Goal: Task Accomplishment & Management: Use online tool/utility

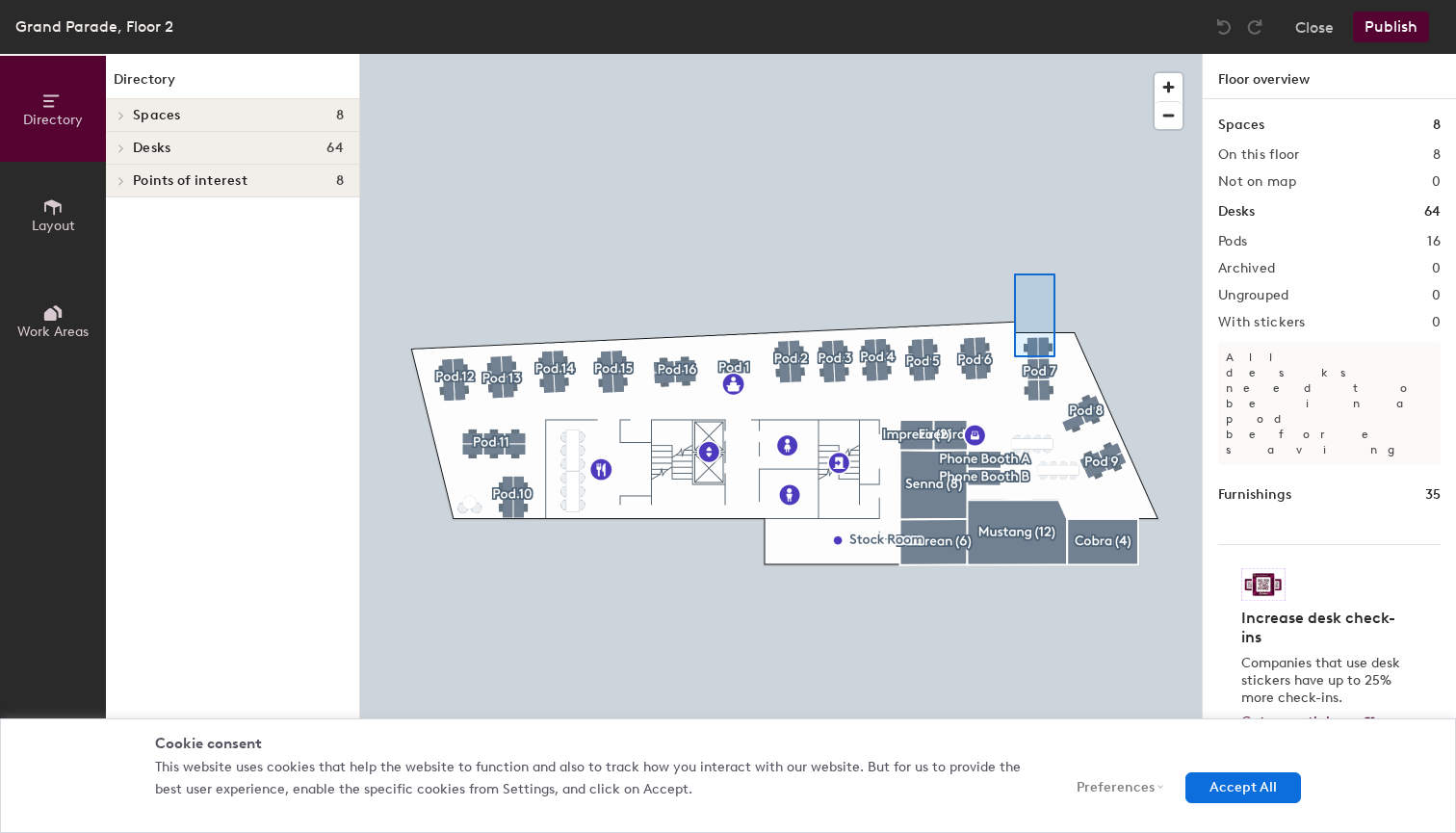
click at [1014, 54] on div at bounding box center [781, 54] width 842 height 0
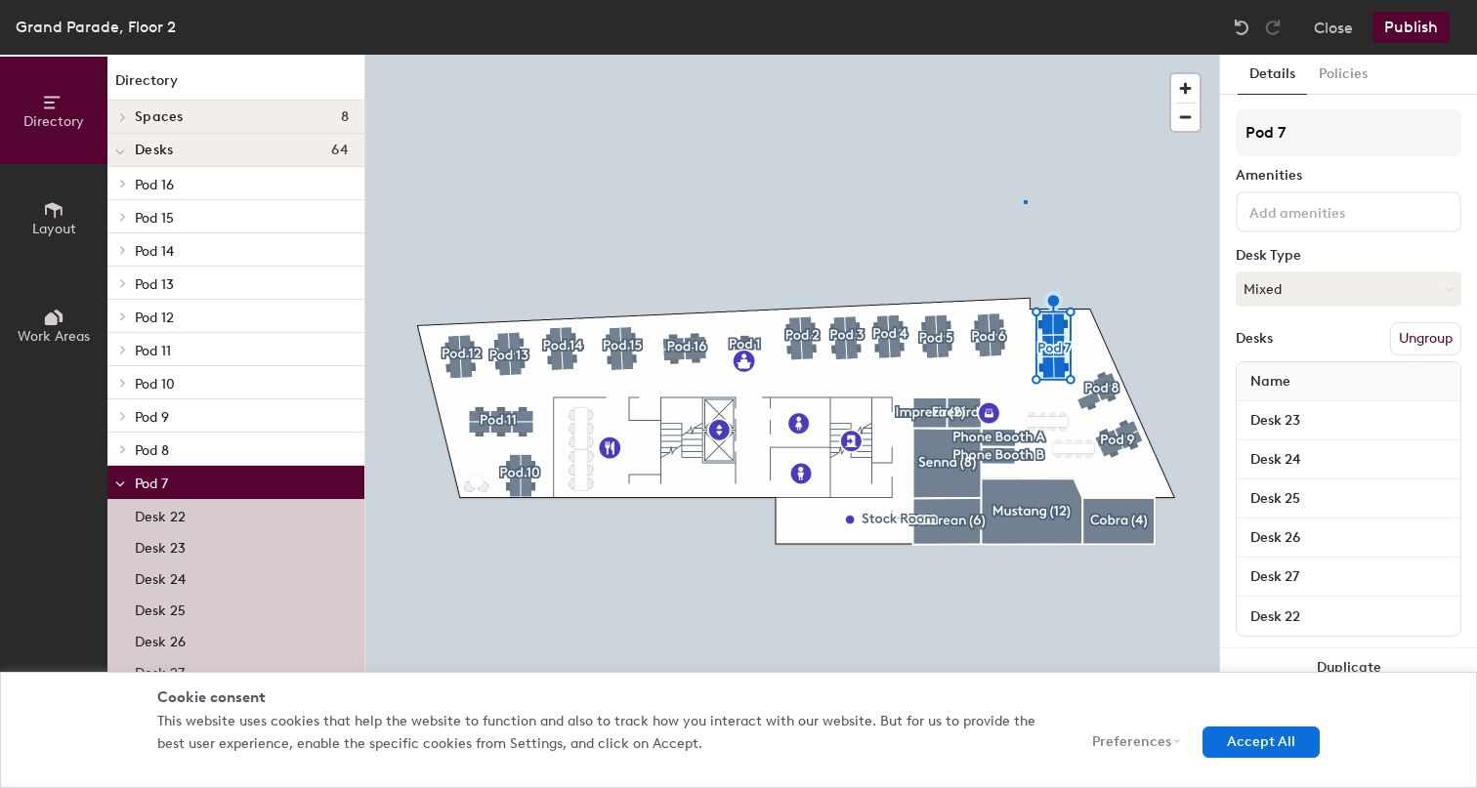
click at [1024, 55] on div at bounding box center [792, 55] width 854 height 0
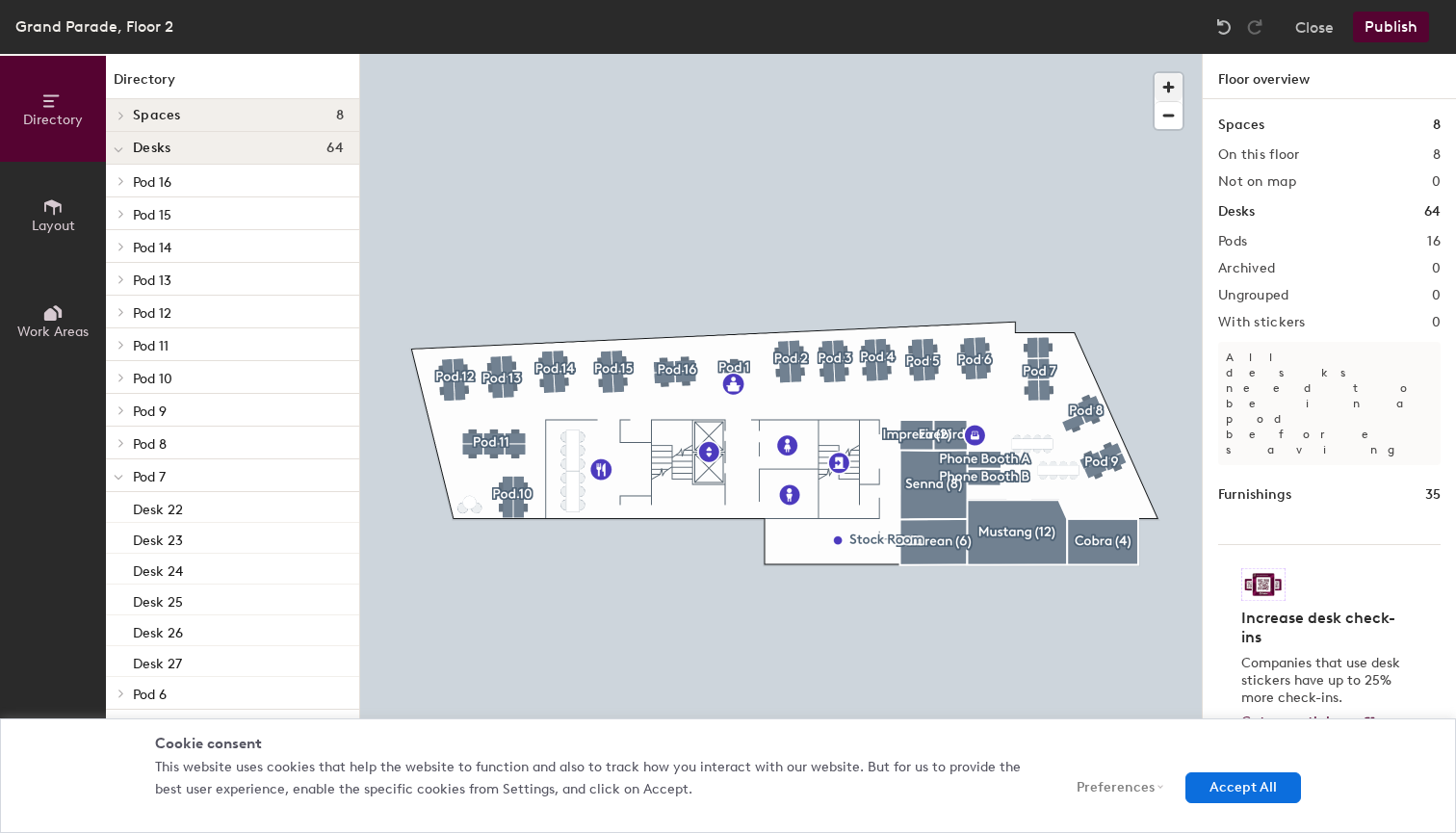
click at [1169, 77] on span "button" at bounding box center [1168, 87] width 28 height 28
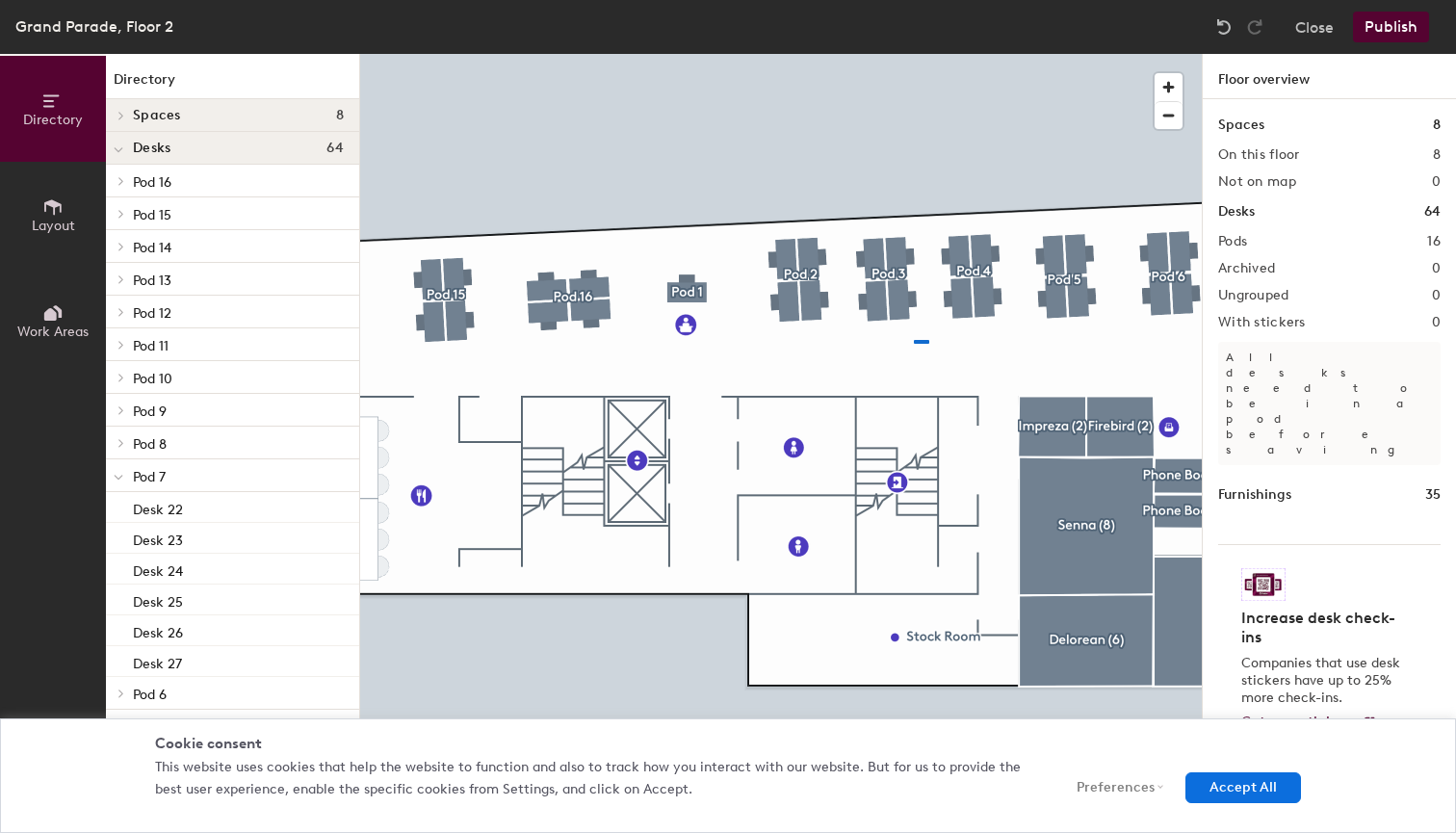
click at [915, 54] on div at bounding box center [781, 54] width 842 height 0
click at [720, 54] on div at bounding box center [781, 54] width 842 height 0
click at [647, 54] on div at bounding box center [781, 54] width 842 height 0
click at [633, 54] on div at bounding box center [781, 54] width 842 height 0
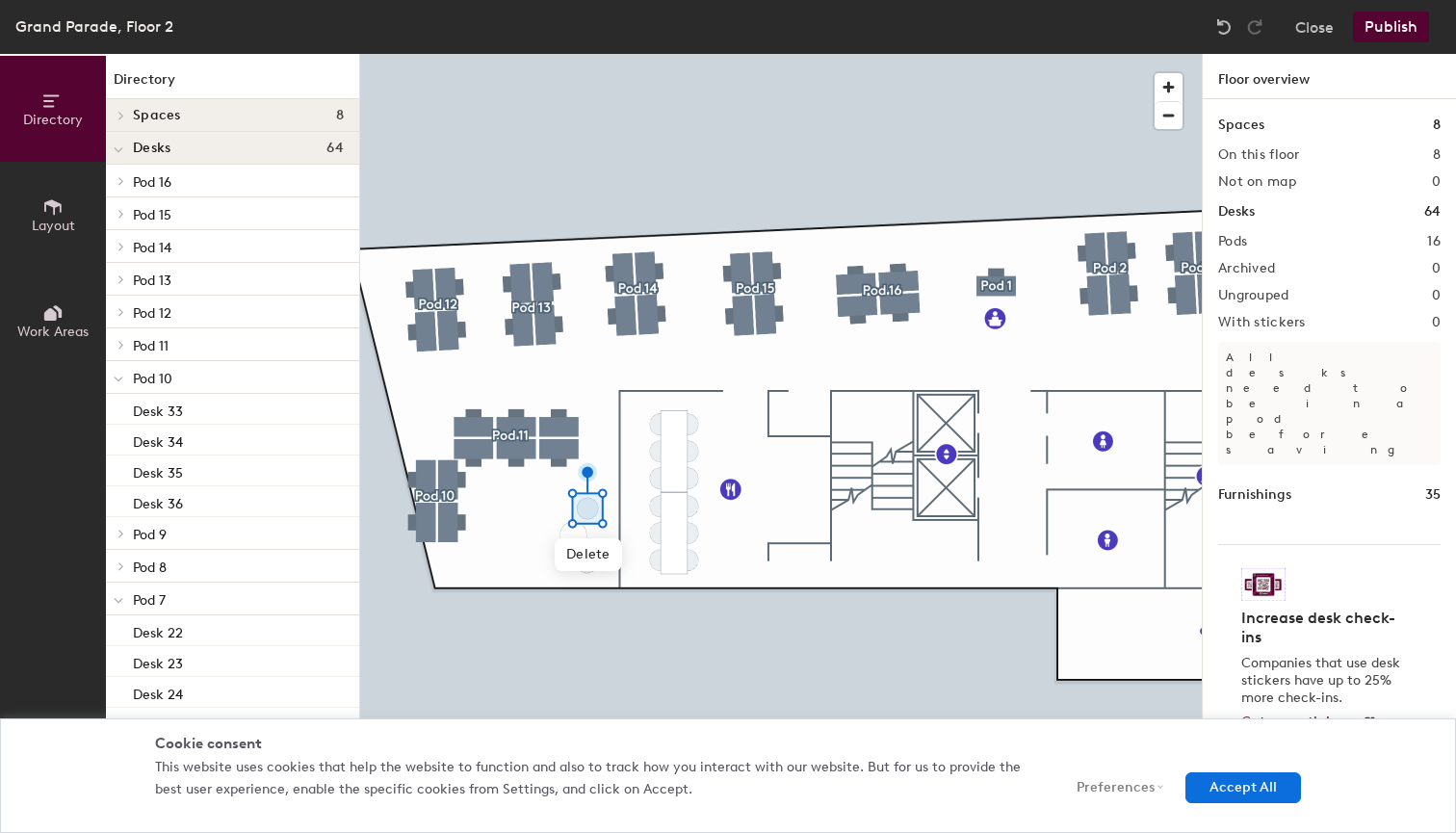
click at [449, 54] on div at bounding box center [781, 54] width 842 height 0
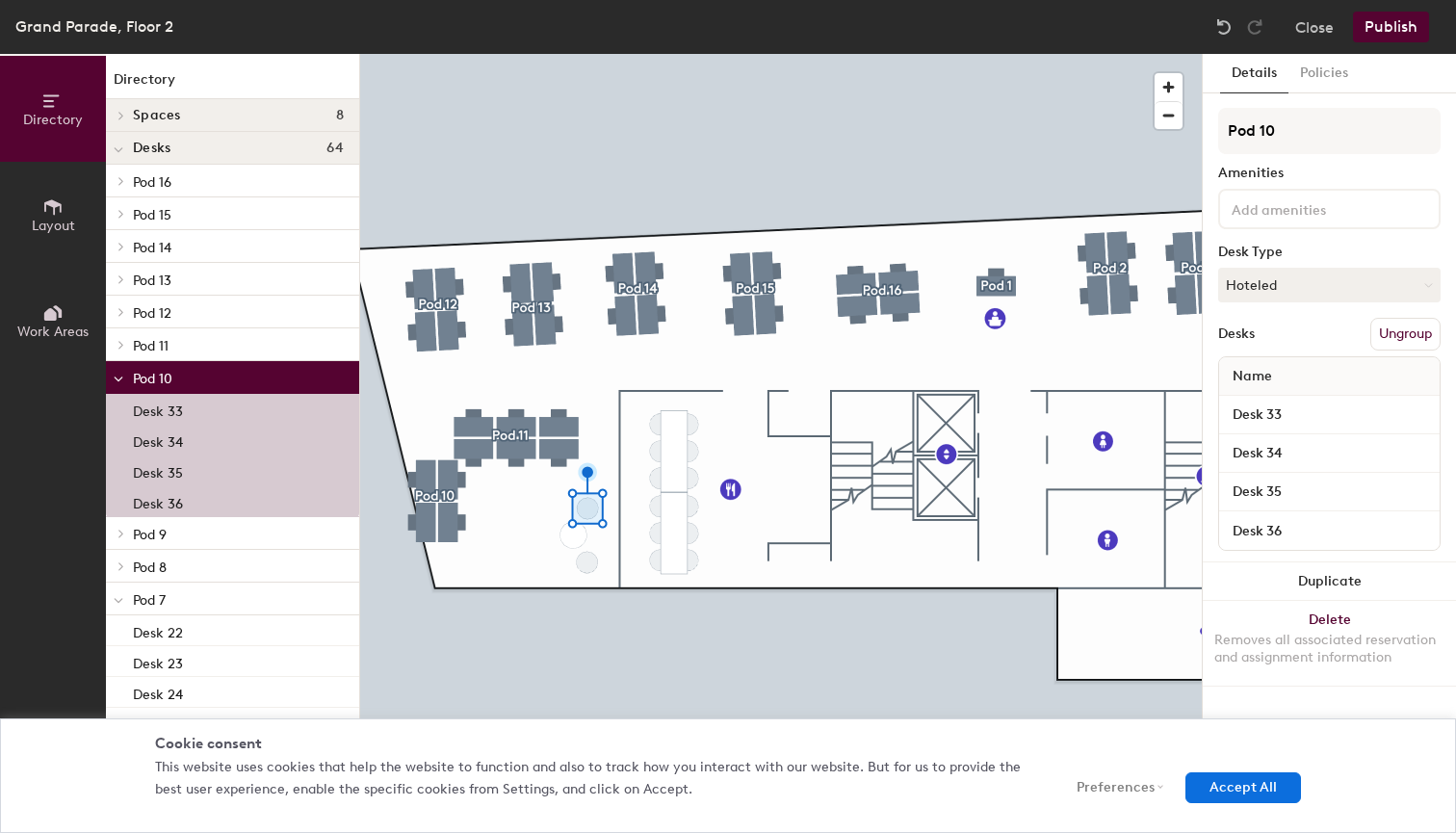
click at [425, 54] on div at bounding box center [781, 54] width 842 height 0
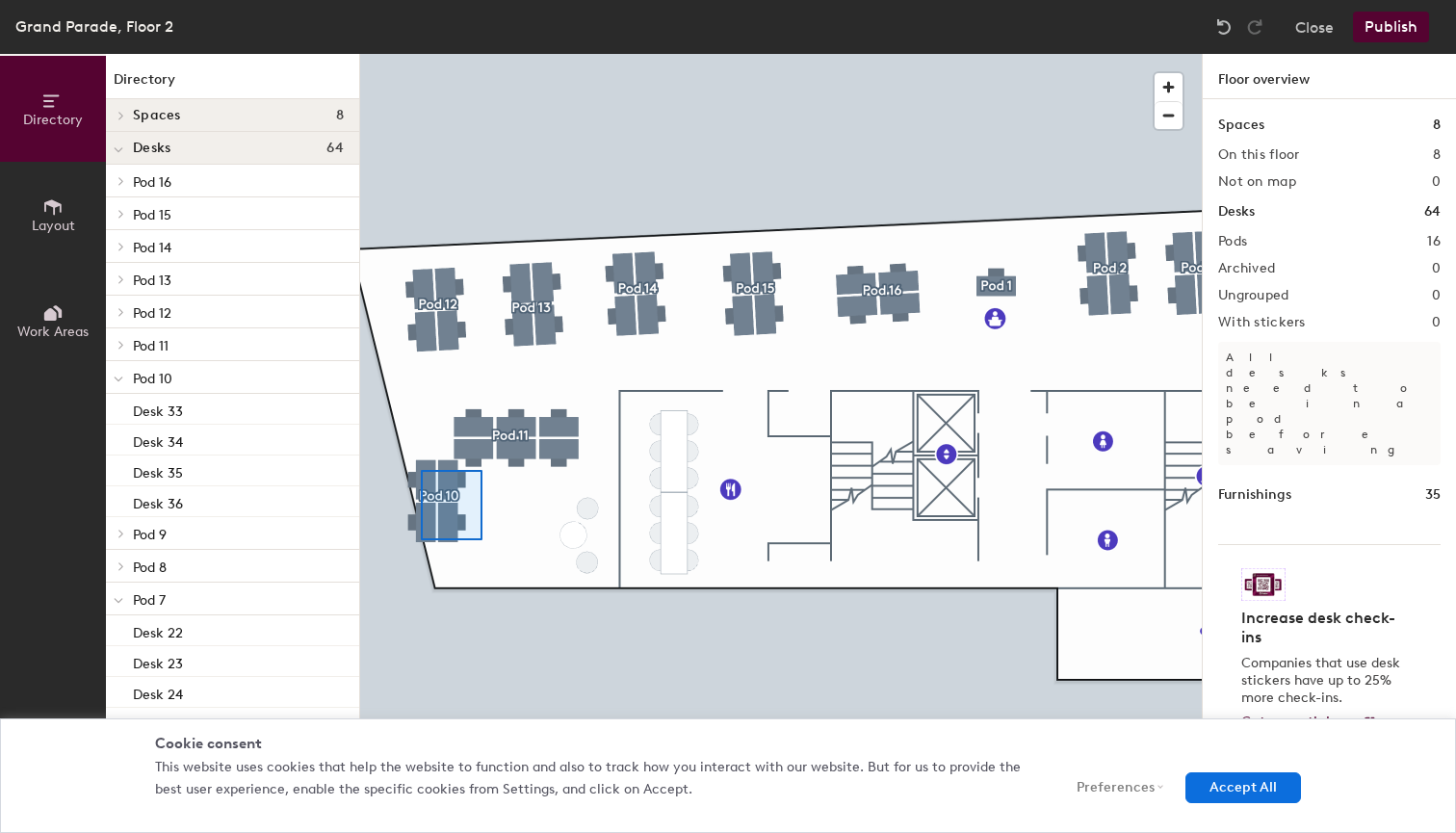
click at [421, 54] on div at bounding box center [781, 54] width 842 height 0
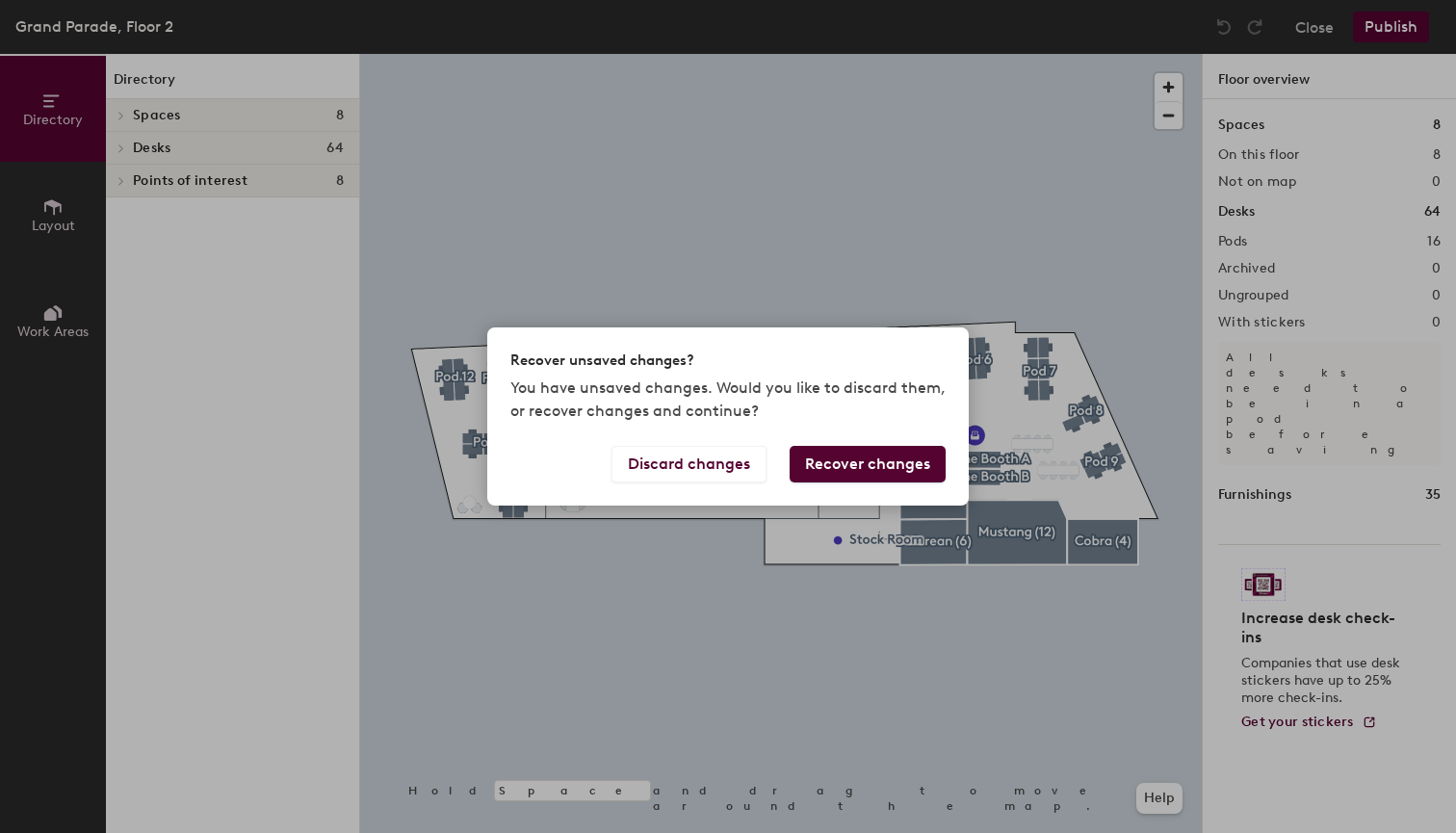
click at [866, 469] on button "Recover changes" at bounding box center [867, 463] width 156 height 36
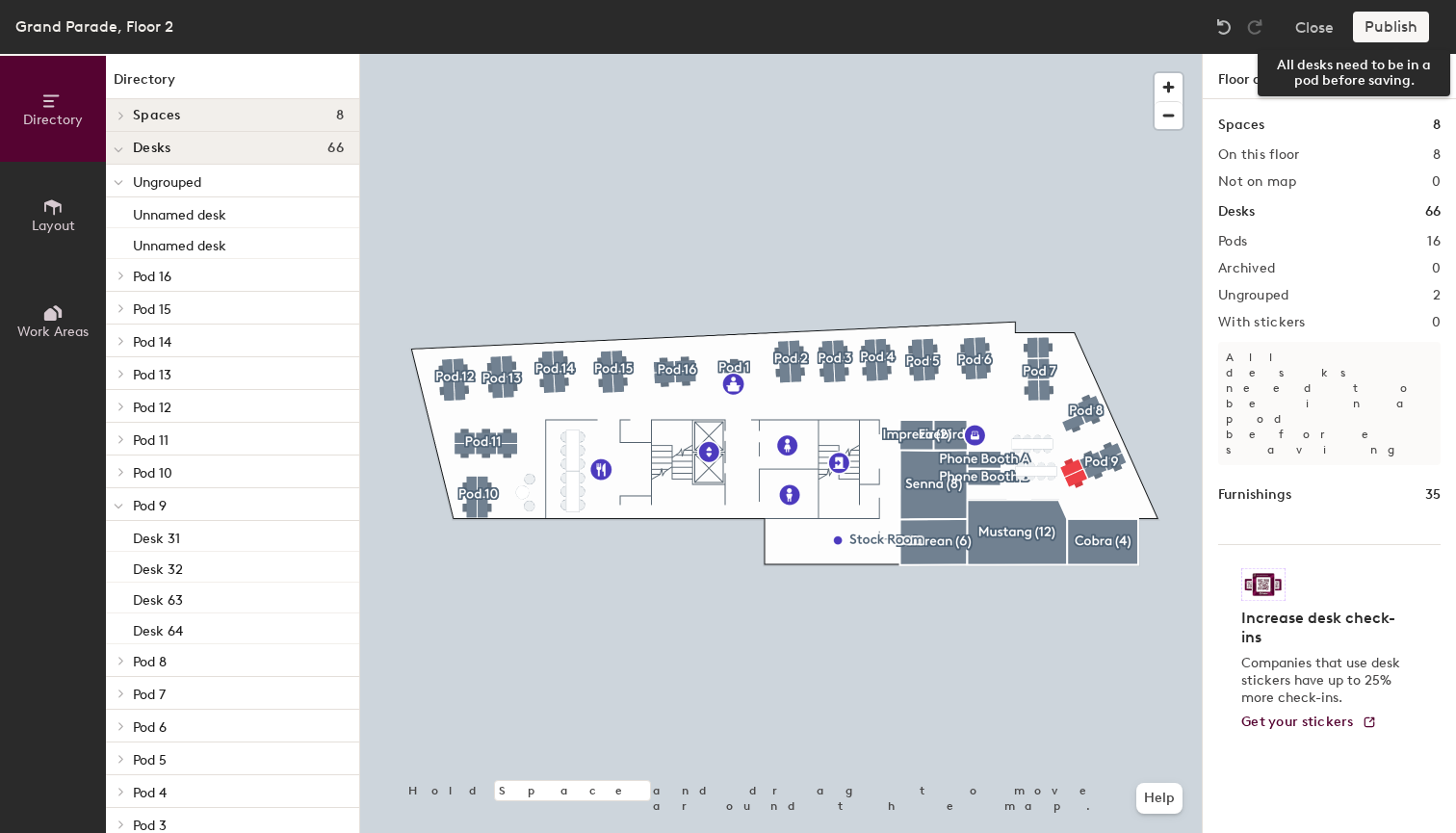
click at [1395, 22] on div "Publish" at bounding box center [1397, 27] width 88 height 31
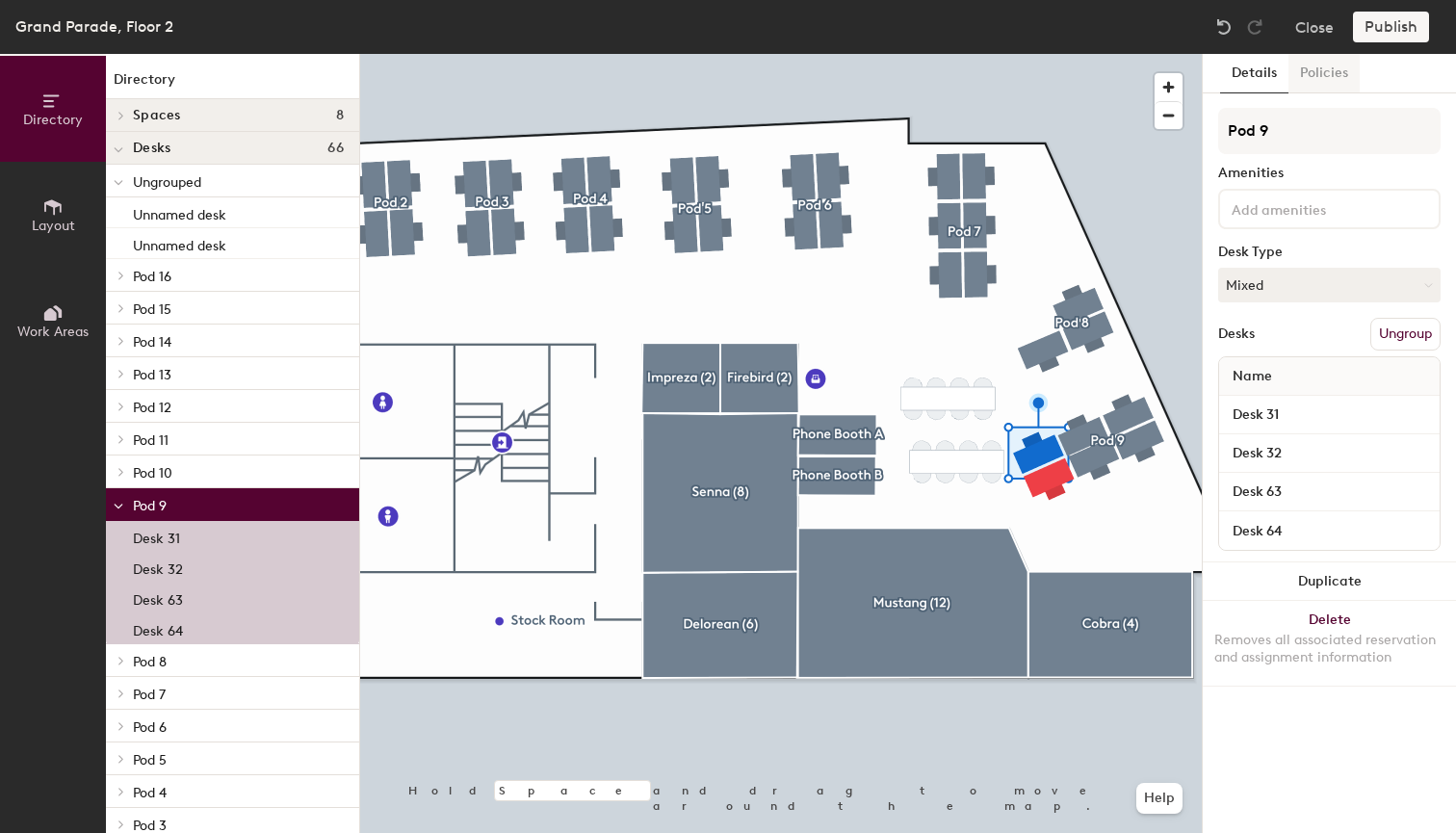
click at [1332, 79] on button "Policies" at bounding box center [1324, 74] width 71 height 39
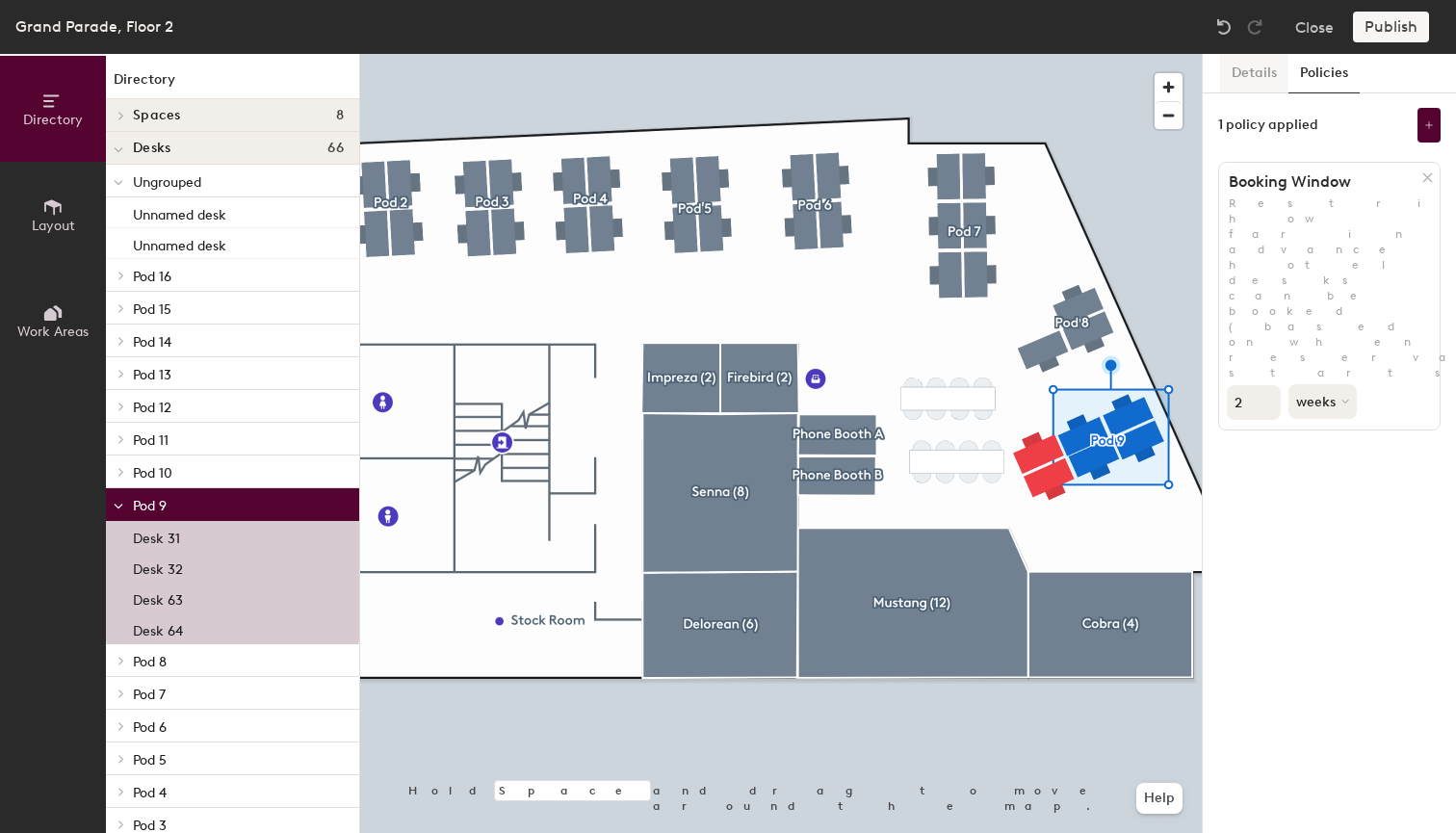
click at [1268, 70] on button "Details" at bounding box center [1254, 74] width 68 height 39
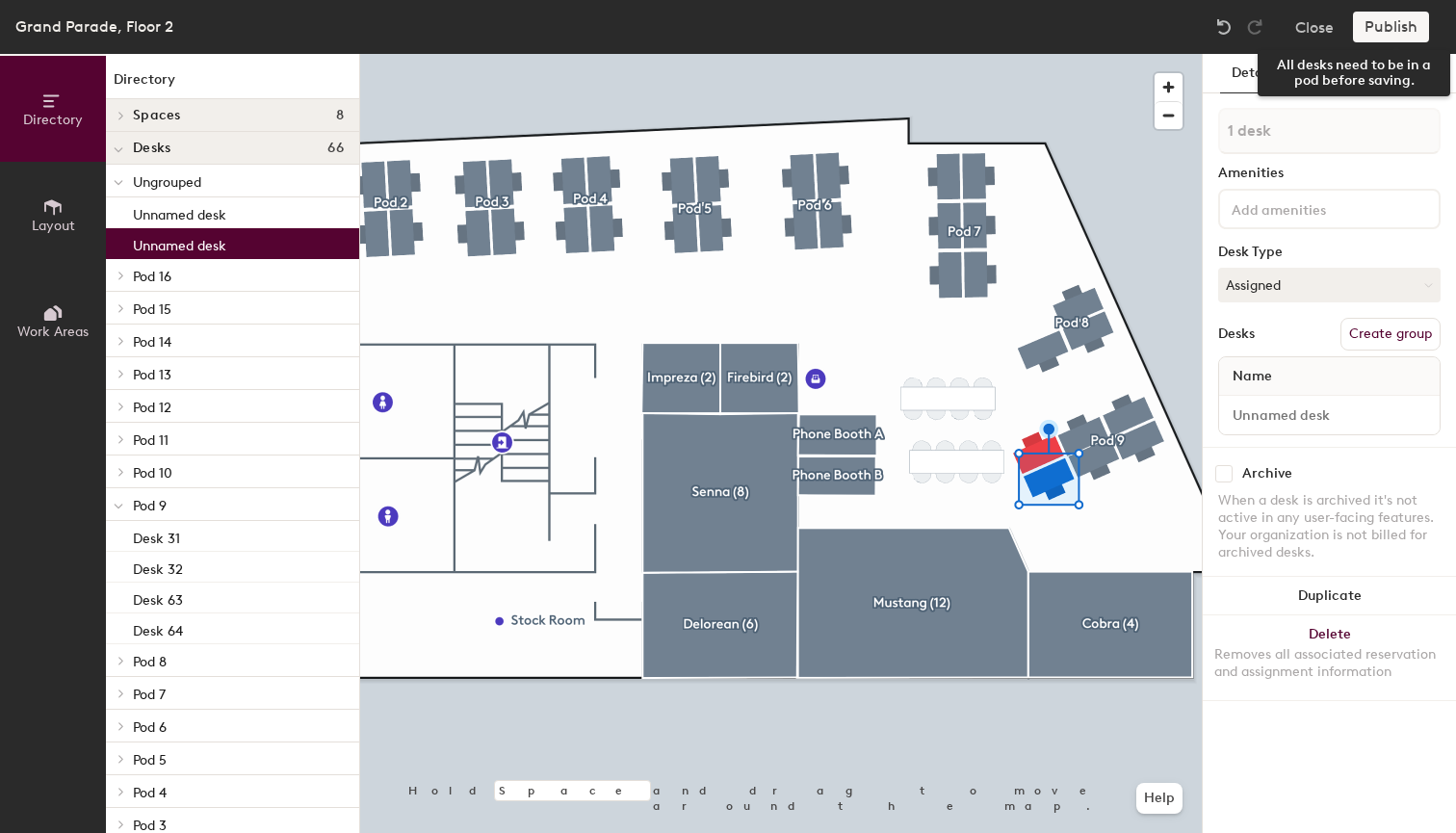
click at [1393, 27] on div "Publish" at bounding box center [1397, 27] width 88 height 31
click at [1381, 29] on div "Publish" at bounding box center [1397, 27] width 88 height 31
click at [1051, 54] on div at bounding box center [781, 54] width 842 height 0
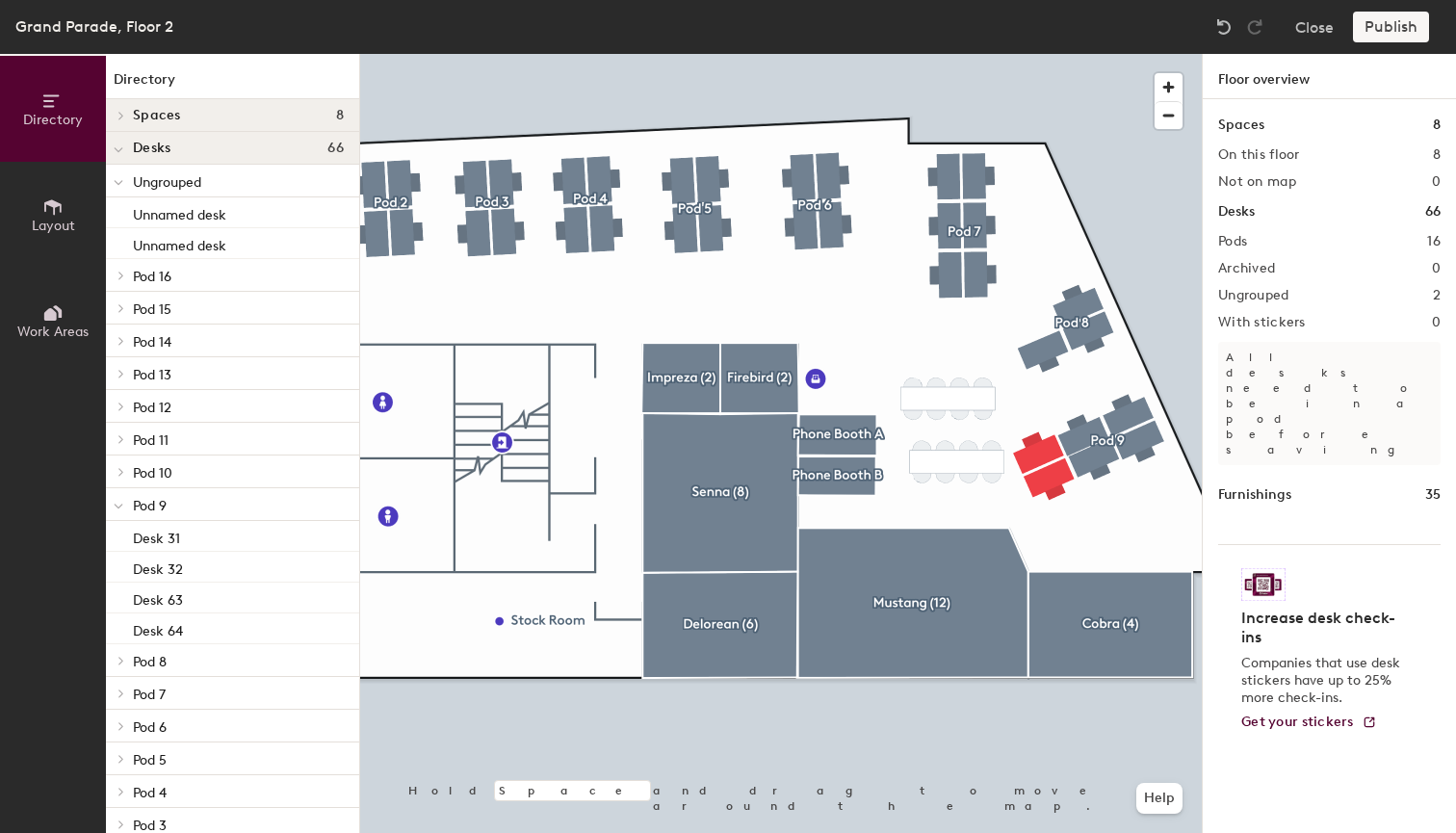
click at [1389, 27] on div "Publish" at bounding box center [1397, 27] width 88 height 31
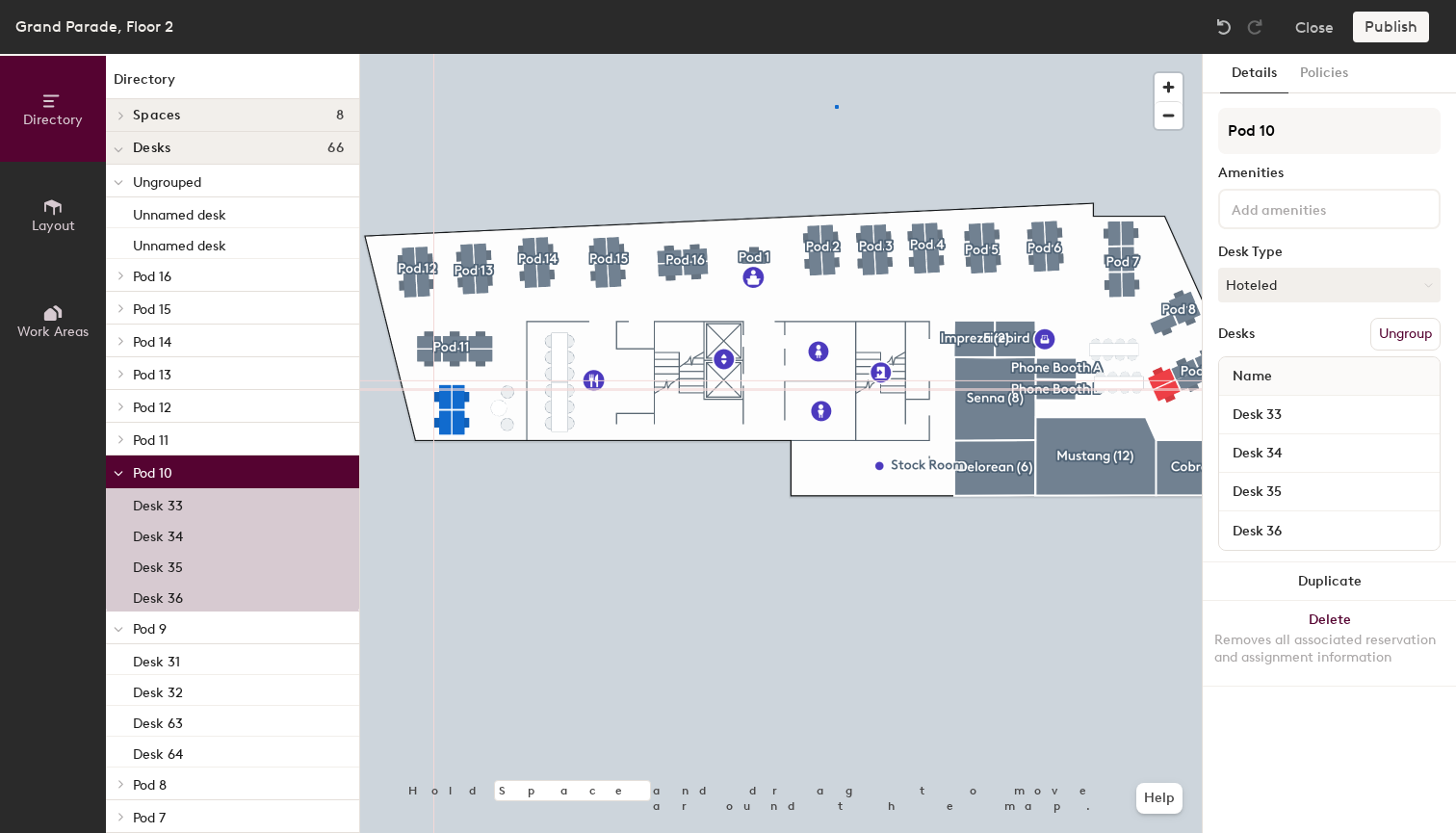
click at [835, 54] on div at bounding box center [781, 54] width 842 height 0
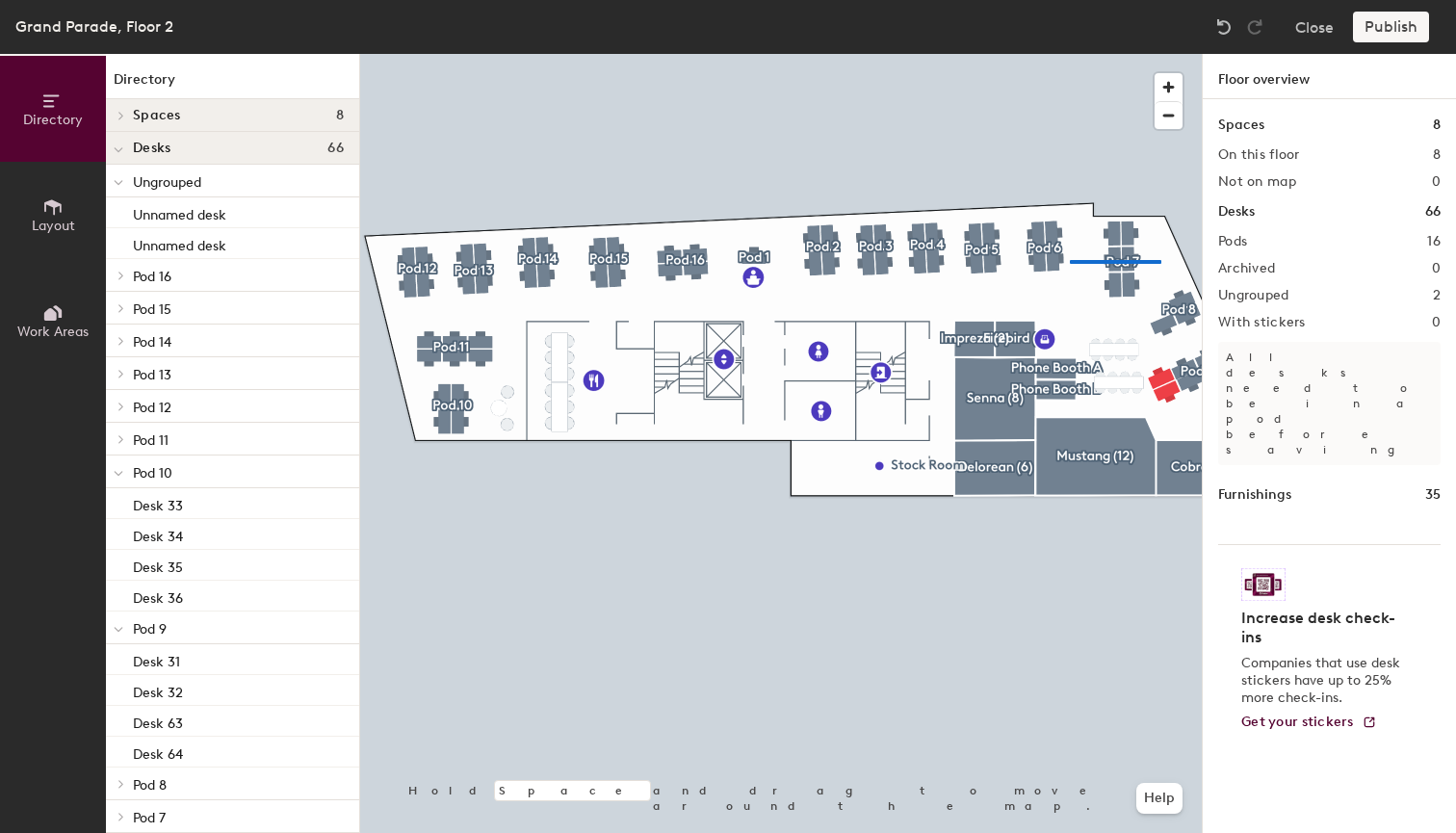
click at [1070, 54] on div at bounding box center [781, 54] width 842 height 0
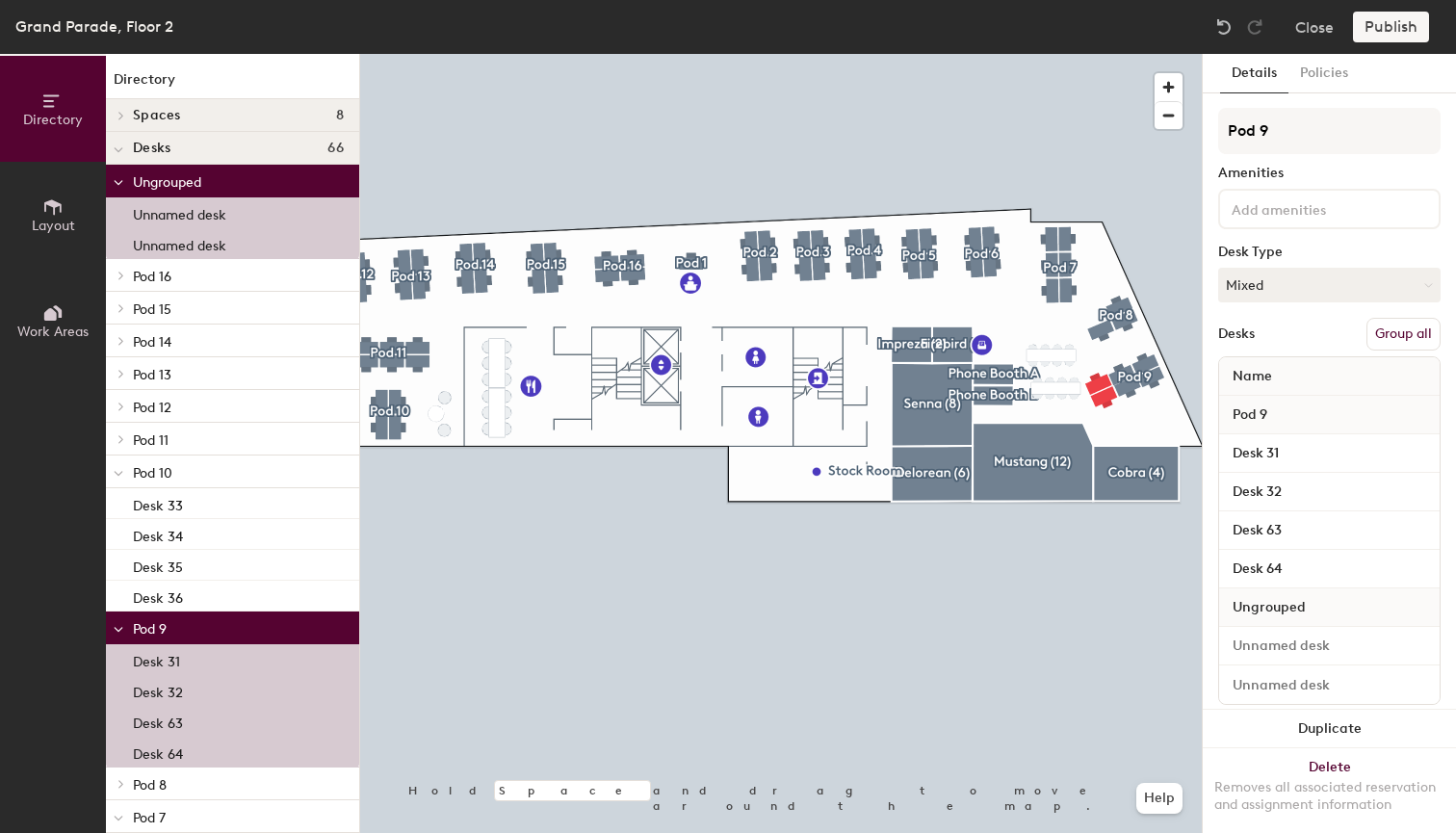
click at [1125, 396] on div at bounding box center [1123, 381] width 71 height 62
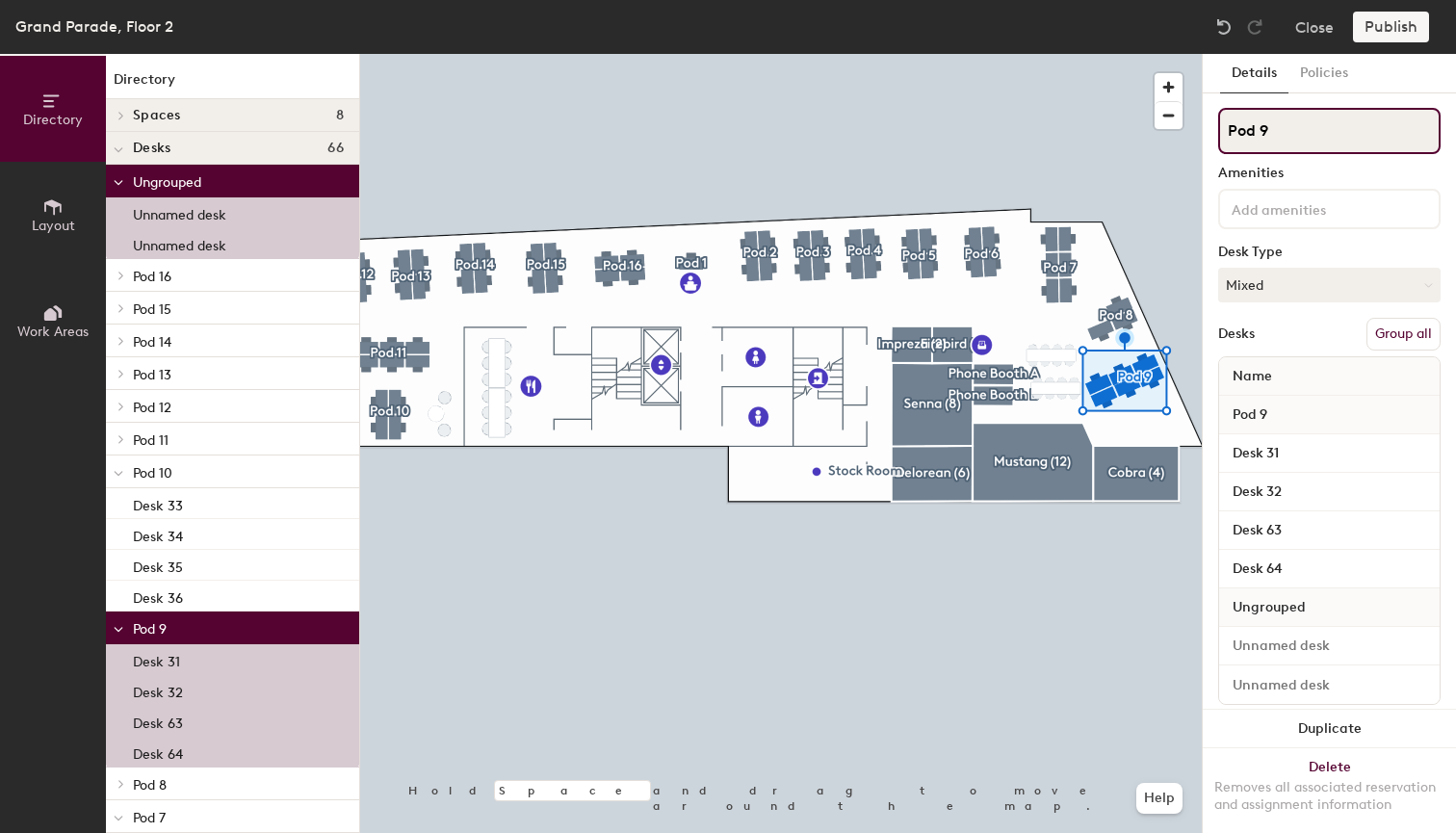
click at [1282, 142] on input "Pod 9" at bounding box center [1330, 130] width 223 height 46
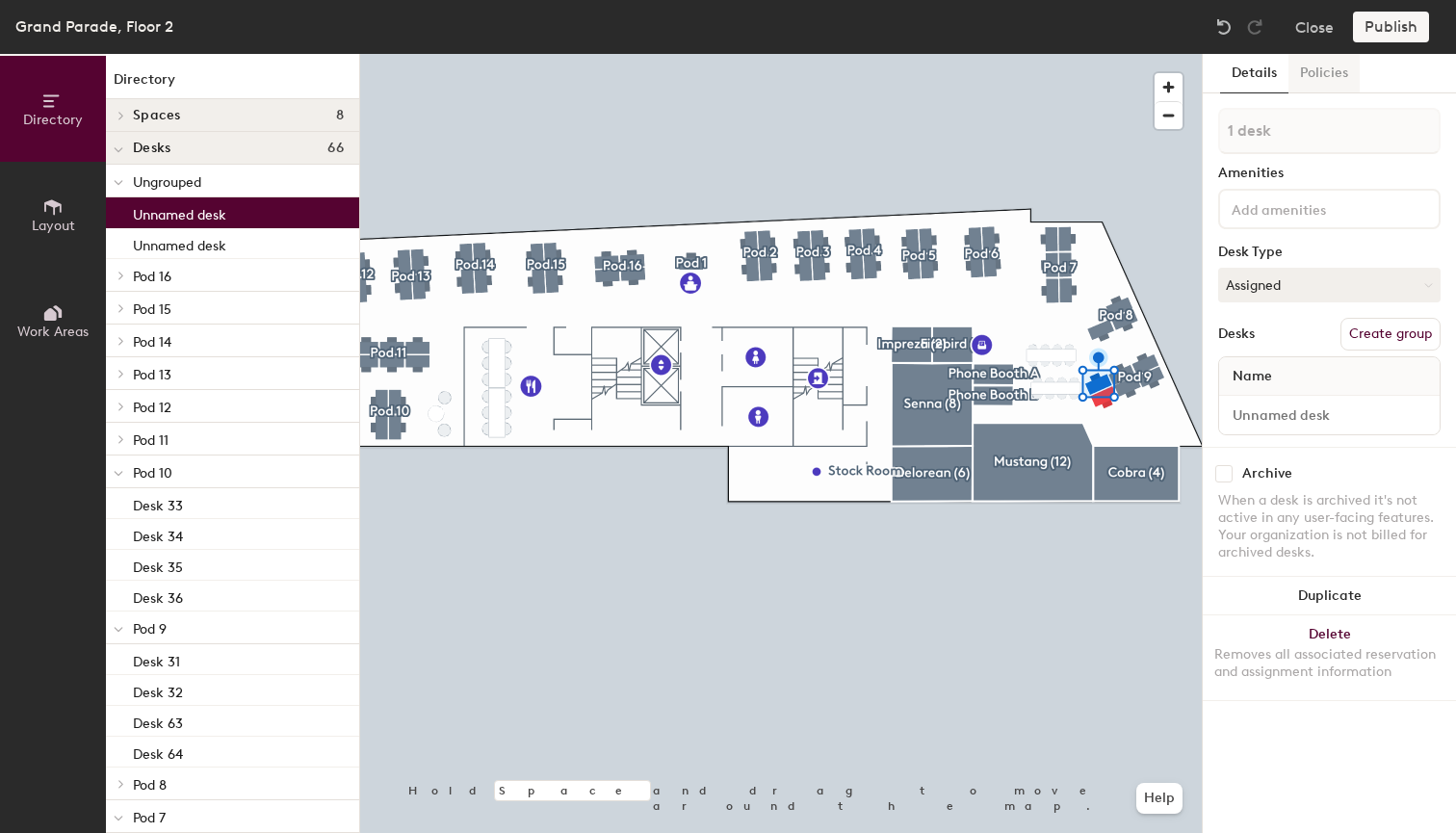
click at [1327, 71] on button "Policies" at bounding box center [1324, 74] width 71 height 39
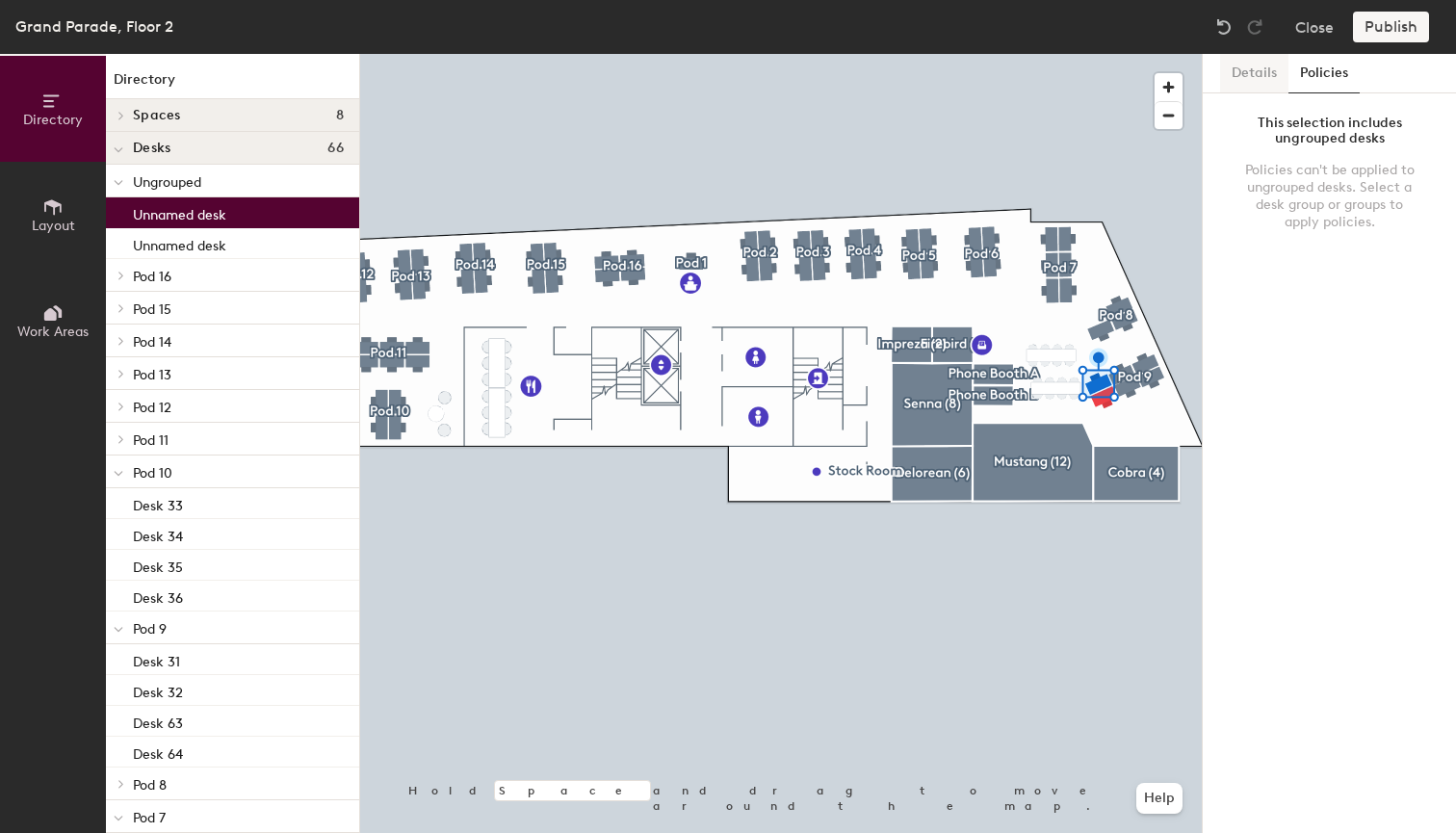
click at [1257, 75] on button "Details" at bounding box center [1254, 74] width 68 height 39
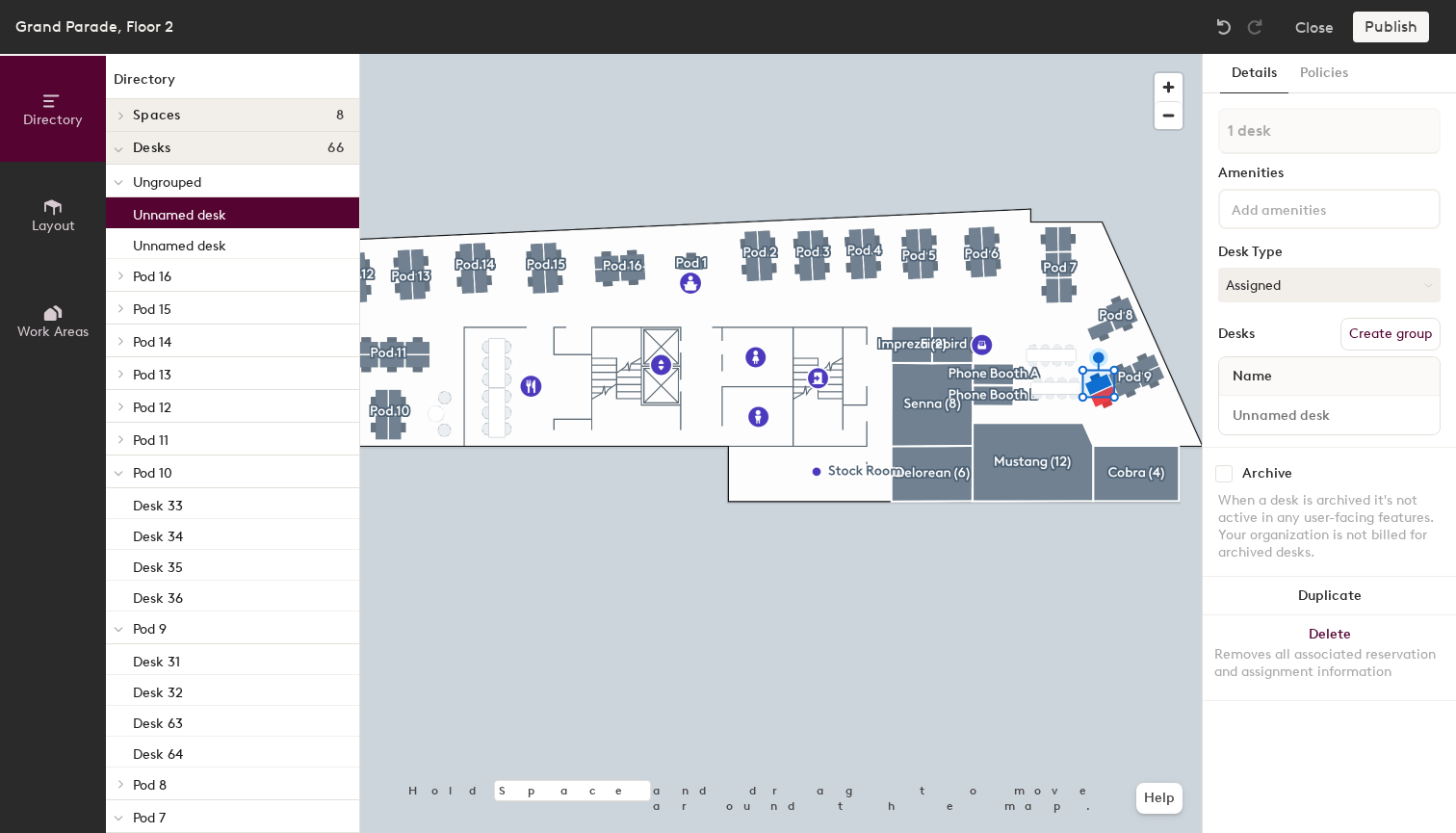
click at [1257, 75] on button "Details" at bounding box center [1254, 74] width 68 height 39
click at [1012, 54] on div at bounding box center [781, 54] width 842 height 0
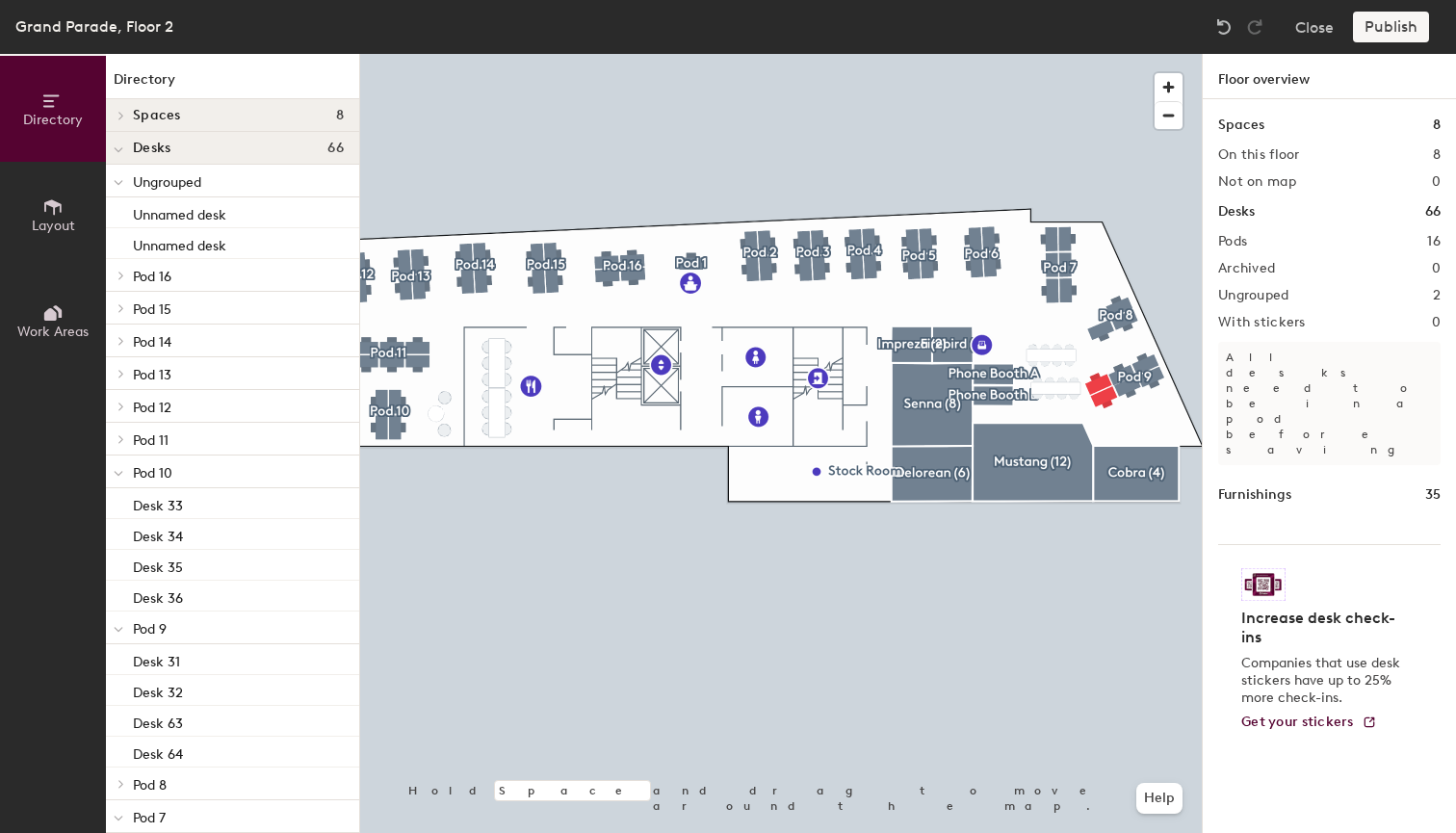
click at [1394, 26] on div "Publish" at bounding box center [1397, 27] width 88 height 31
click at [1387, 32] on div "Publish" at bounding box center [1397, 27] width 88 height 31
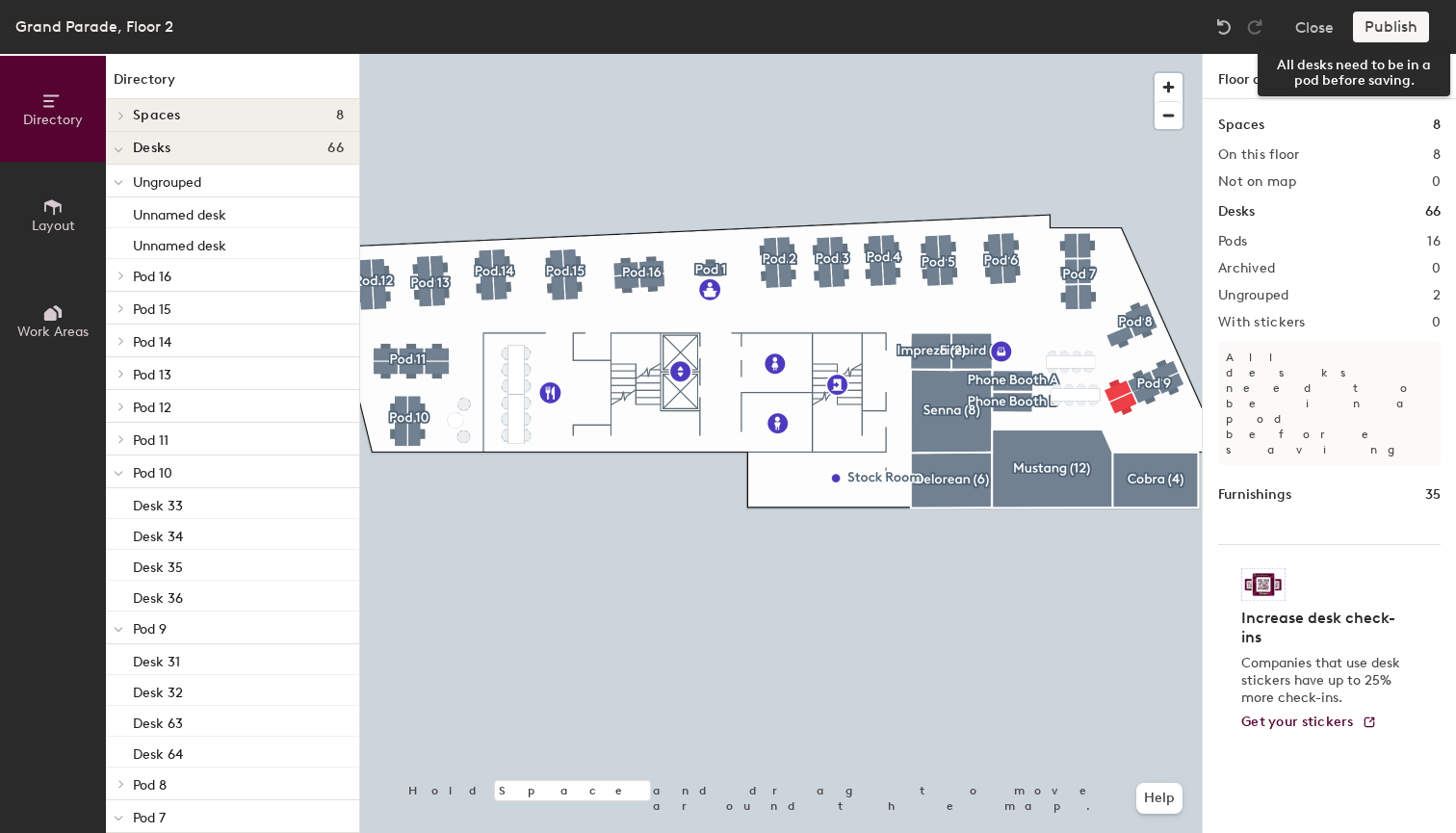
click at [1387, 33] on div "Publish" at bounding box center [1397, 27] width 88 height 31
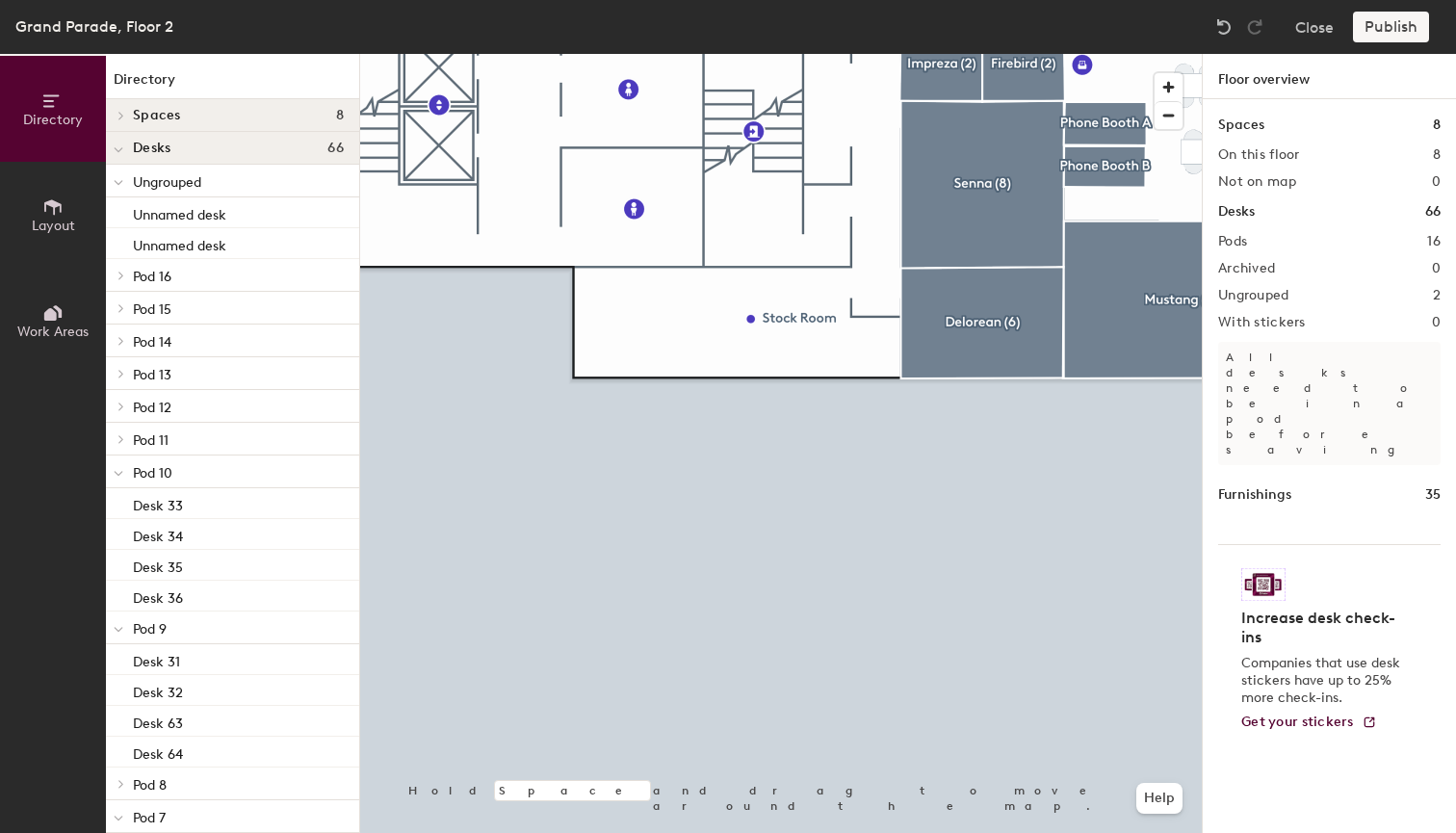
click at [961, 54] on div at bounding box center [781, 54] width 842 height 0
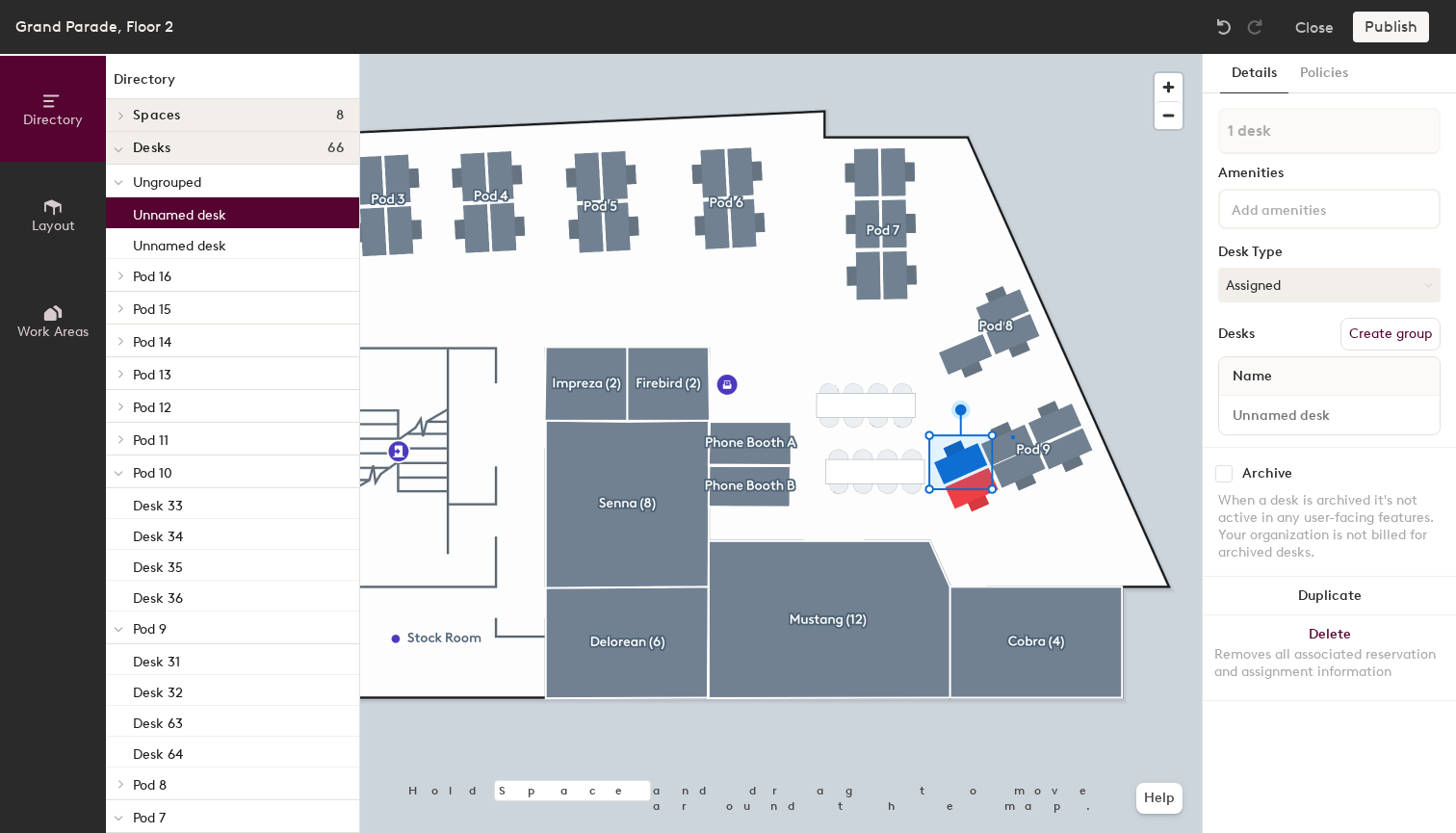
click at [1011, 54] on div at bounding box center [781, 54] width 842 height 0
click at [1258, 205] on input at bounding box center [1315, 207] width 173 height 23
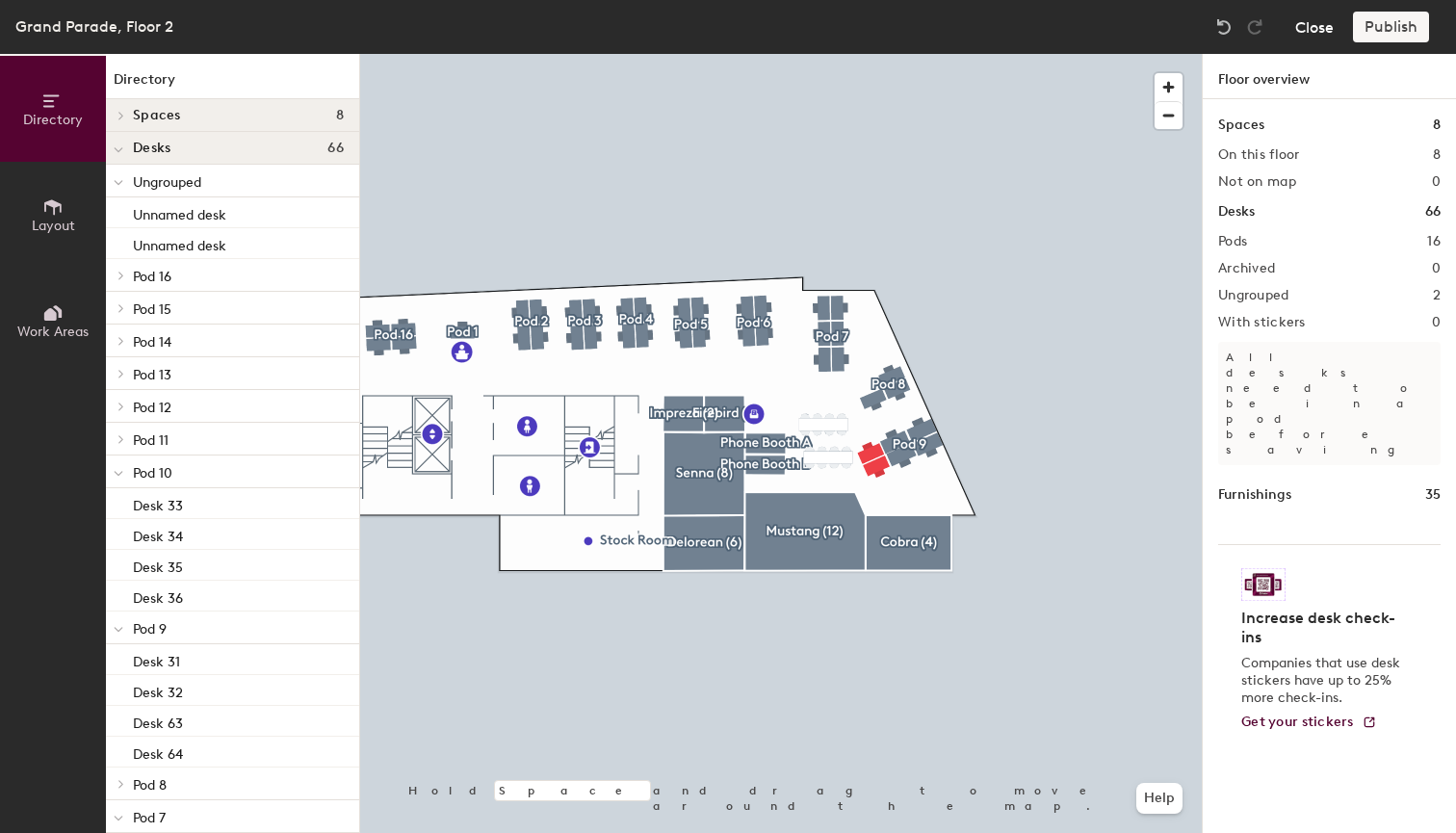
click at [1324, 26] on button "Close" at bounding box center [1314, 27] width 38 height 31
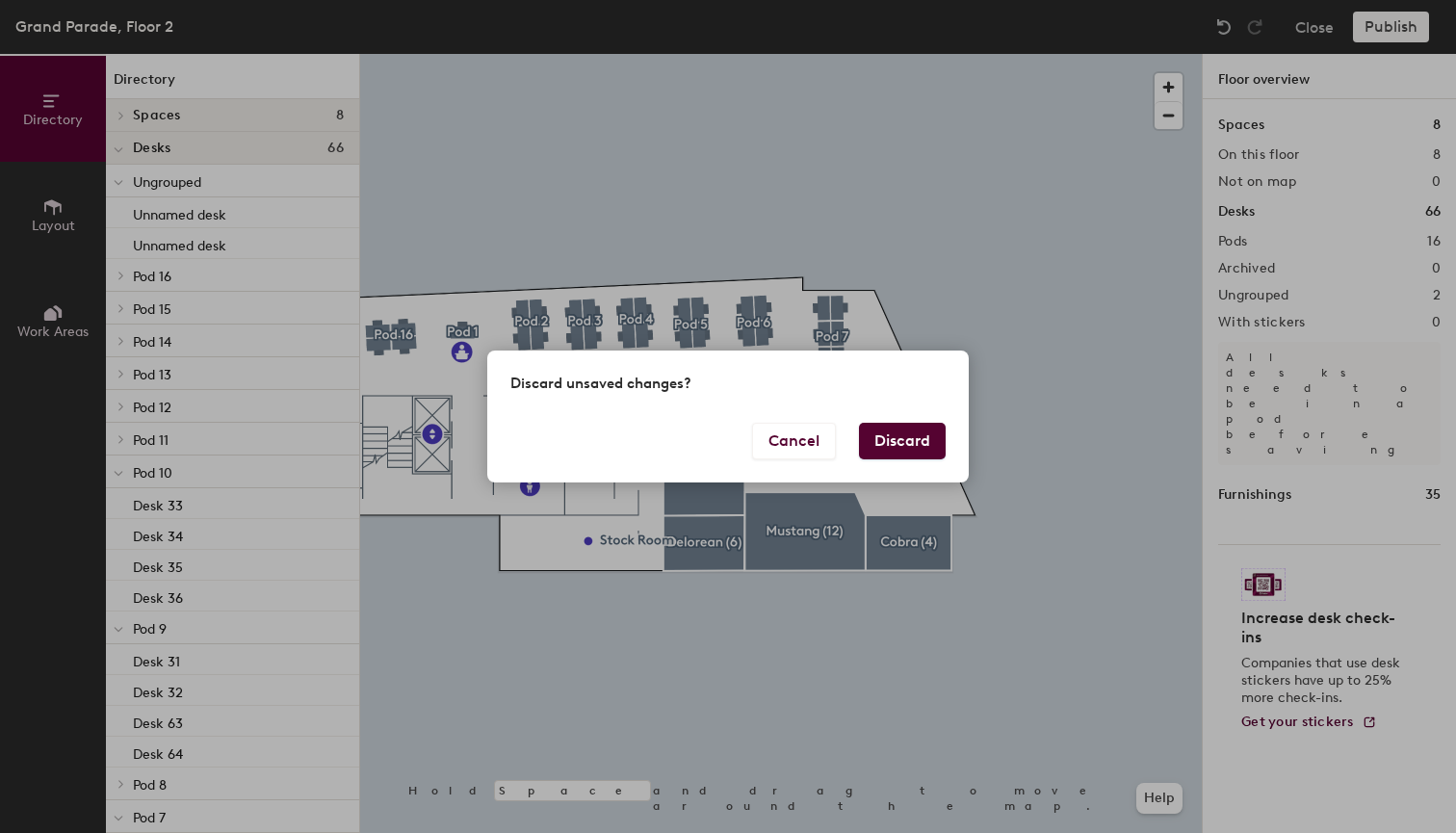
click at [879, 443] on button "Discard" at bounding box center [902, 441] width 87 height 36
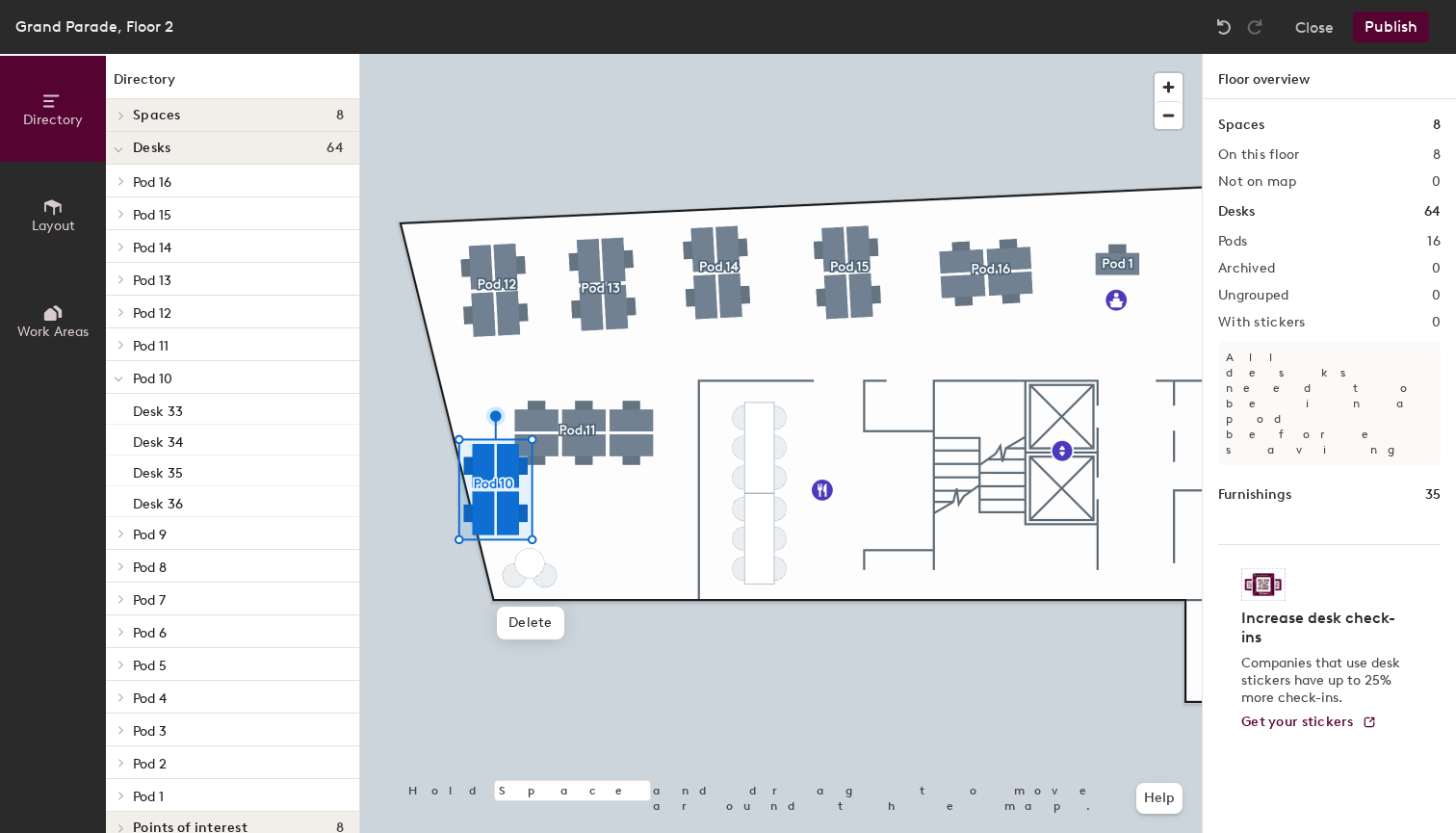
click at [531, 567] on div at bounding box center [535, 574] width 70 height 41
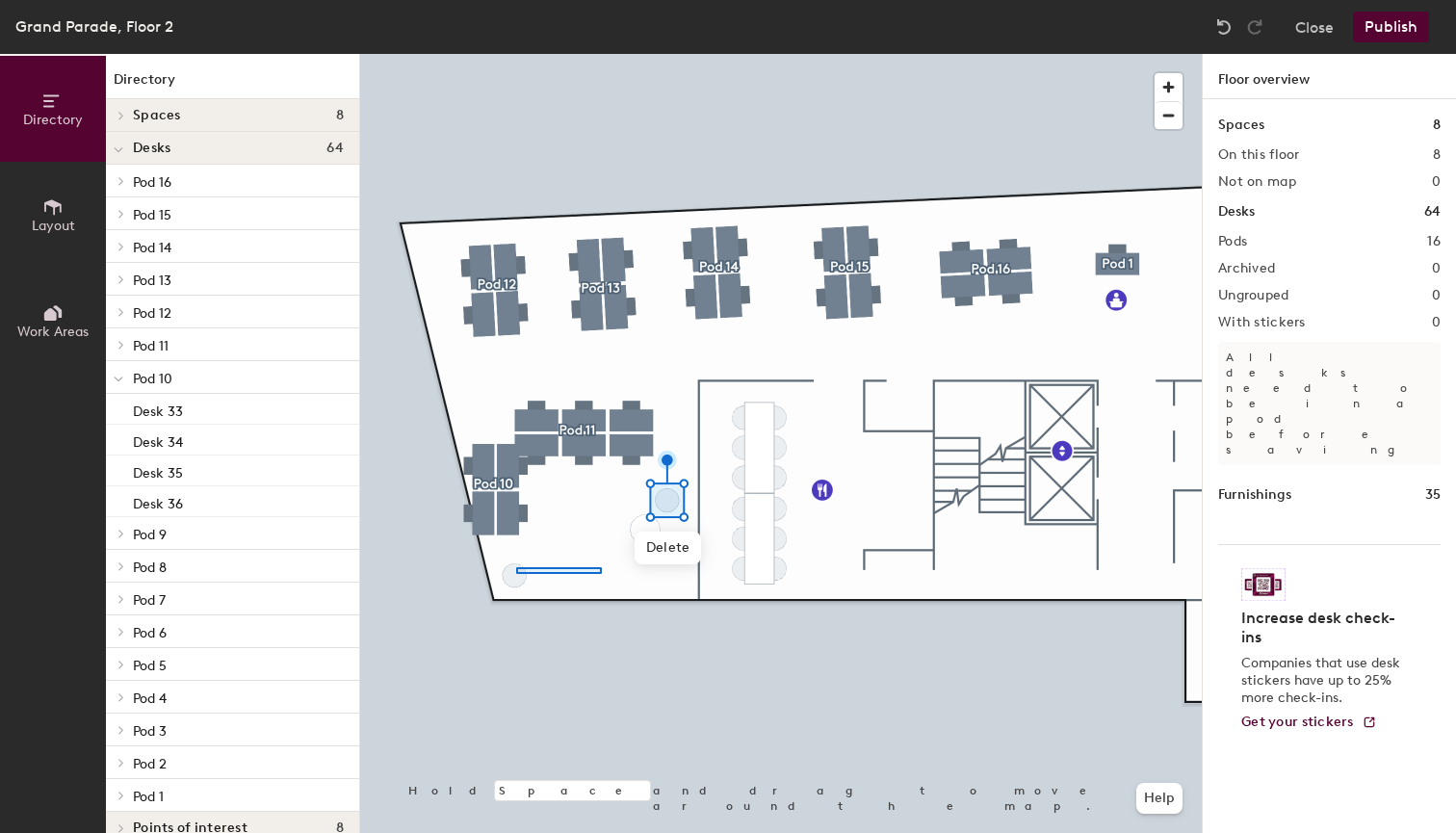
click at [547, 54] on div at bounding box center [781, 54] width 842 height 0
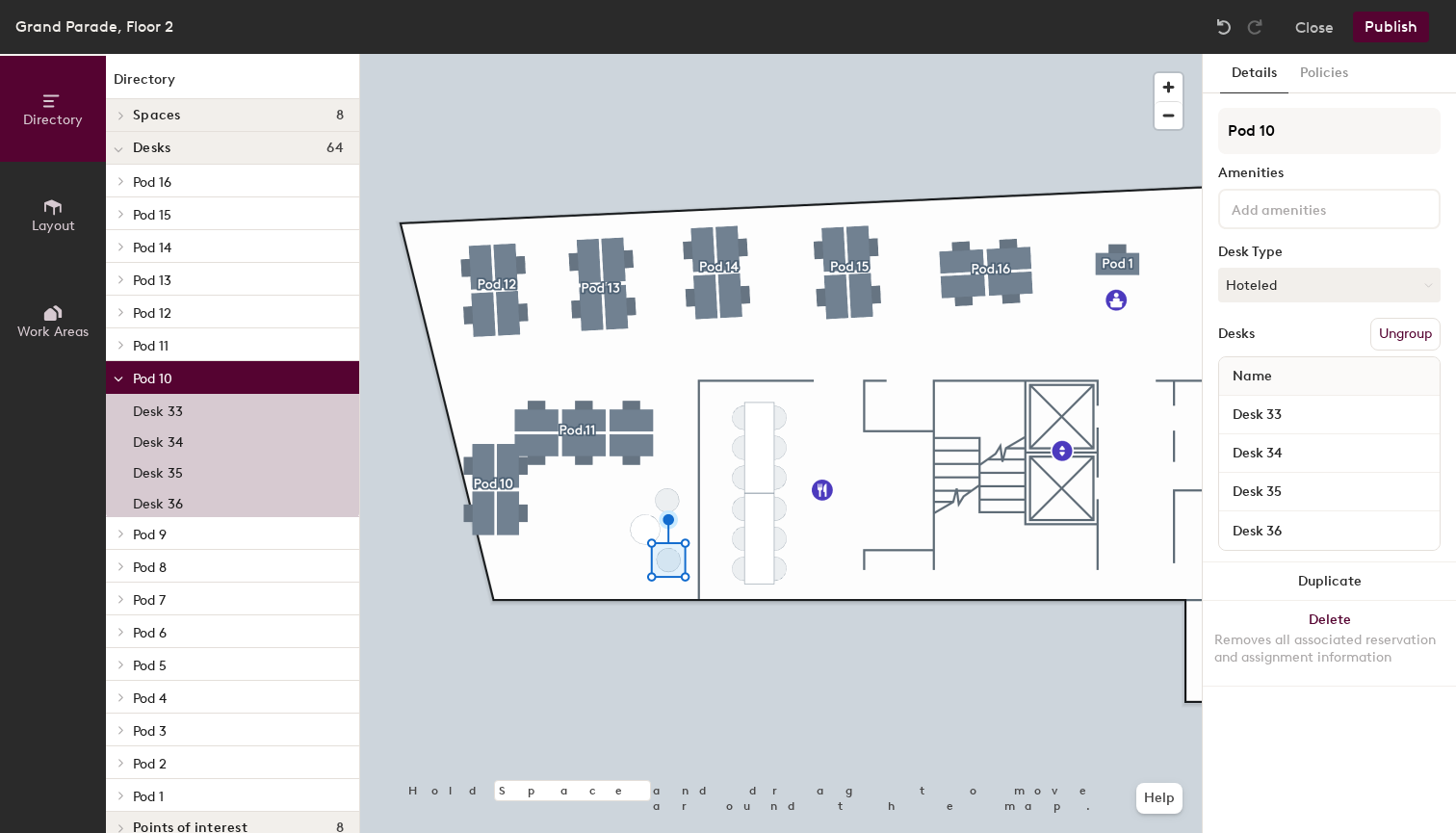
click at [523, 54] on div at bounding box center [781, 54] width 842 height 0
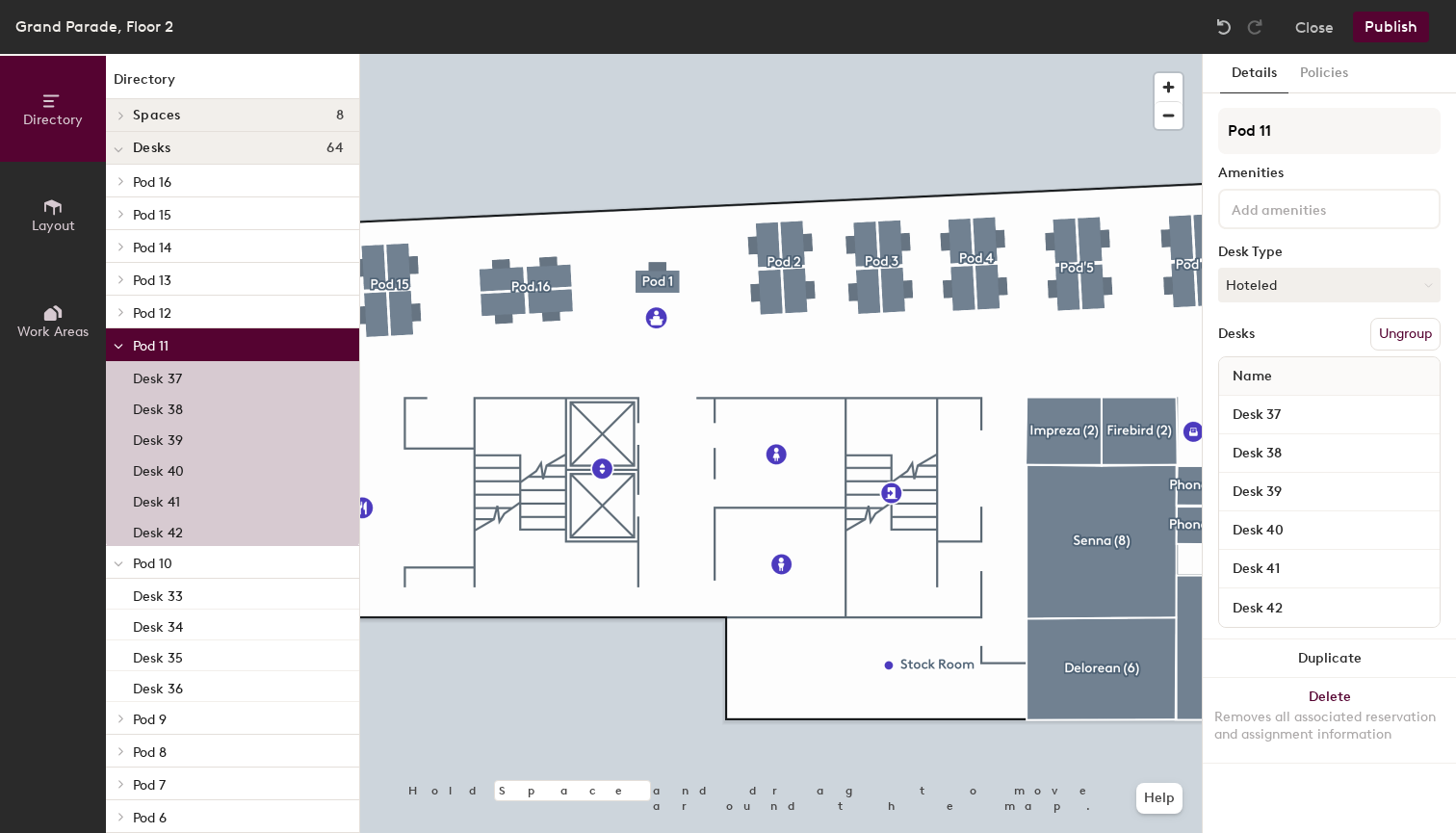
click at [1402, 33] on button "Publish" at bounding box center [1391, 27] width 76 height 31
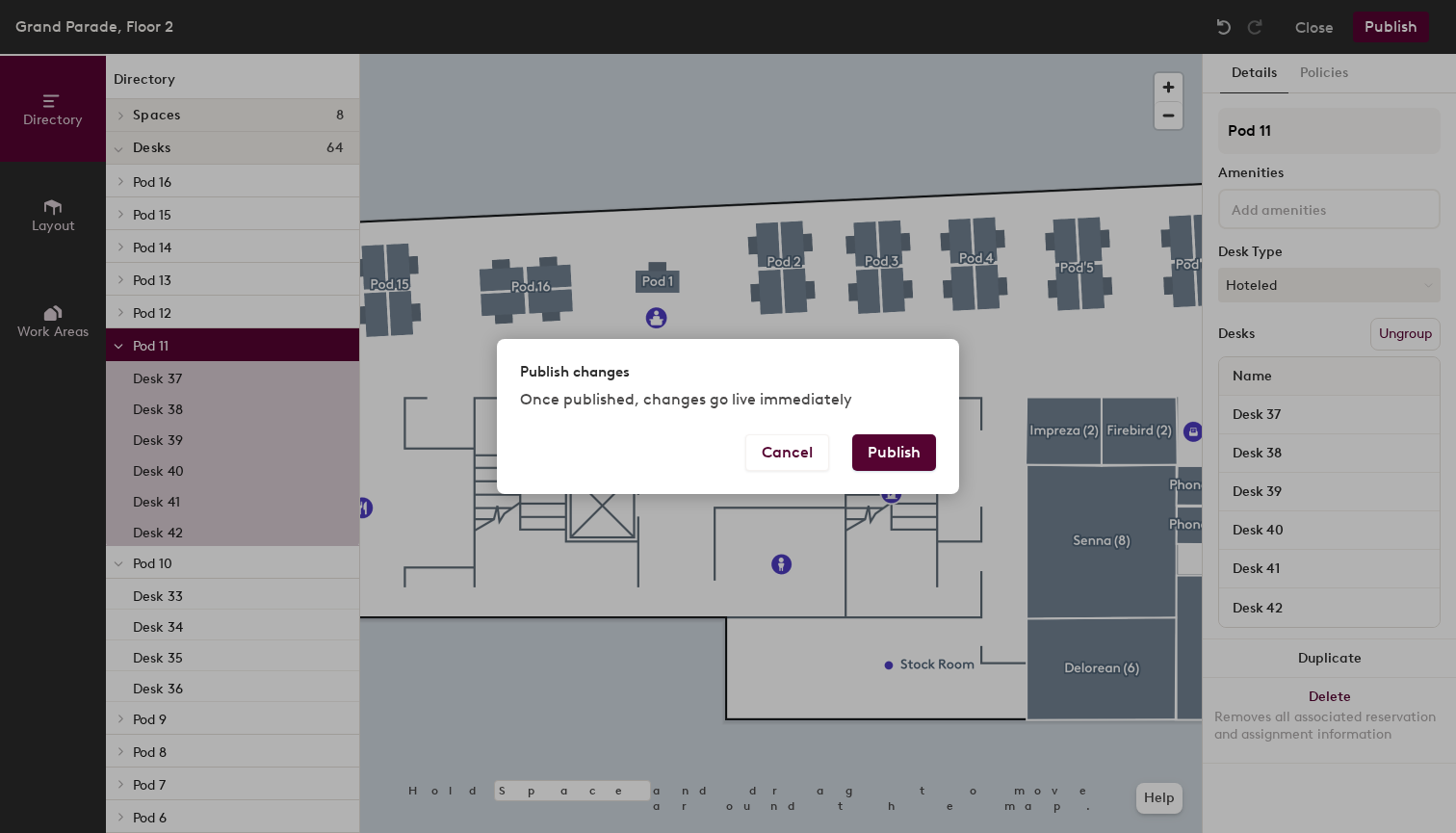
click at [897, 459] on button "Publish" at bounding box center [894, 452] width 84 height 36
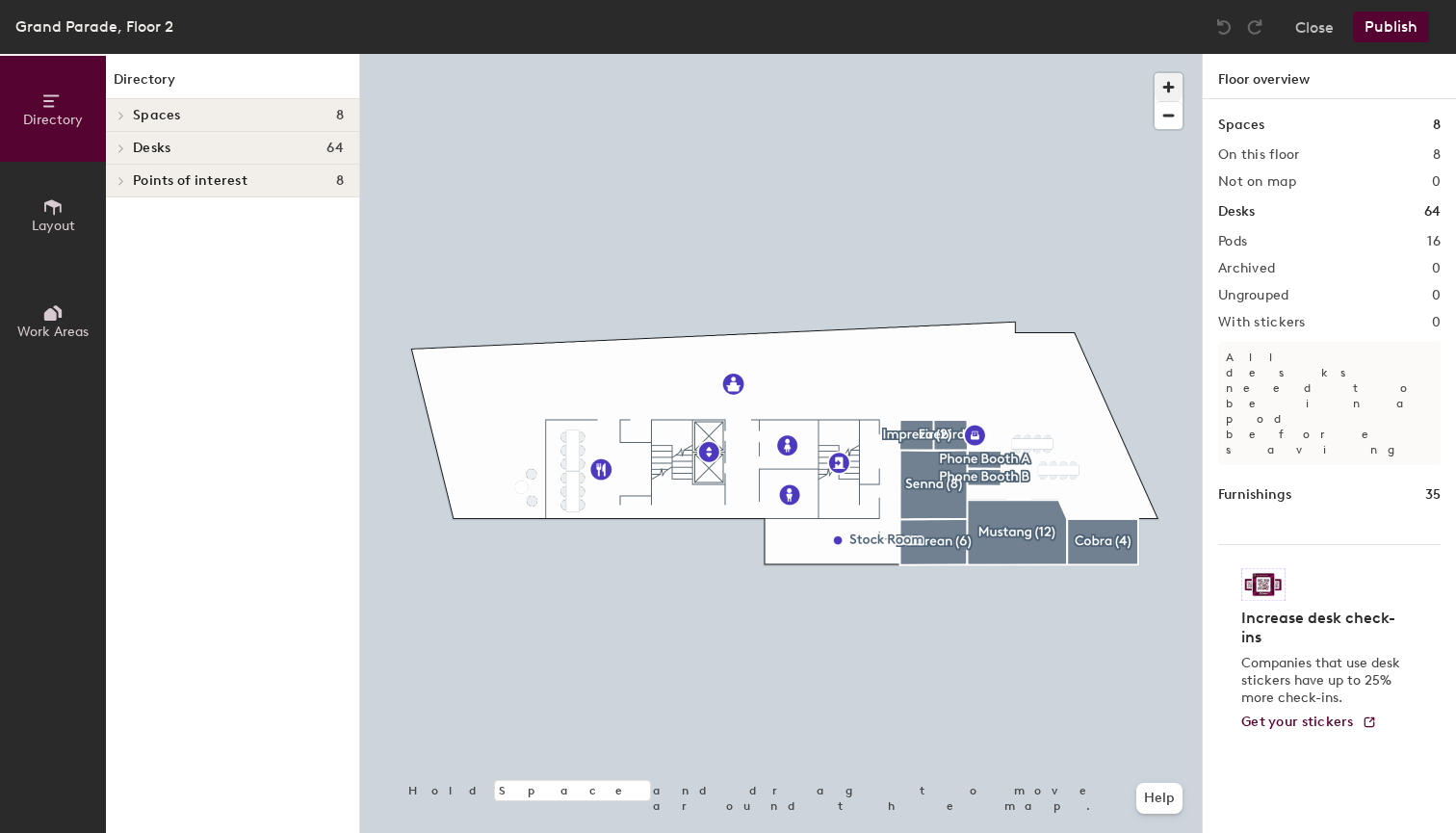
click at [1169, 81] on span "button" at bounding box center [1168, 87] width 28 height 28
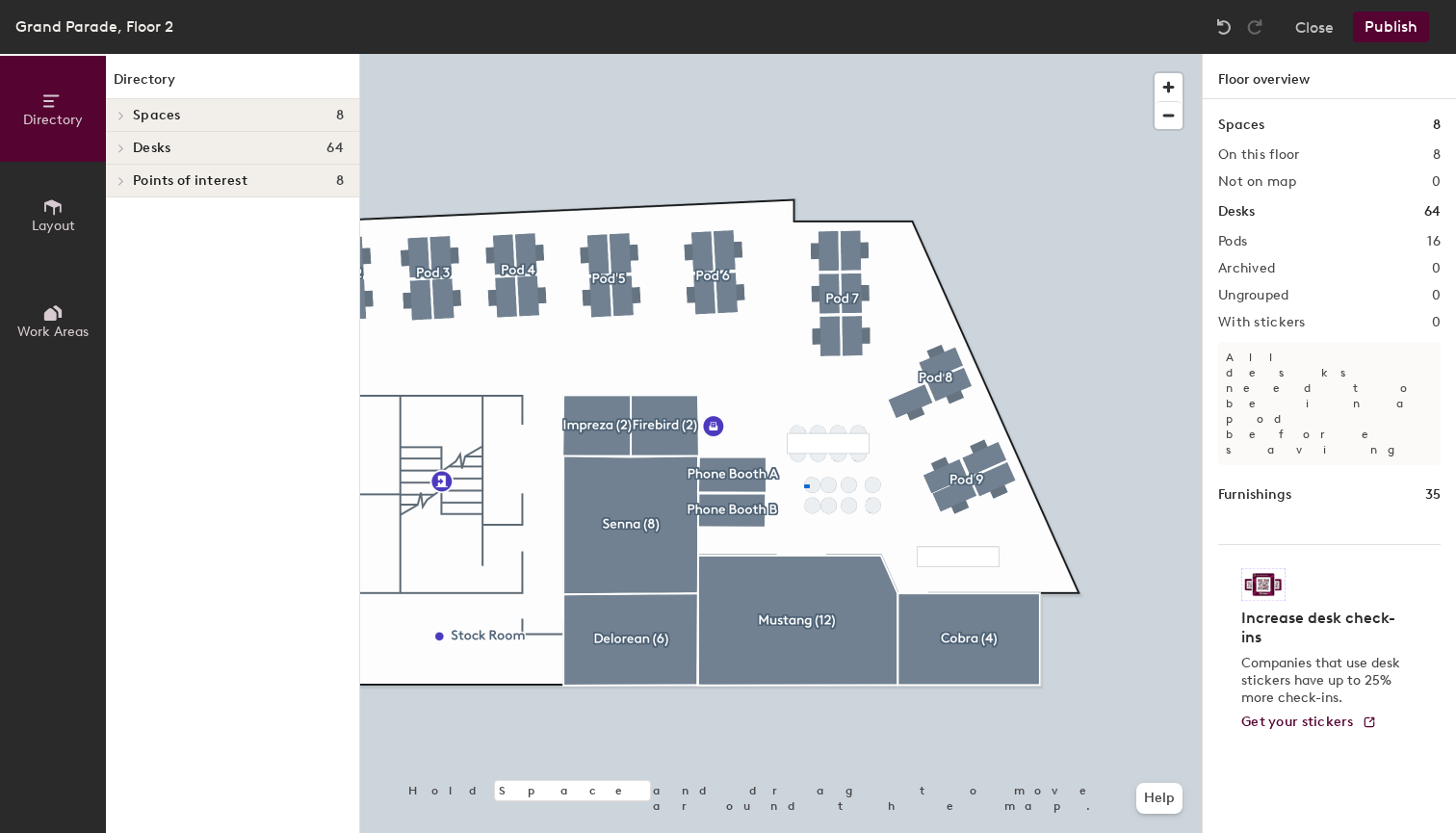
click at [803, 54] on div at bounding box center [781, 54] width 842 height 0
click at [50, 207] on icon at bounding box center [52, 206] width 21 height 21
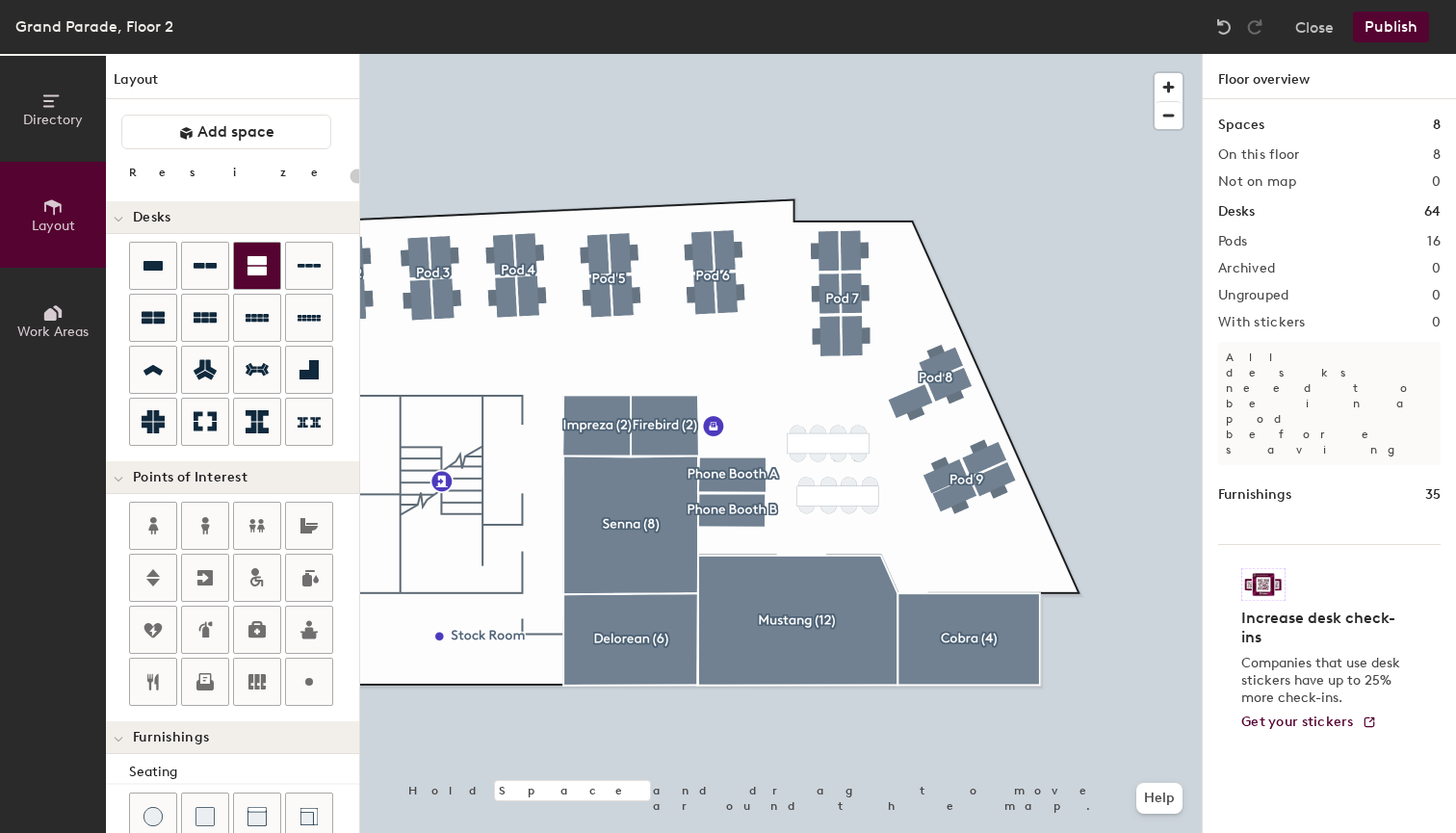
click at [266, 261] on icon at bounding box center [257, 266] width 20 height 20
click at [913, 498] on div "Directory Layout Work Areas Layout Add space Resize Desks Points of Interest Fu…" at bounding box center [728, 444] width 1456 height 779
type input "160"
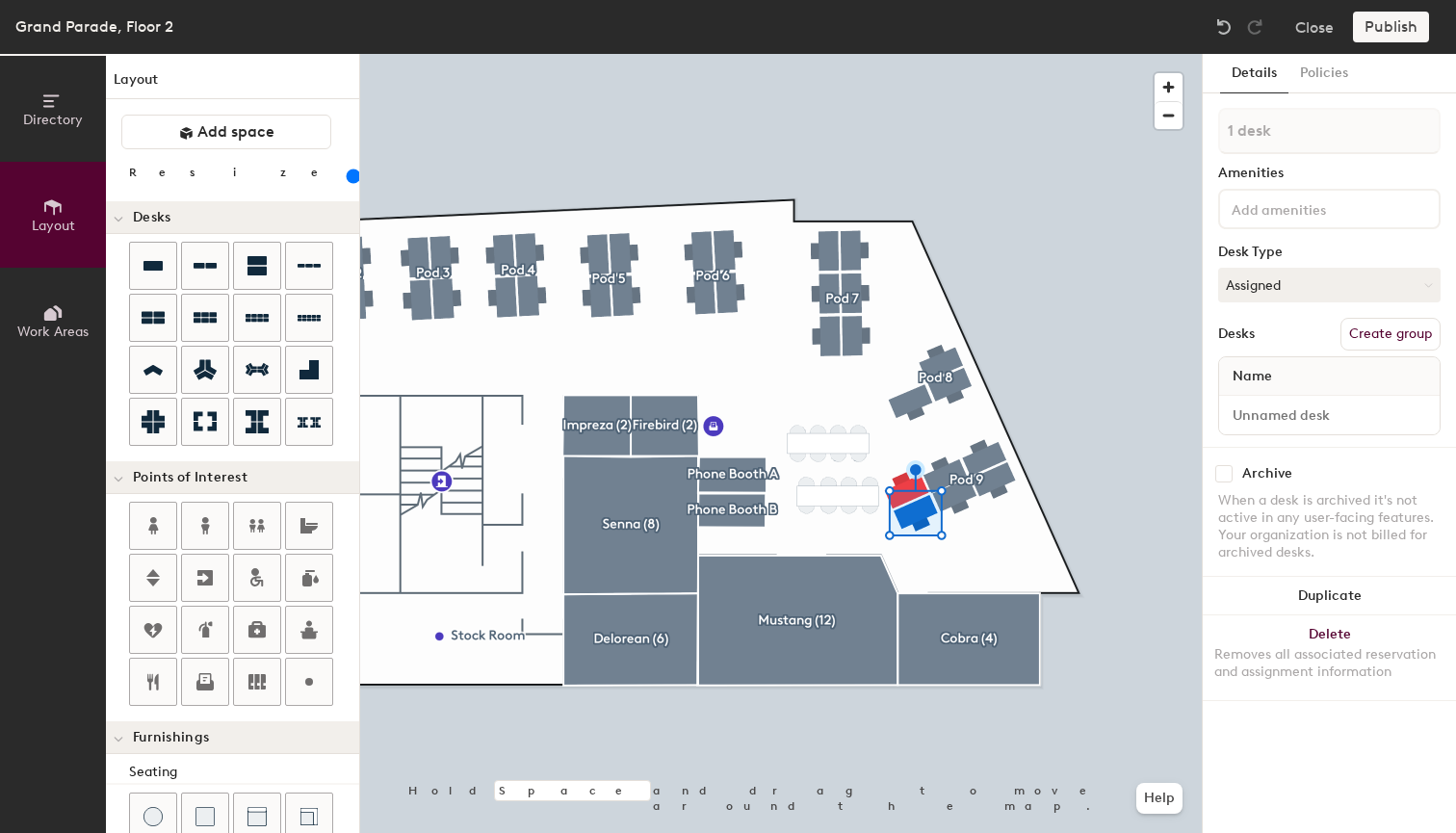
click at [1390, 28] on div "Publish" at bounding box center [1397, 27] width 88 height 31
click at [1282, 283] on button "Assigned" at bounding box center [1330, 285] width 223 height 35
click at [1245, 377] on div "Hot" at bounding box center [1315, 373] width 192 height 29
click at [1260, 424] on input at bounding box center [1330, 414] width 213 height 27
type input "d"
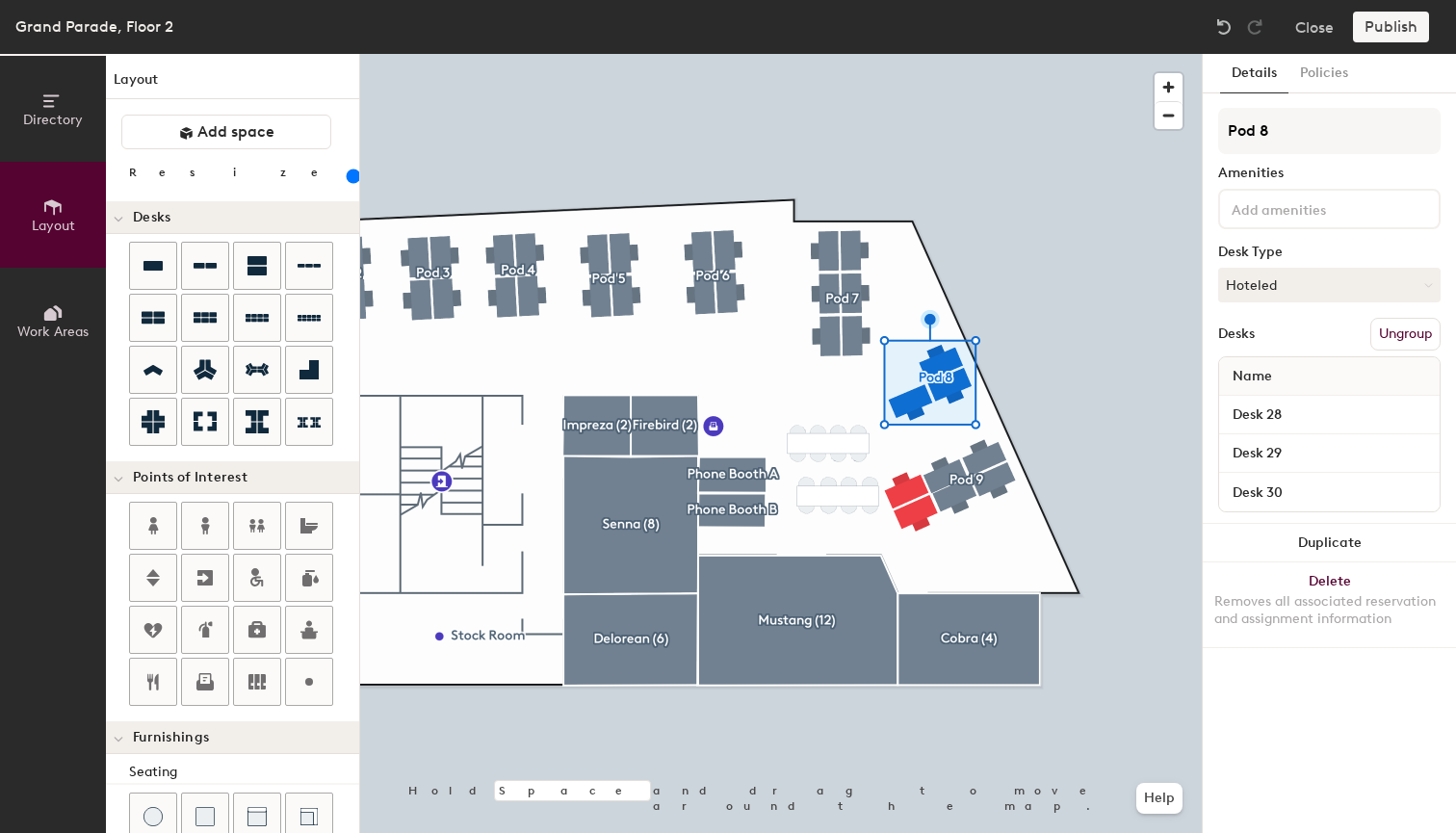
click at [940, 54] on div at bounding box center [781, 54] width 842 height 0
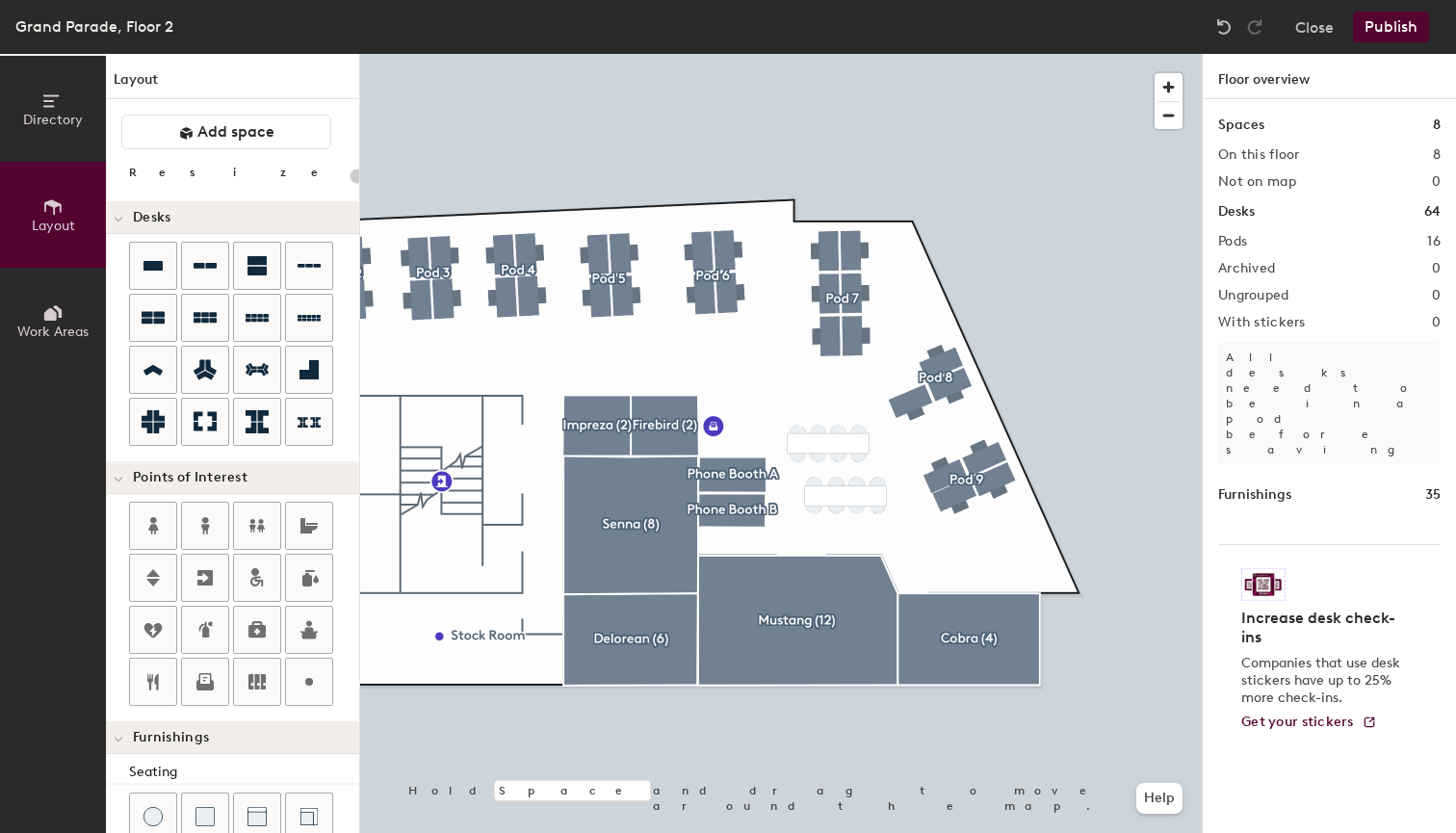
click at [1399, 29] on button "Publish" at bounding box center [1391, 27] width 76 height 31
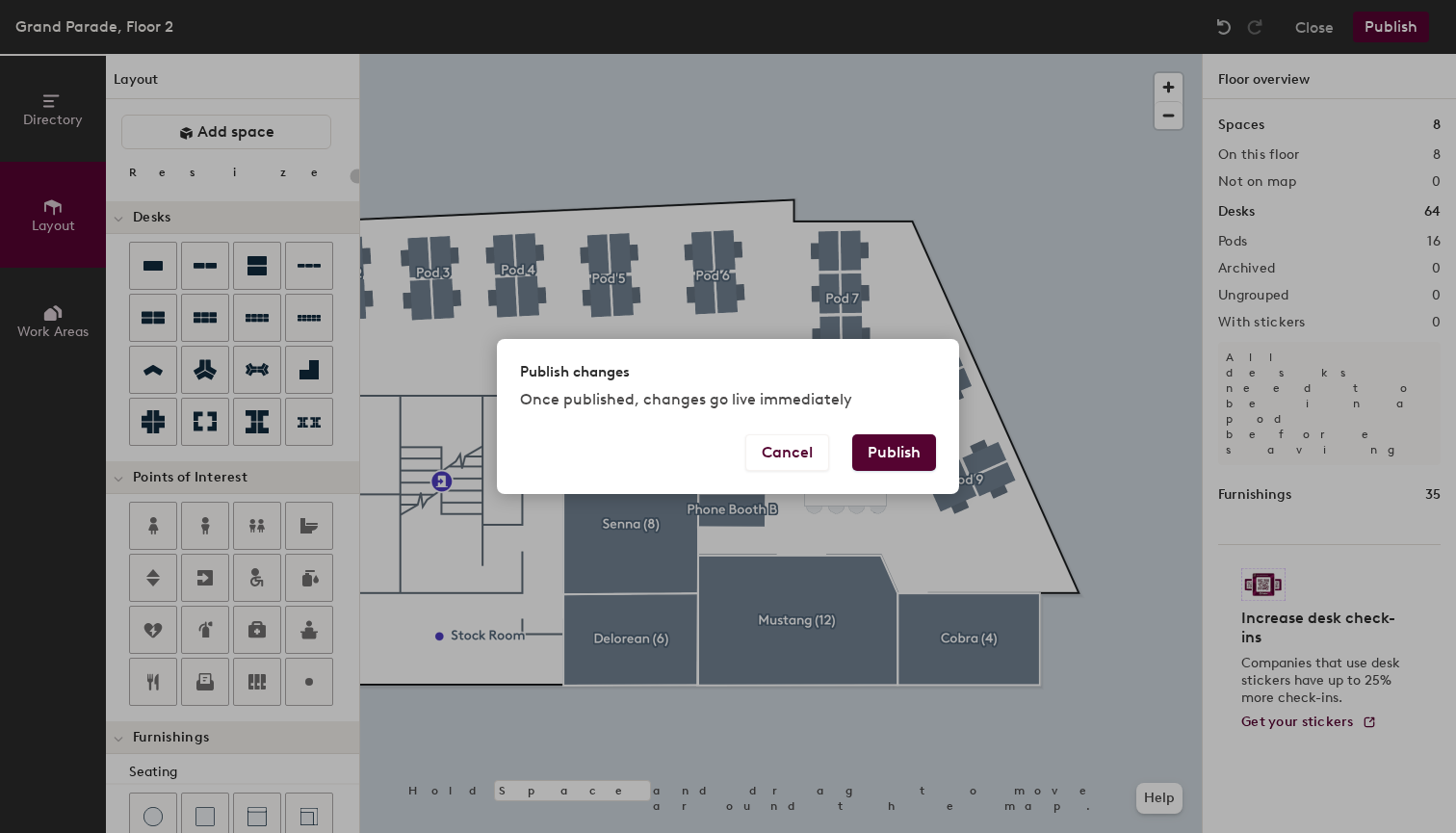
click at [896, 454] on button "Publish" at bounding box center [894, 452] width 84 height 36
type input "20"
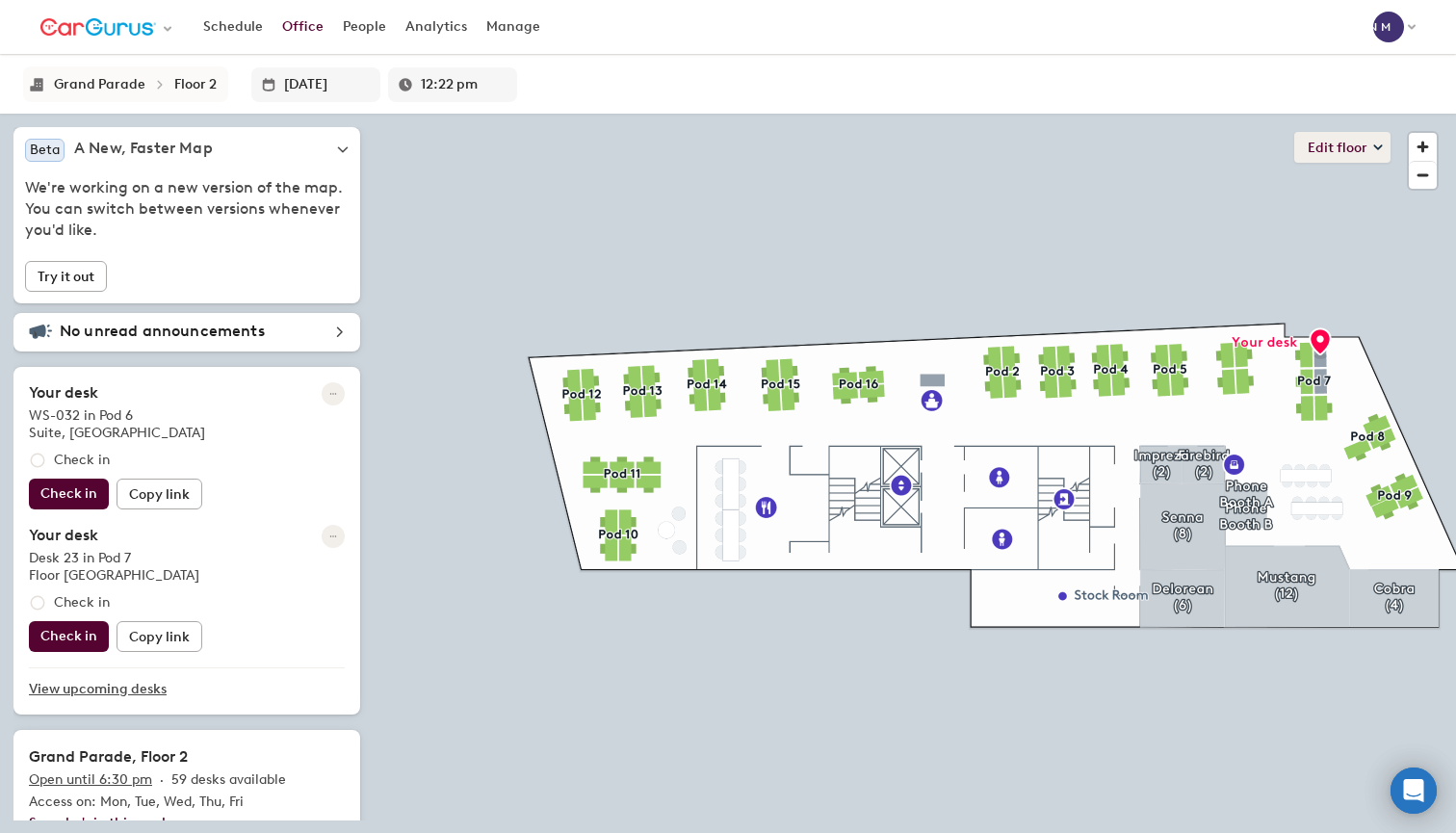
click at [1376, 147] on icon at bounding box center [1378, 148] width 8 height 4
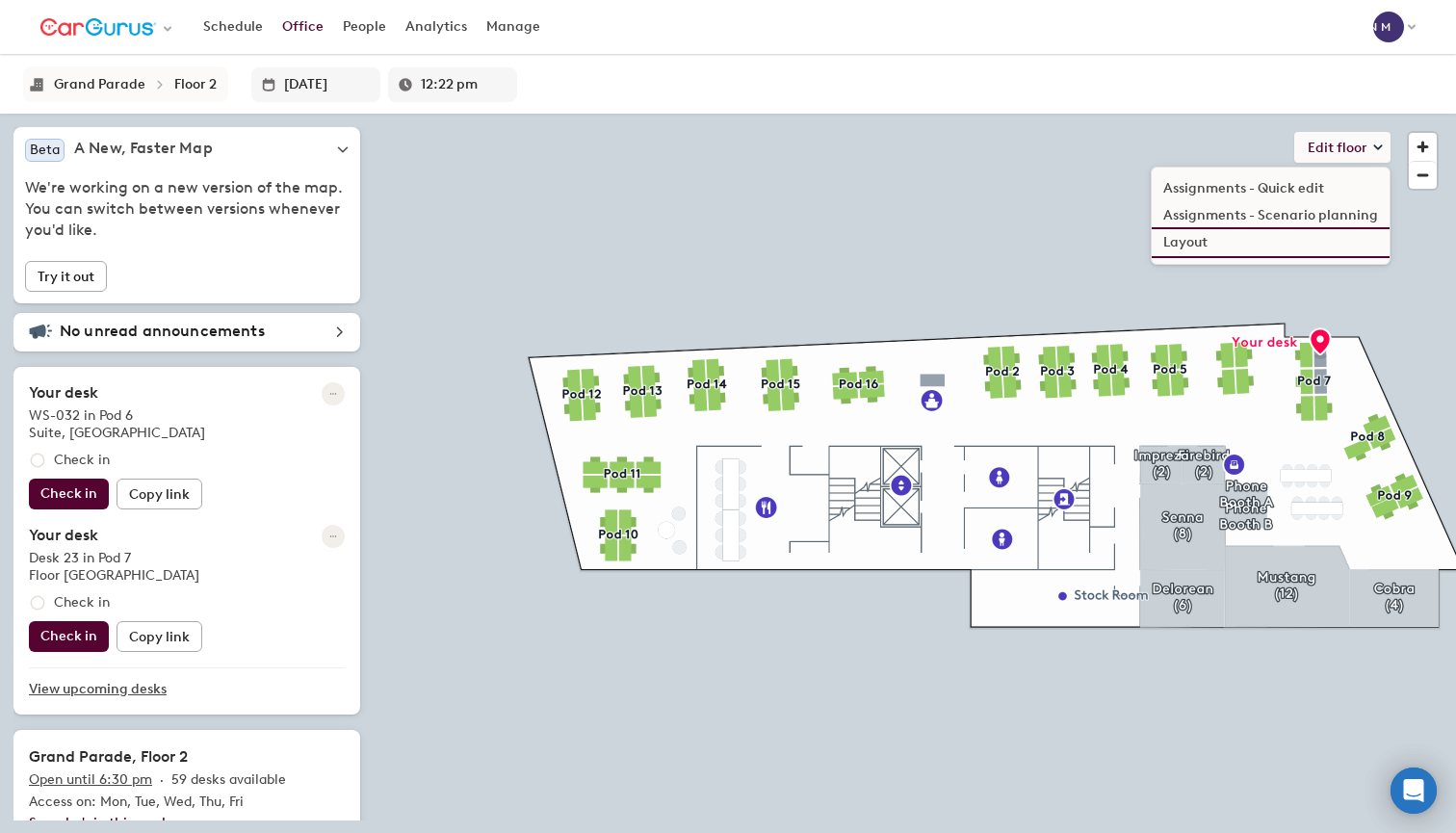
click at [1184, 243] on li "Layout" at bounding box center [1270, 243] width 238 height 27
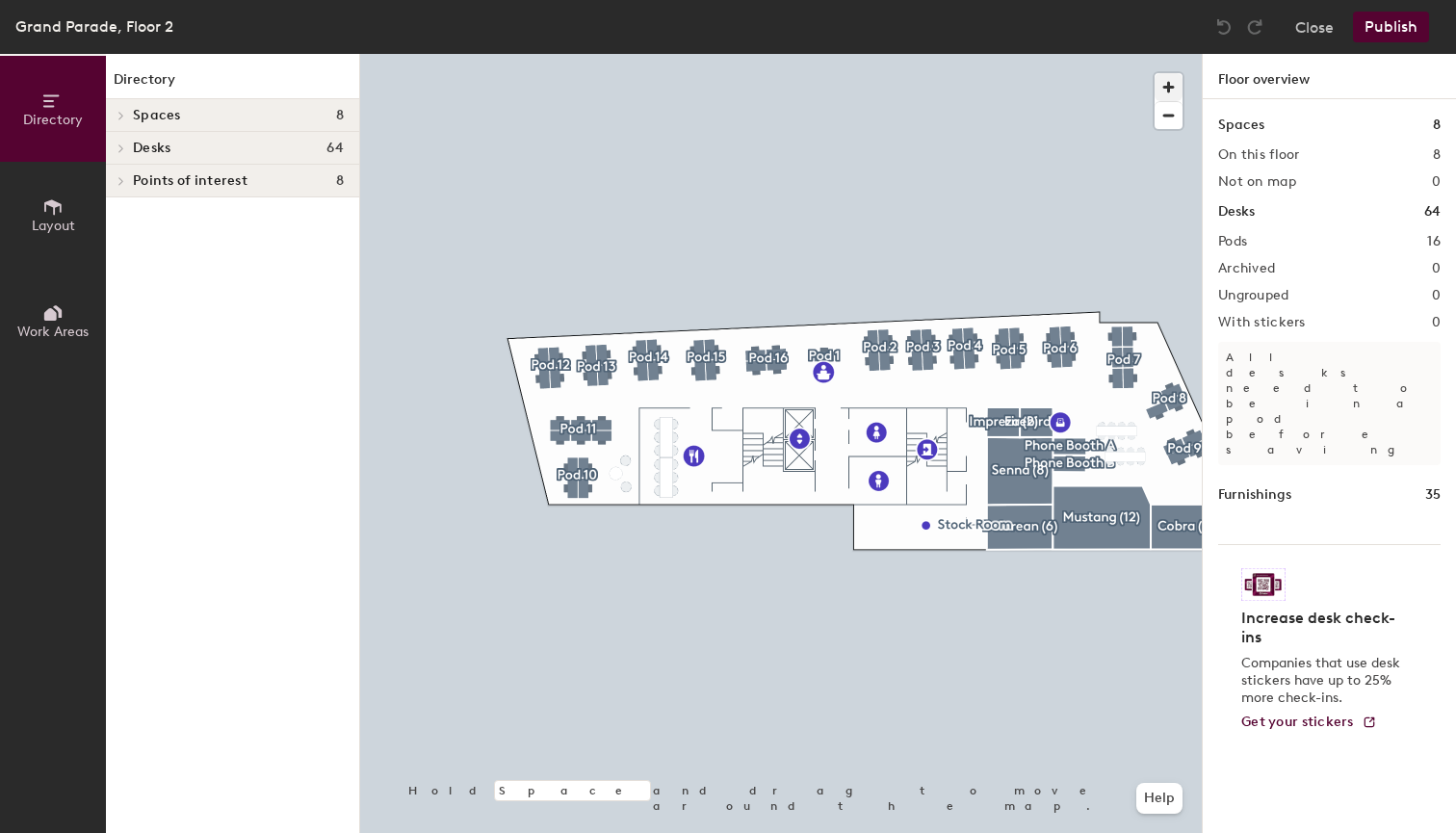
click at [1170, 77] on span "button" at bounding box center [1168, 87] width 28 height 28
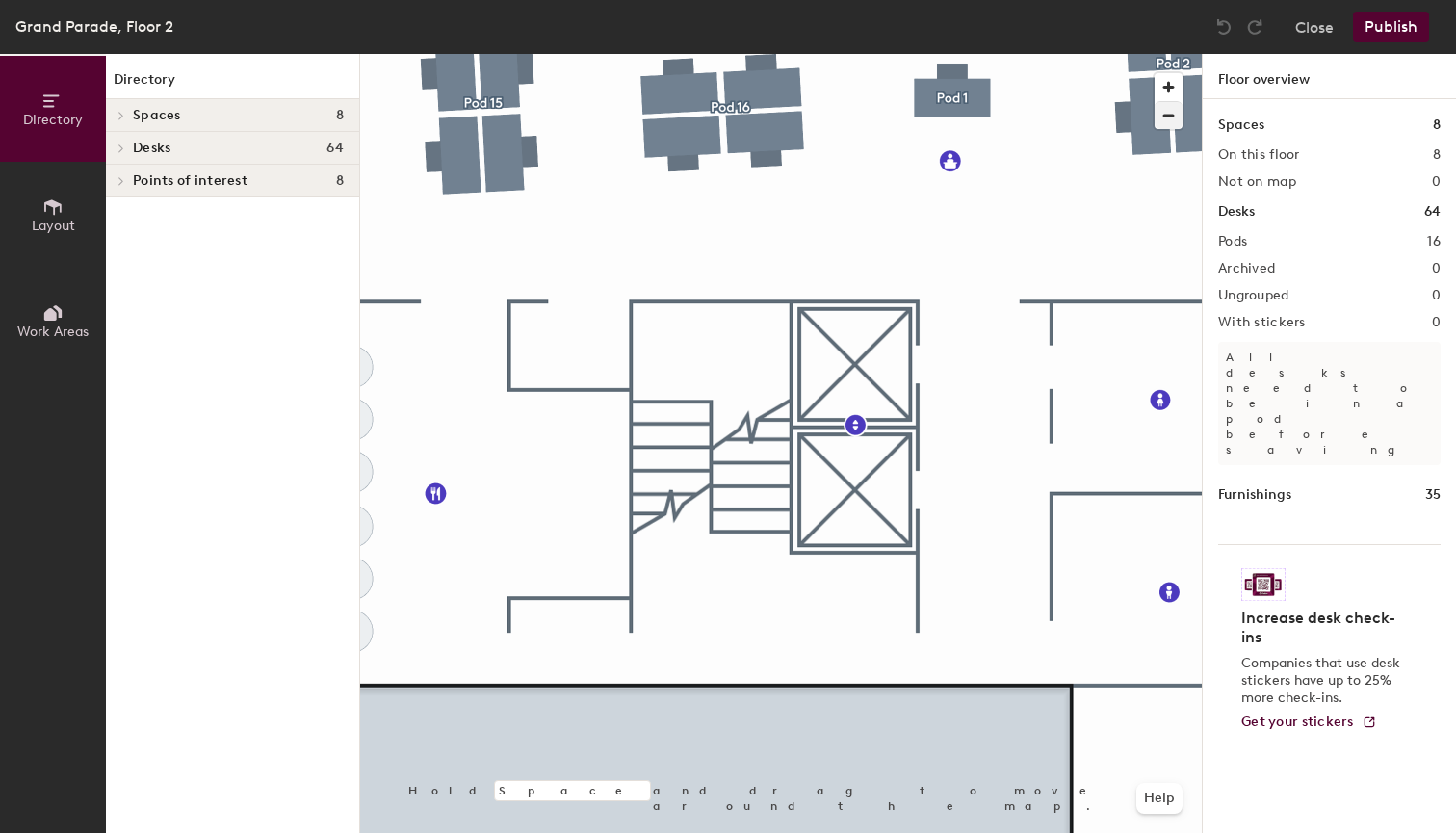
click at [1169, 112] on span "button" at bounding box center [1168, 115] width 28 height 27
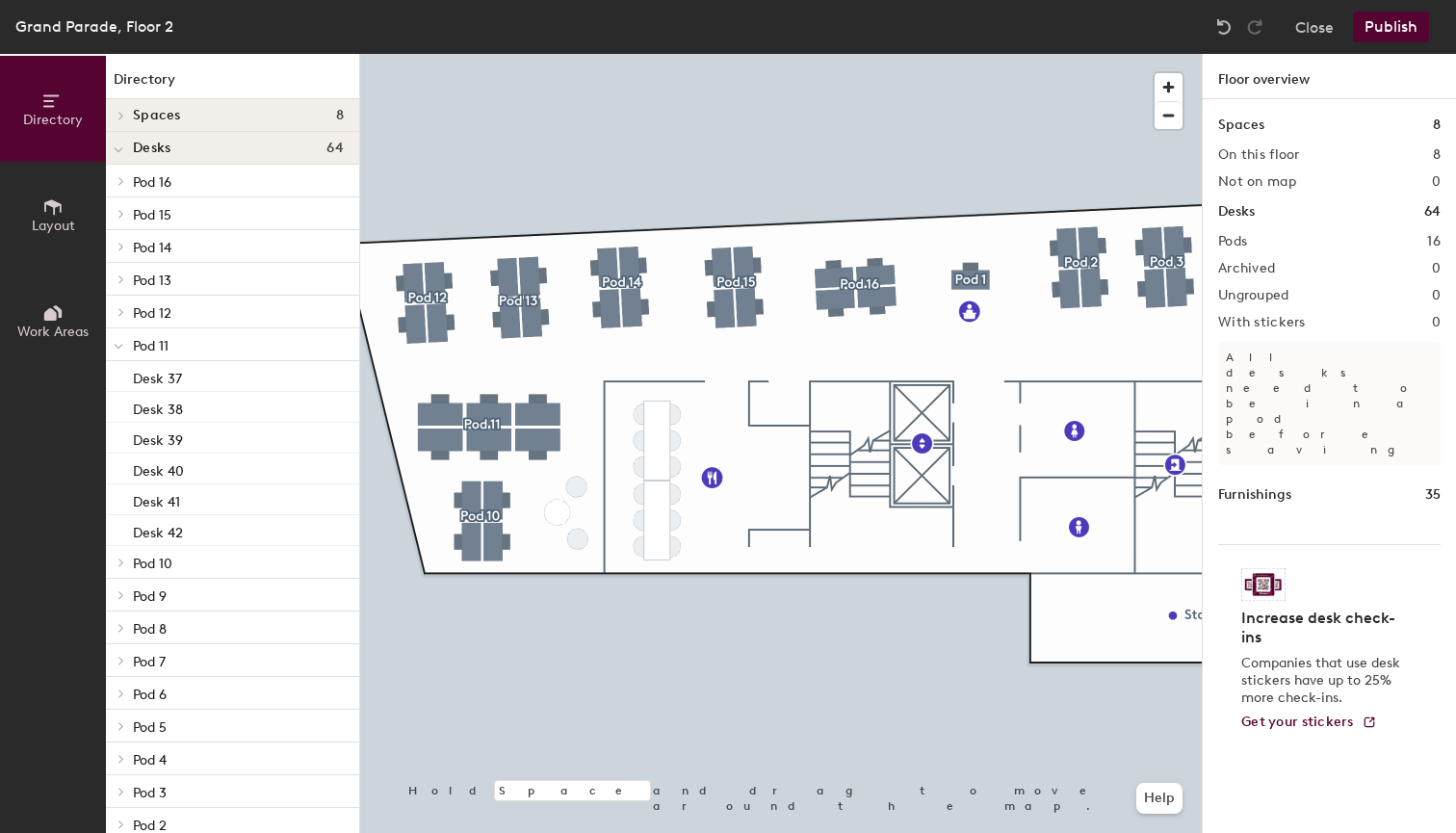
click at [1401, 22] on button "Publish" at bounding box center [1391, 27] width 76 height 31
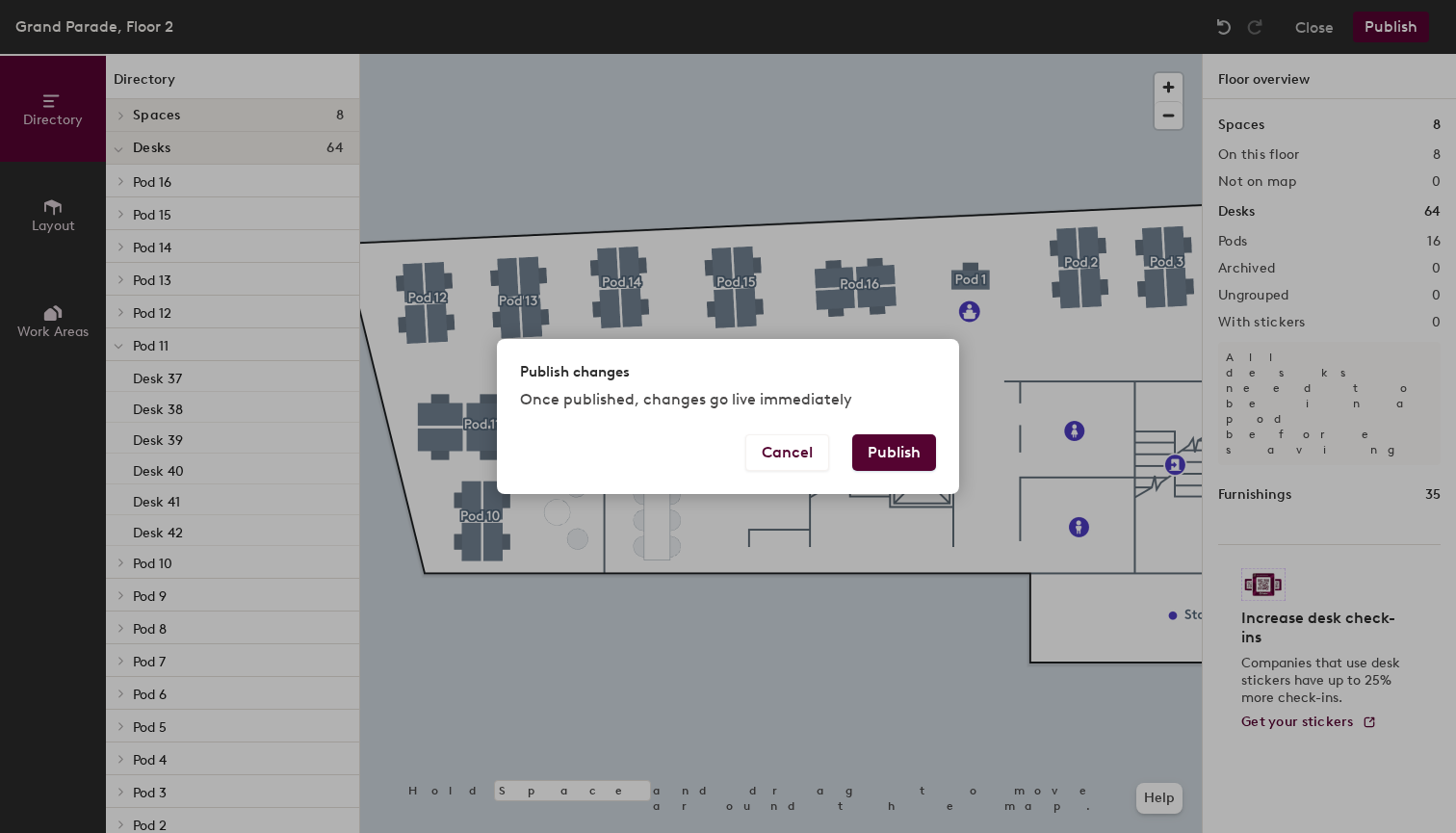
click at [896, 453] on button "Publish" at bounding box center [894, 452] width 84 height 36
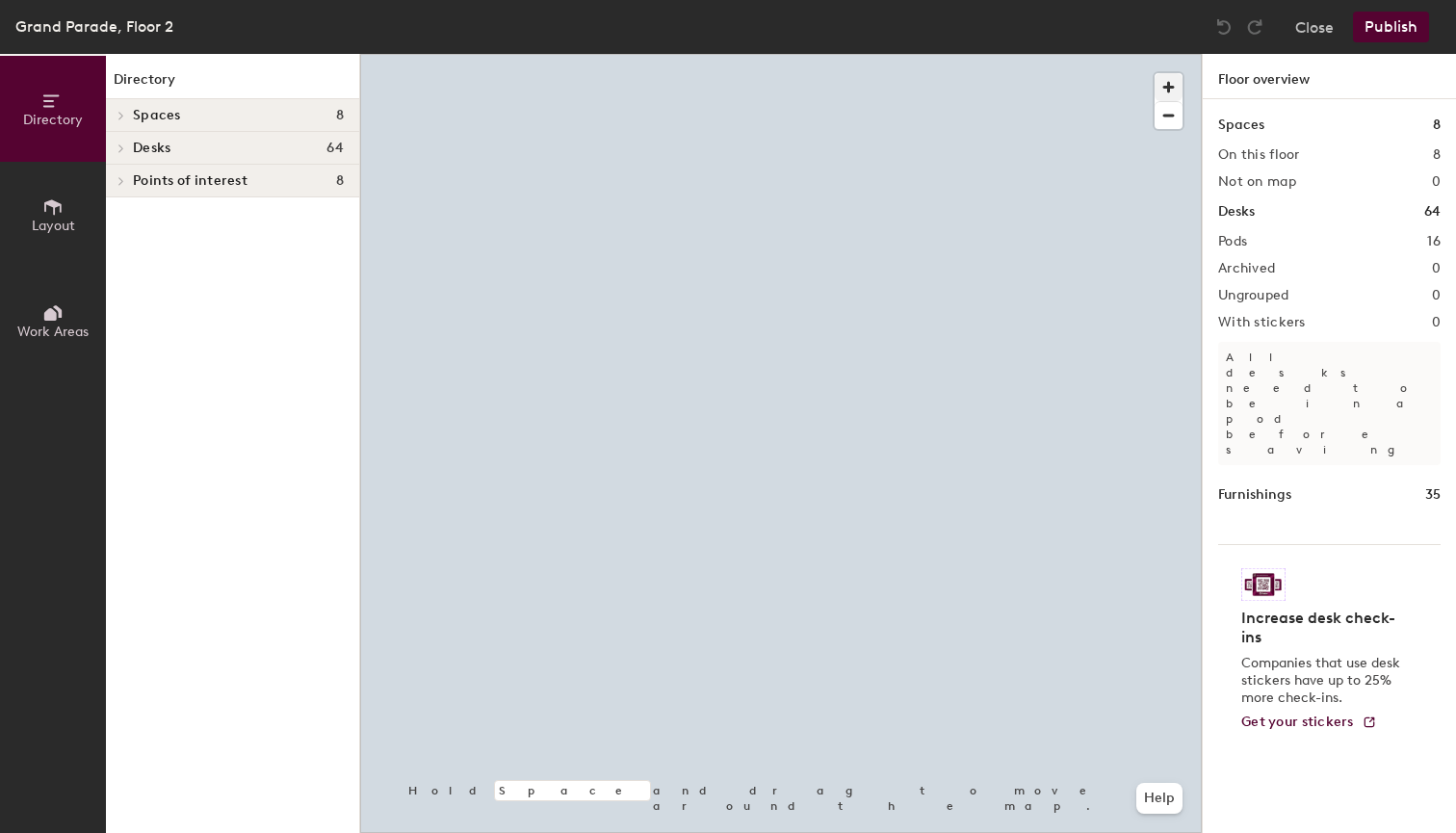
click at [1170, 84] on span "button" at bounding box center [1168, 87] width 28 height 28
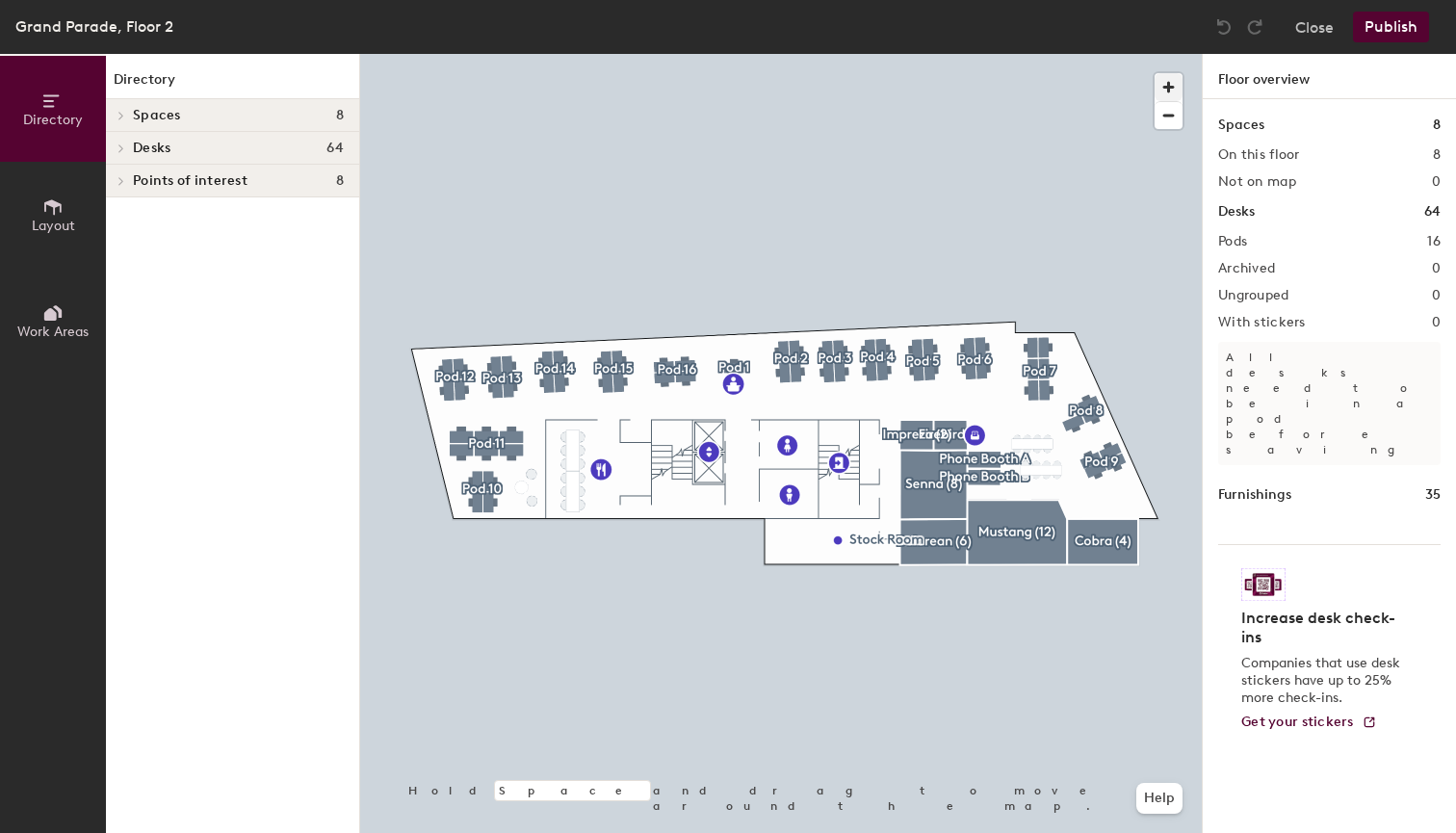
click at [1170, 84] on span "button" at bounding box center [1168, 87] width 28 height 28
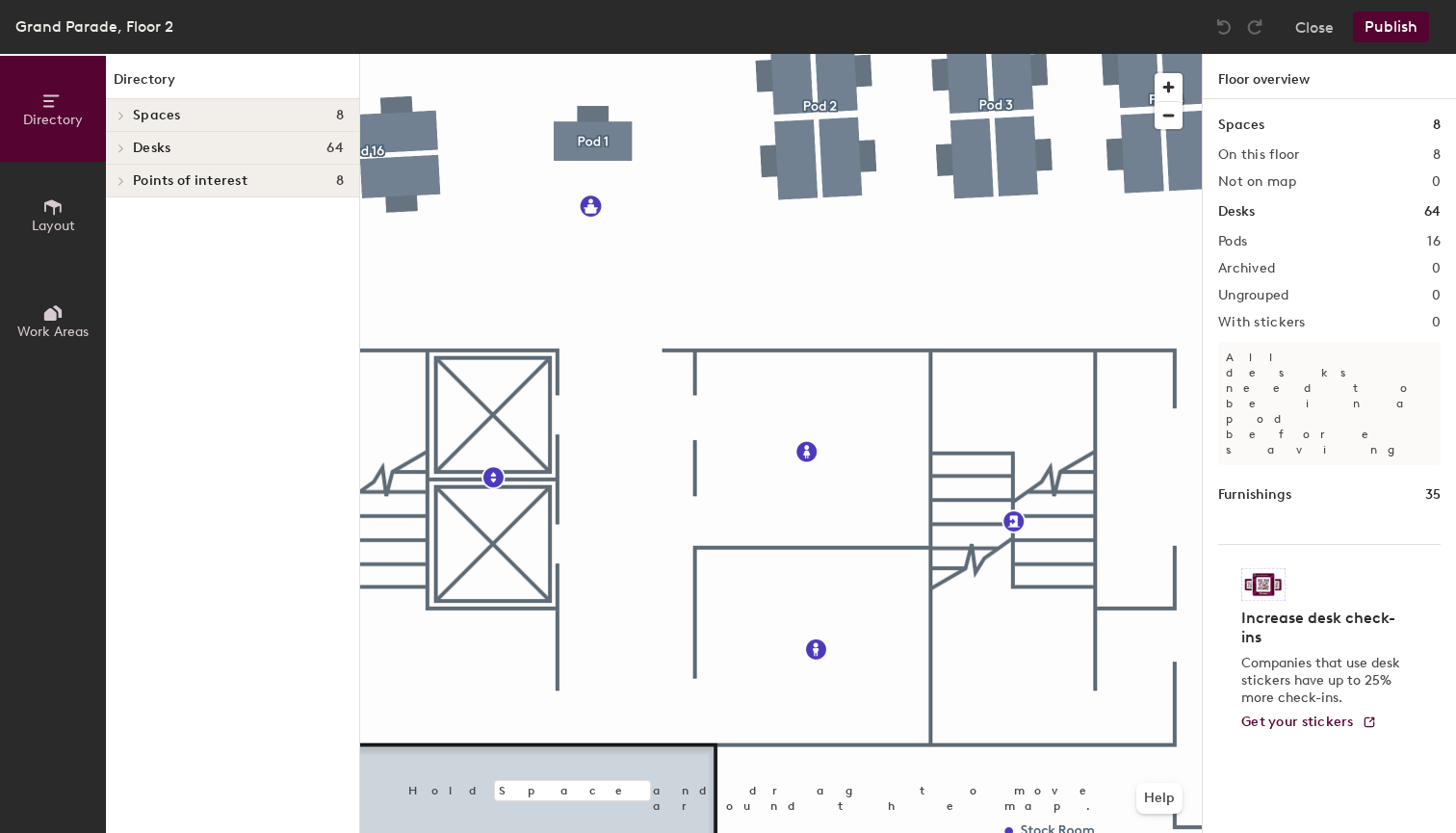
click at [660, 54] on div at bounding box center [781, 54] width 842 height 0
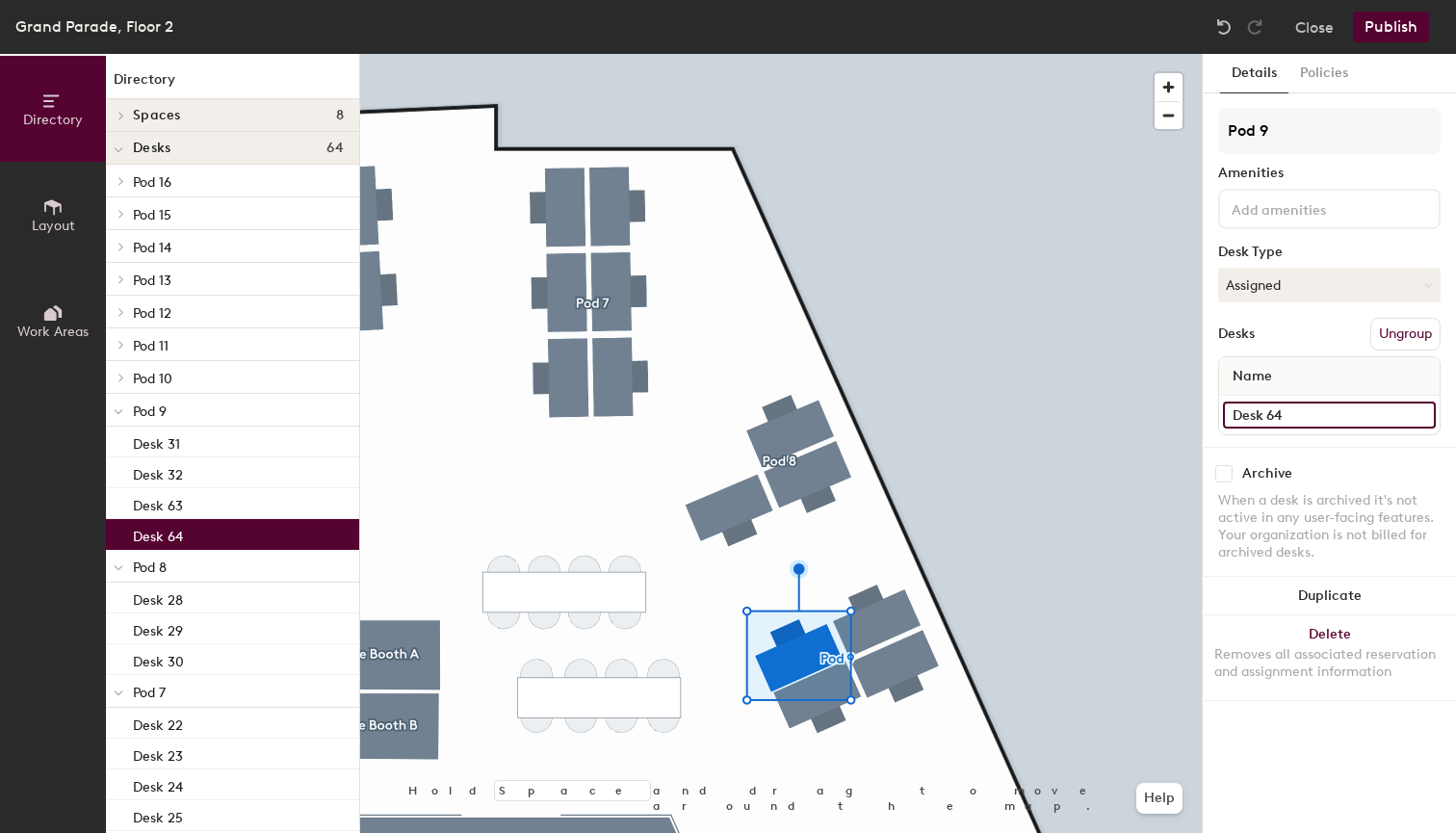
click at [1288, 415] on input "Desk 64" at bounding box center [1330, 414] width 213 height 27
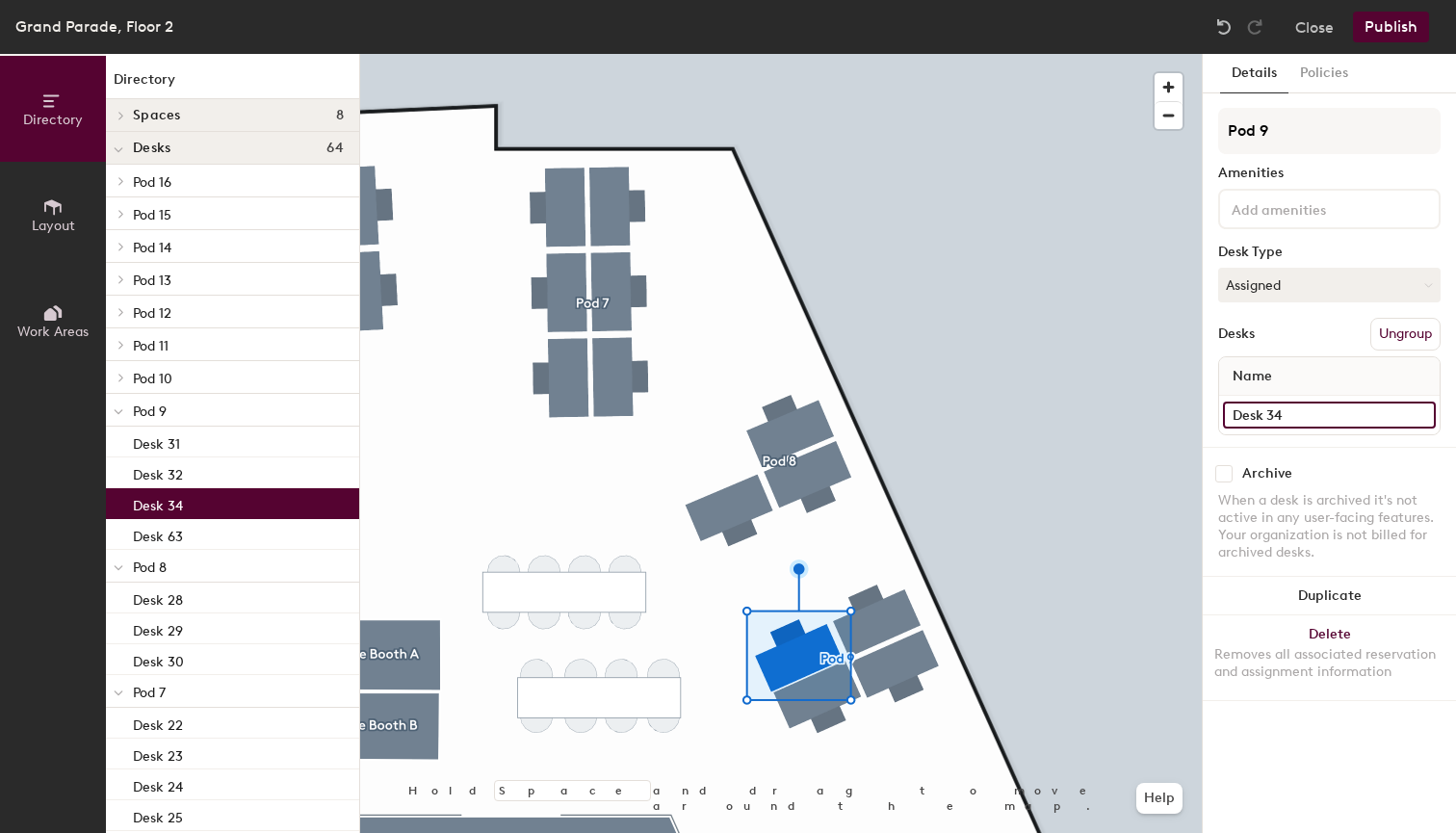
type input "Desk 34"
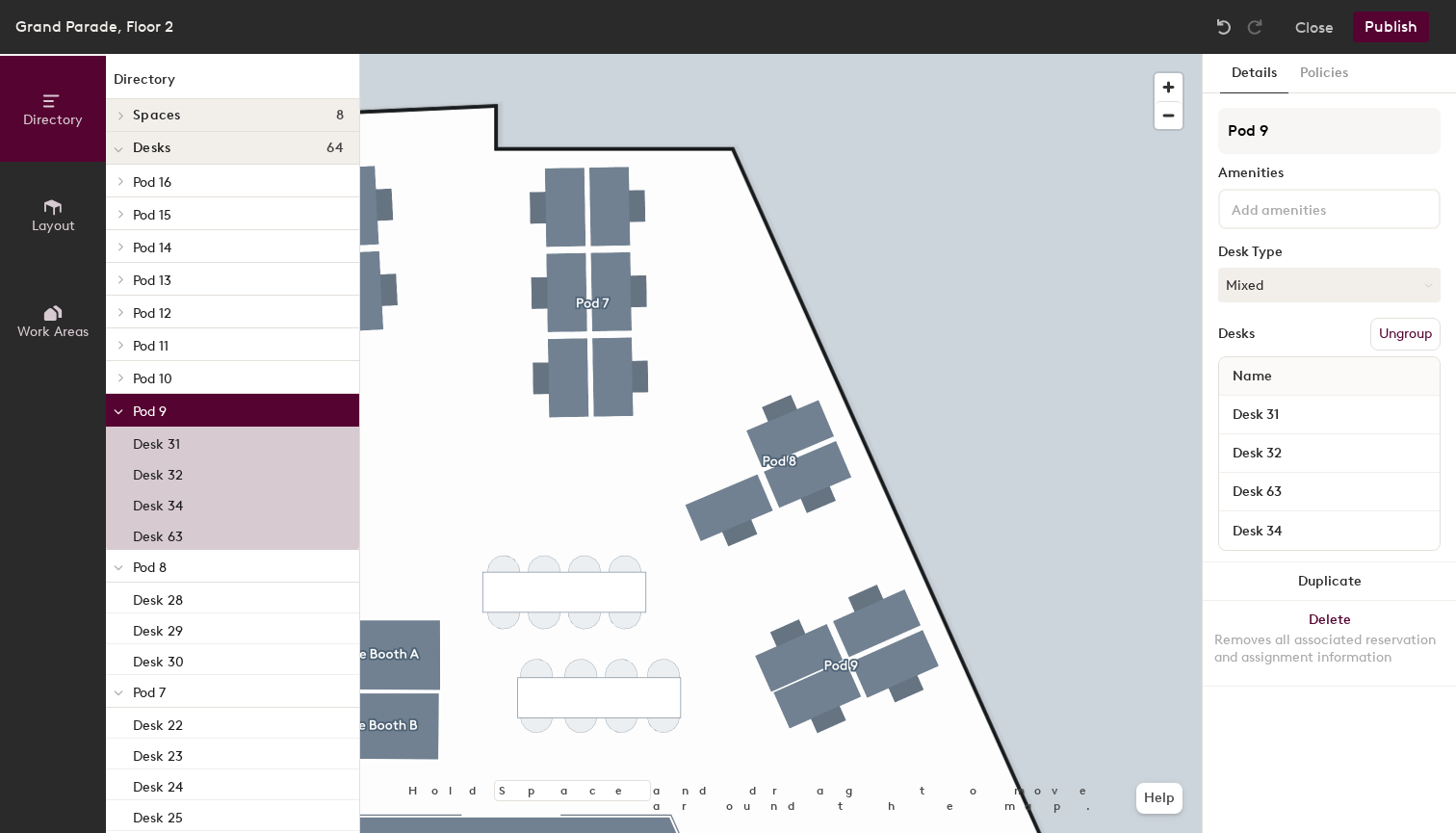
click at [816, 54] on div at bounding box center [781, 54] width 842 height 0
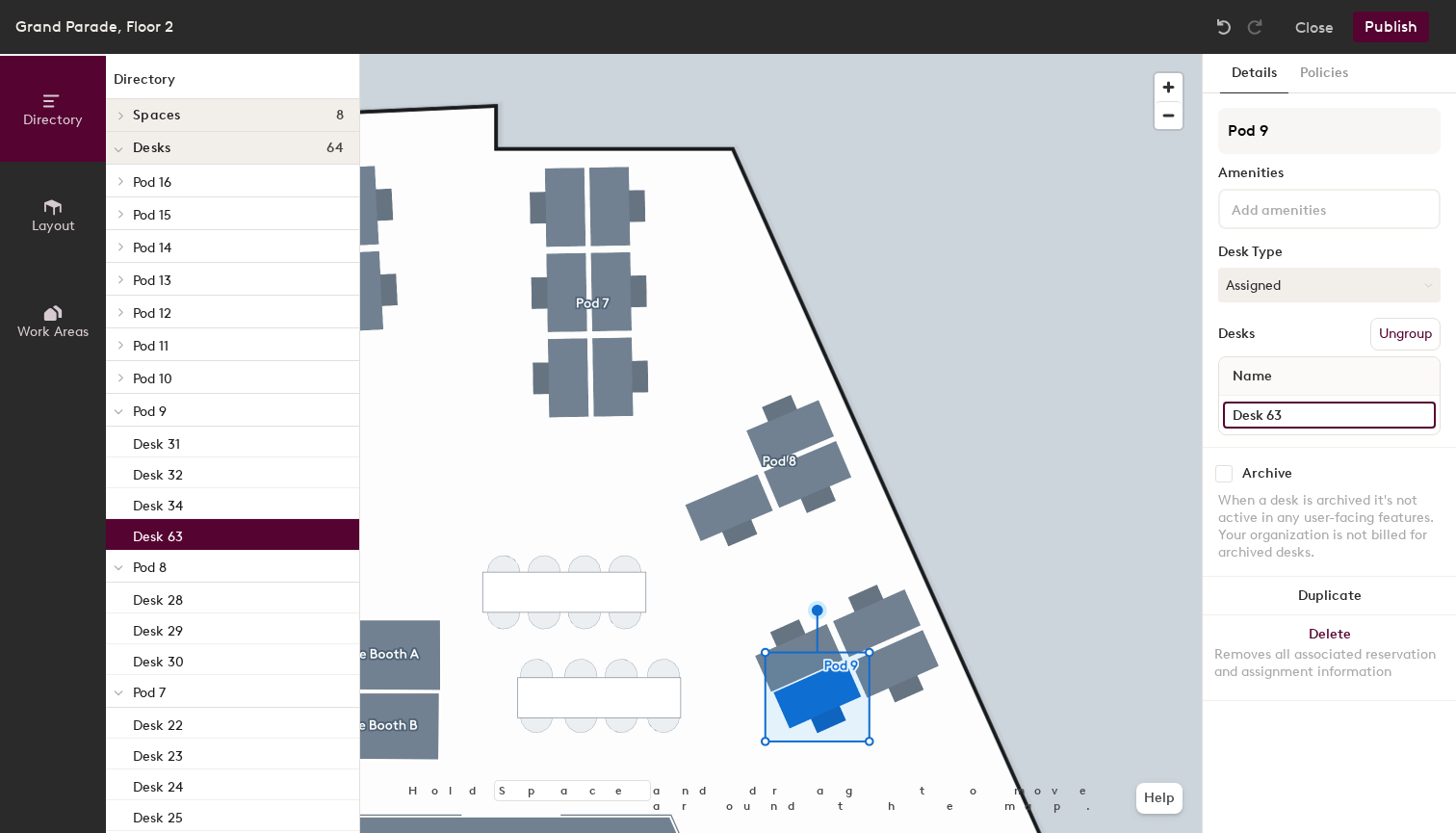
click at [1292, 409] on input "Desk 63" at bounding box center [1330, 414] width 213 height 27
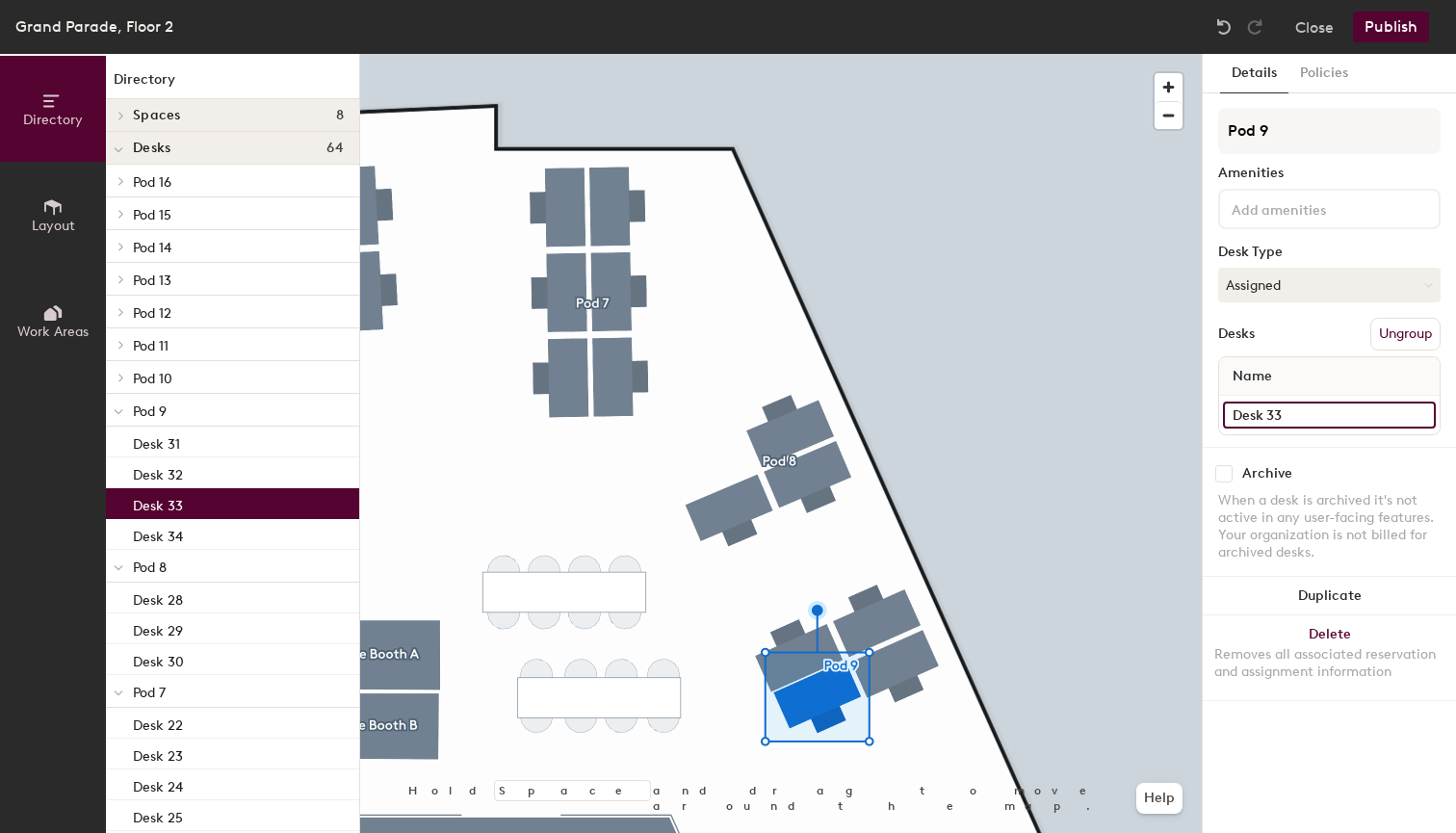
type input "Desk 33"
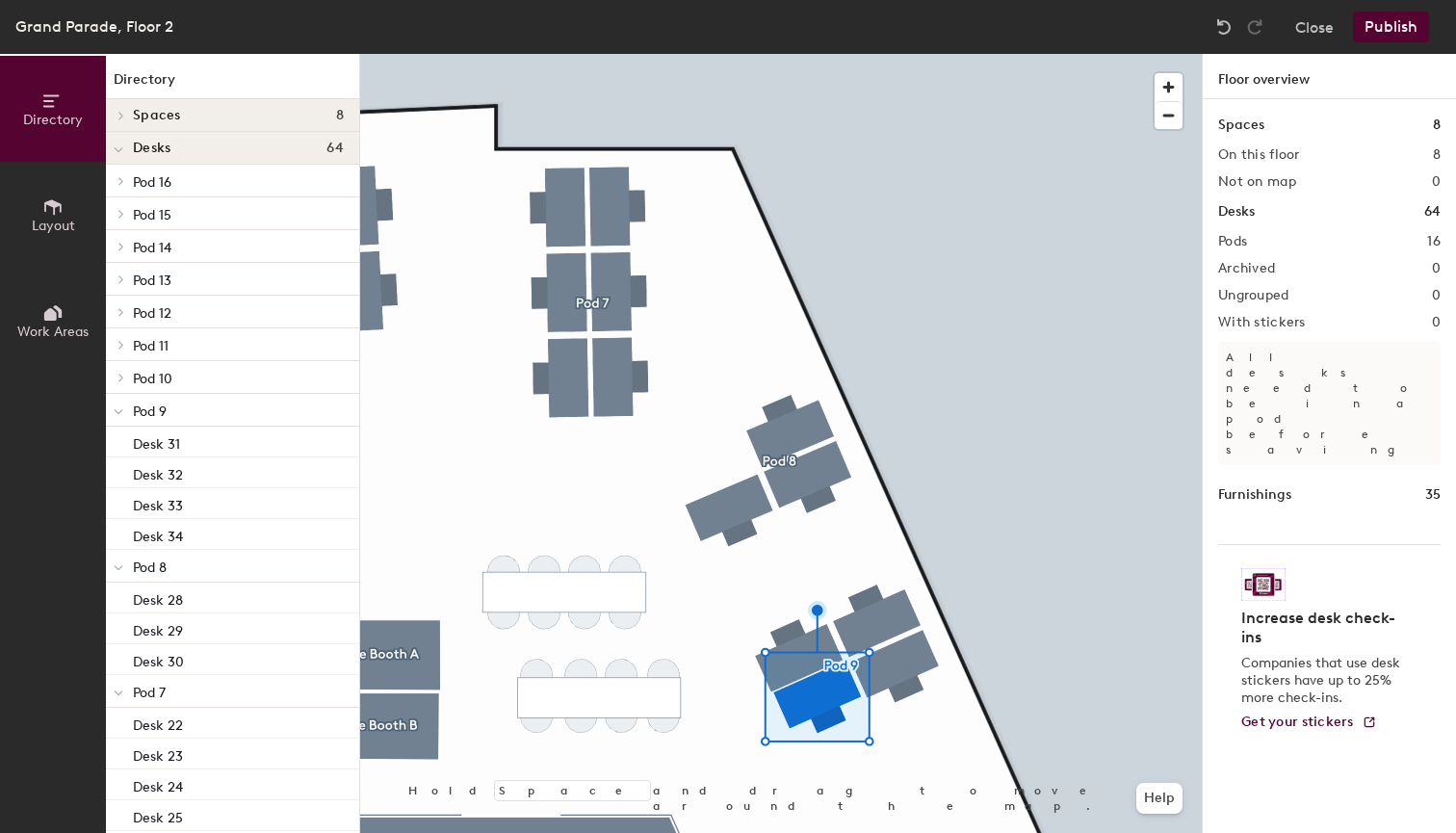
click at [732, 54] on div at bounding box center [781, 54] width 842 height 0
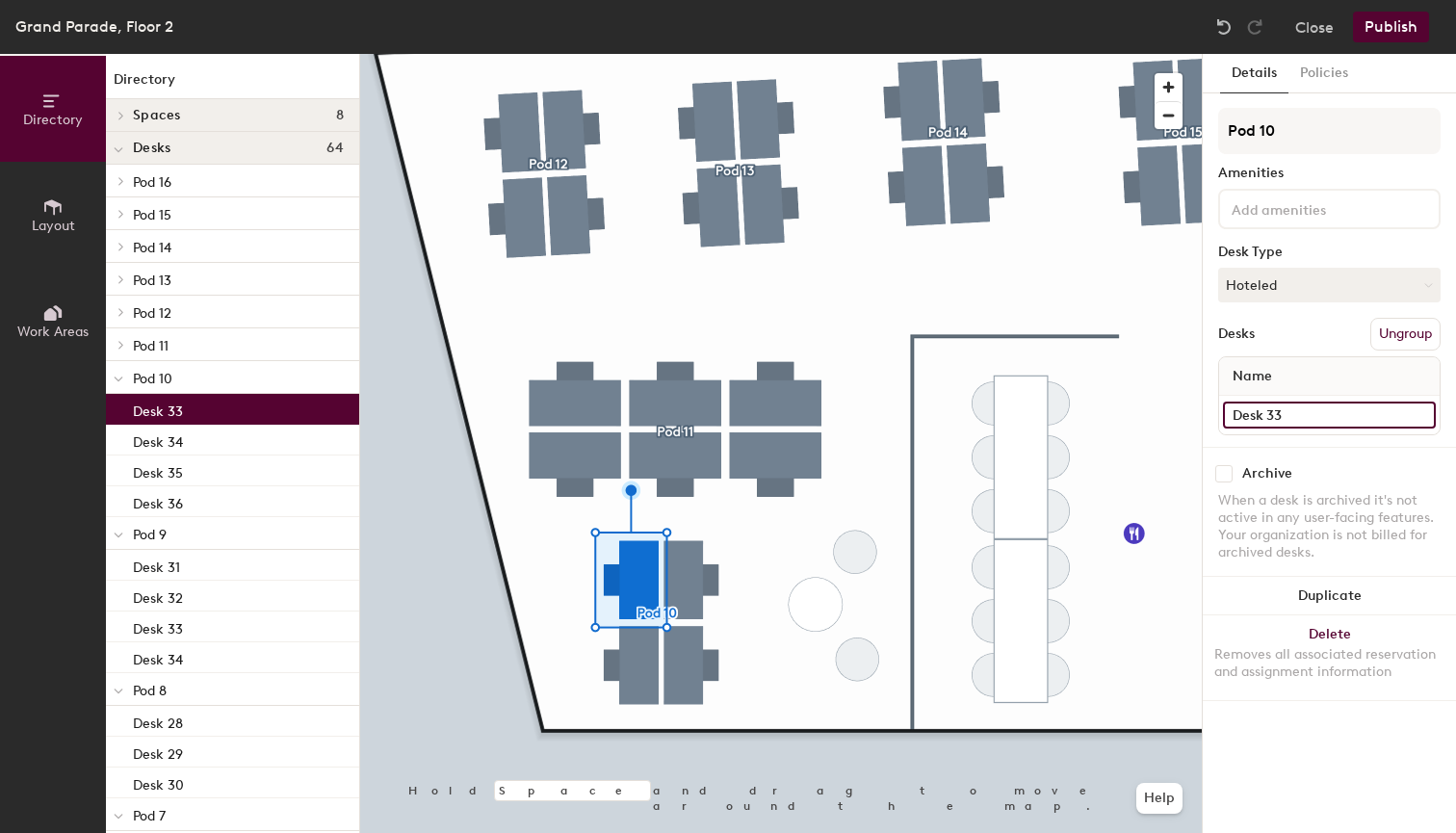
click at [1300, 411] on input "Desk 33" at bounding box center [1330, 414] width 213 height 27
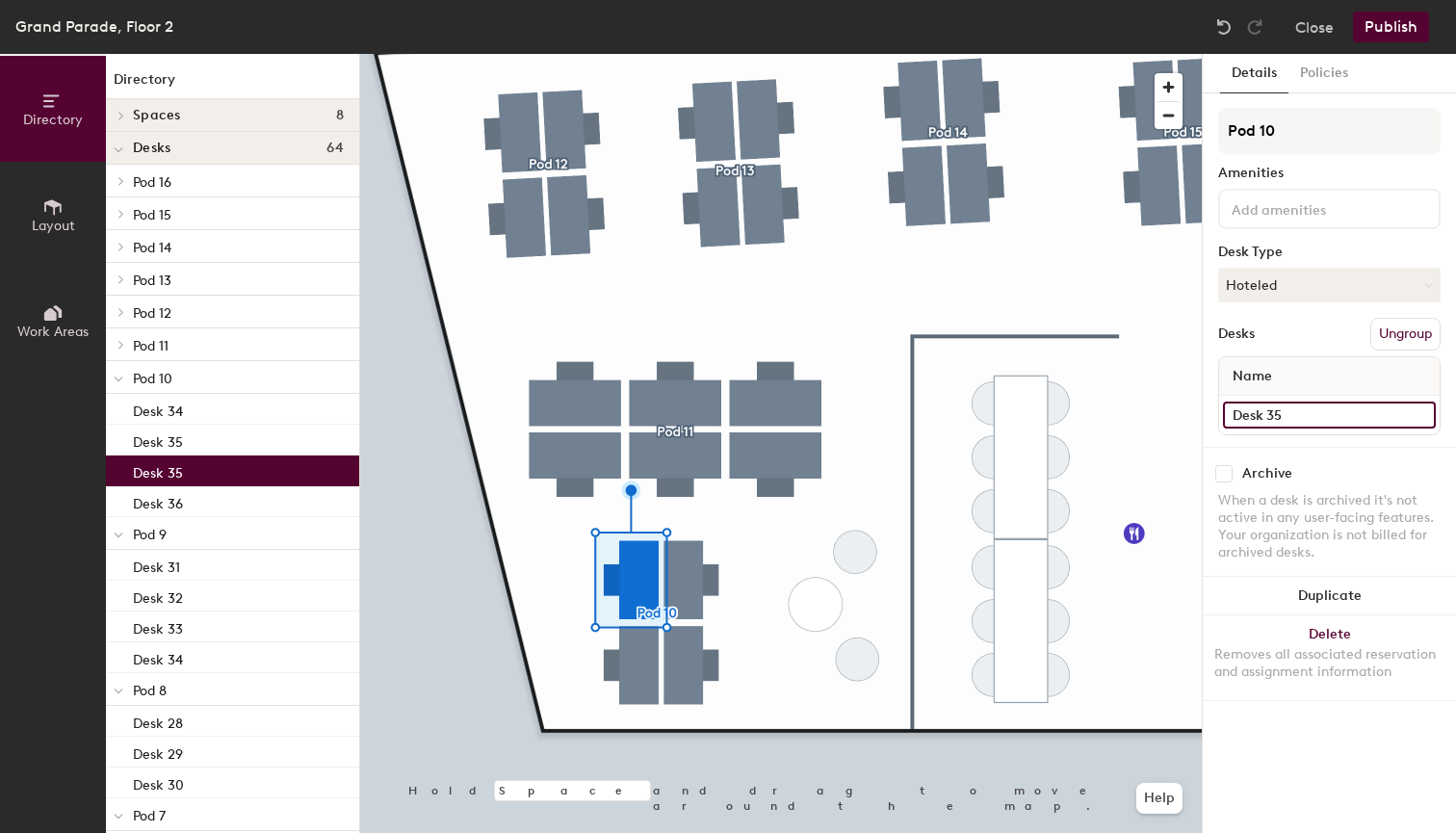
type input "Desk 35"
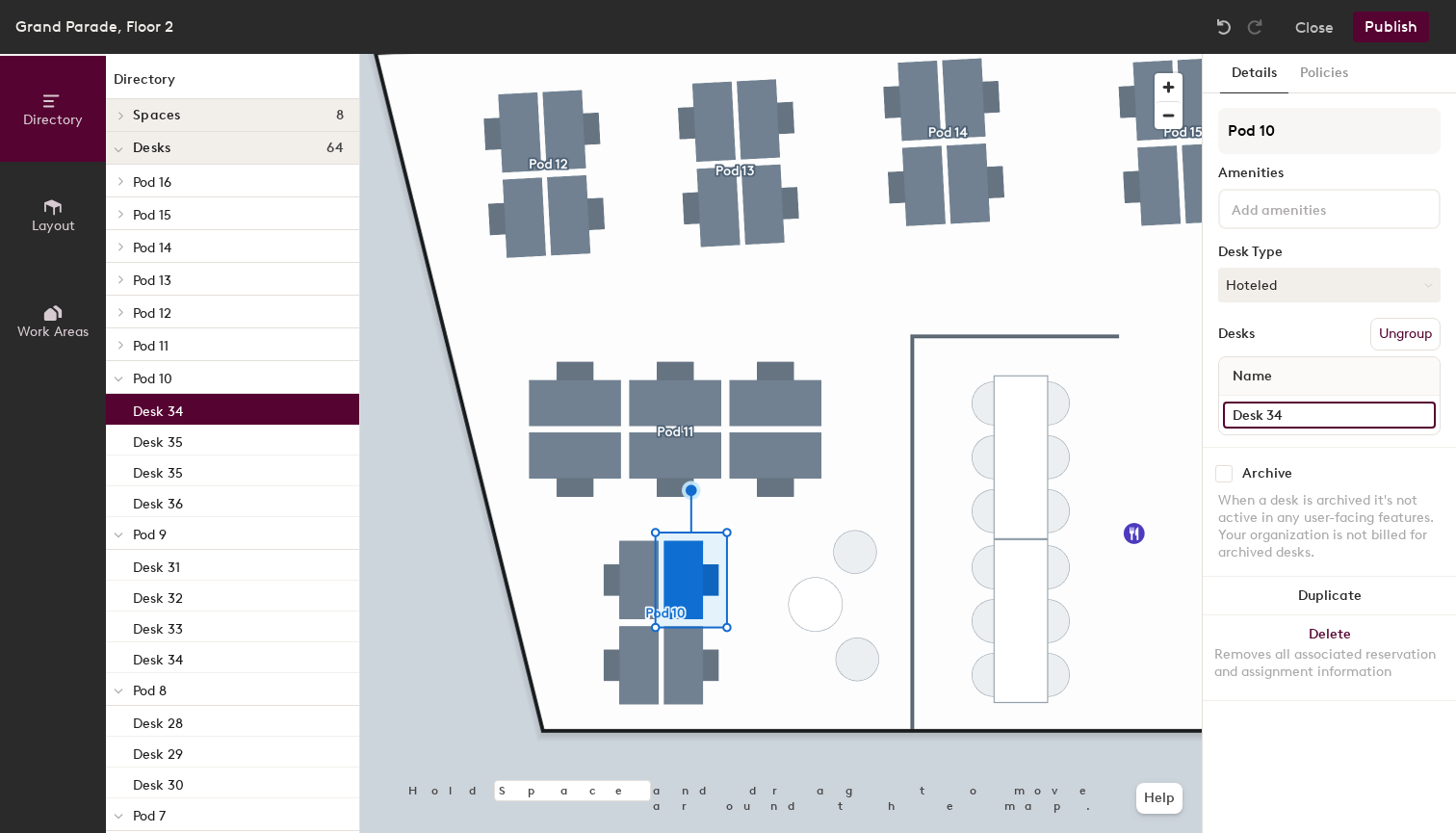
click at [1308, 414] on input "Desk 34" at bounding box center [1330, 414] width 213 height 27
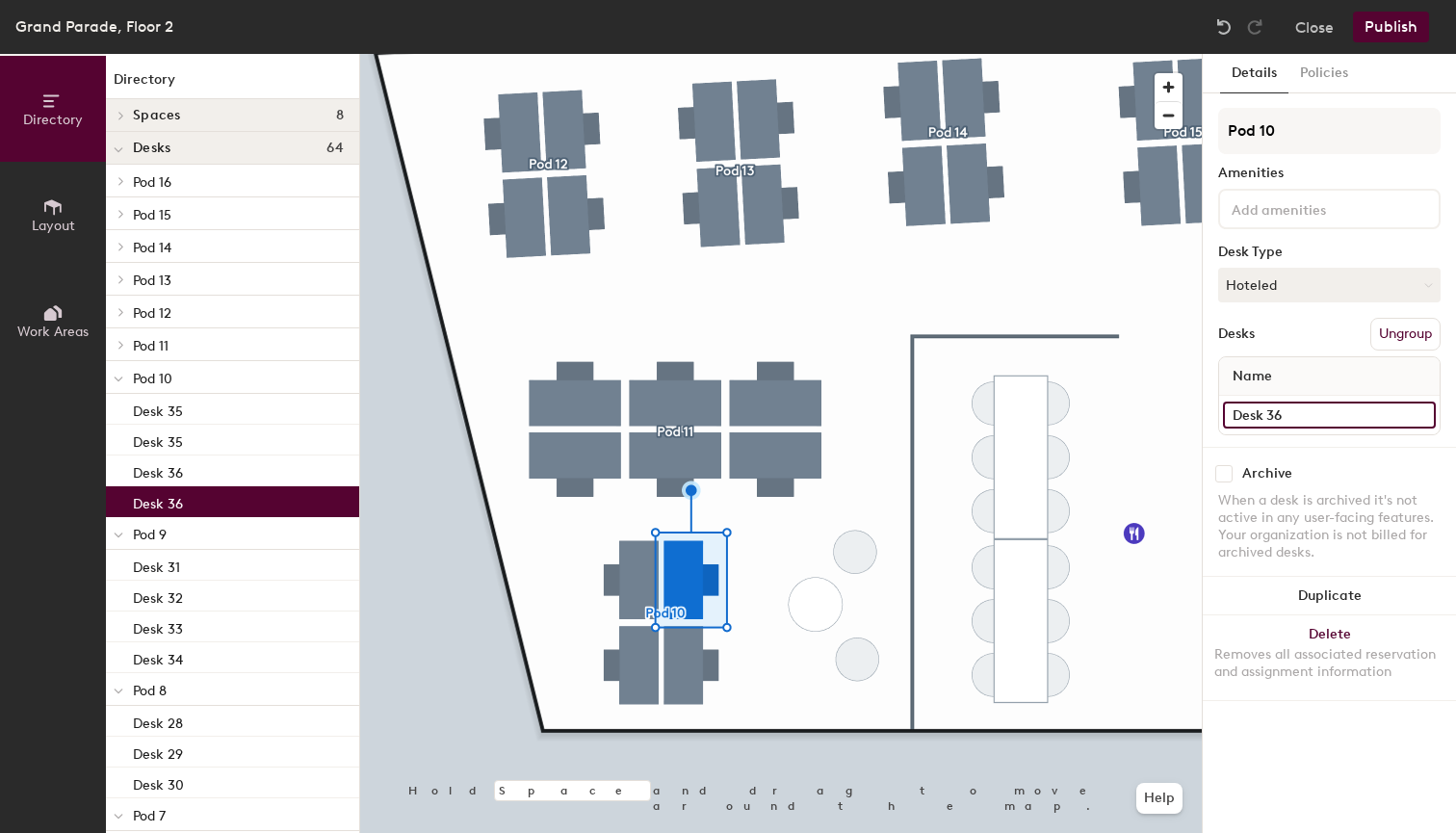
type input "Desk 36"
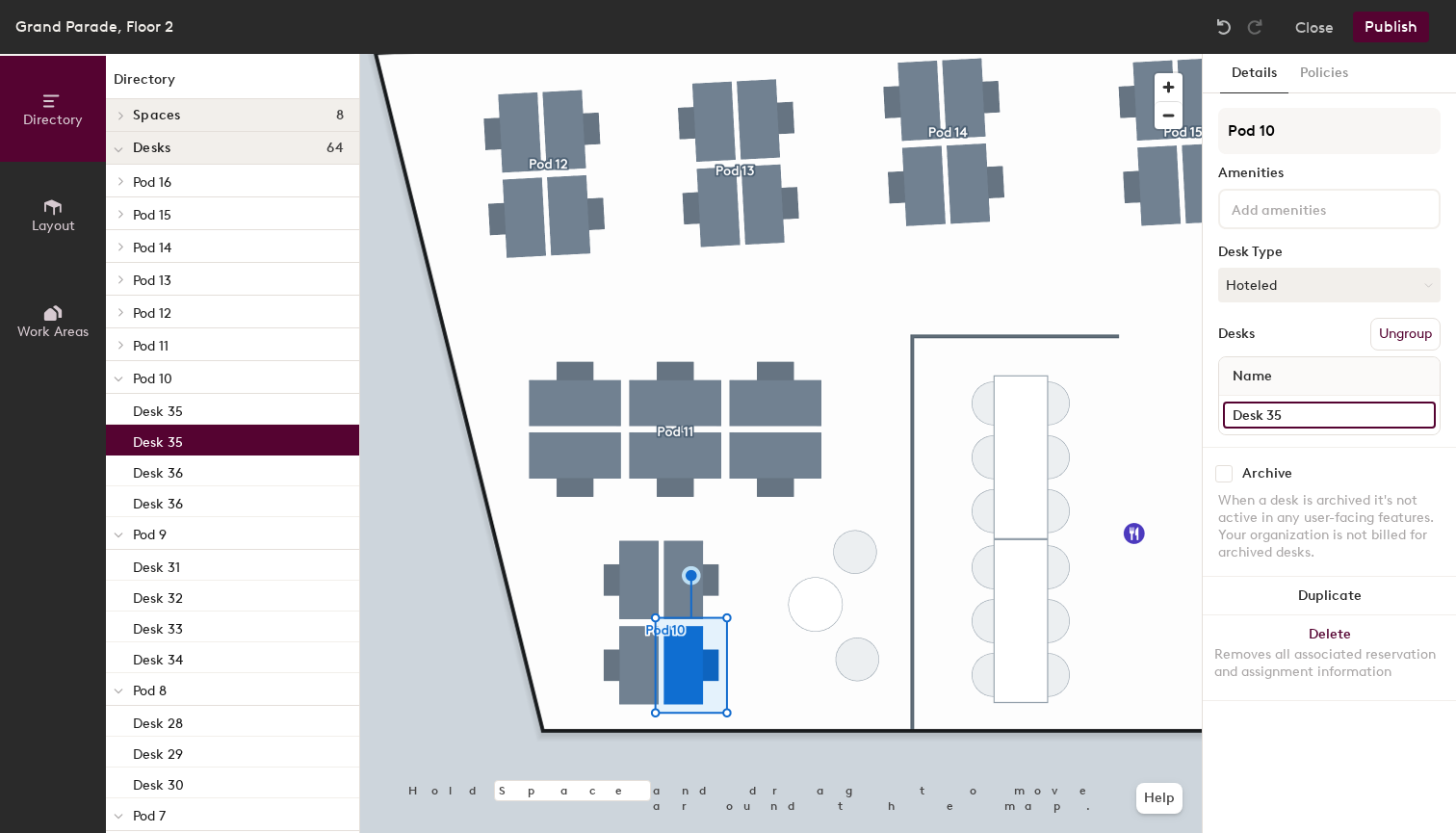
click at [1289, 413] on input "Desk 35" at bounding box center [1330, 414] width 213 height 27
click at [1289, 414] on input "Desk 35" at bounding box center [1330, 414] width 213 height 27
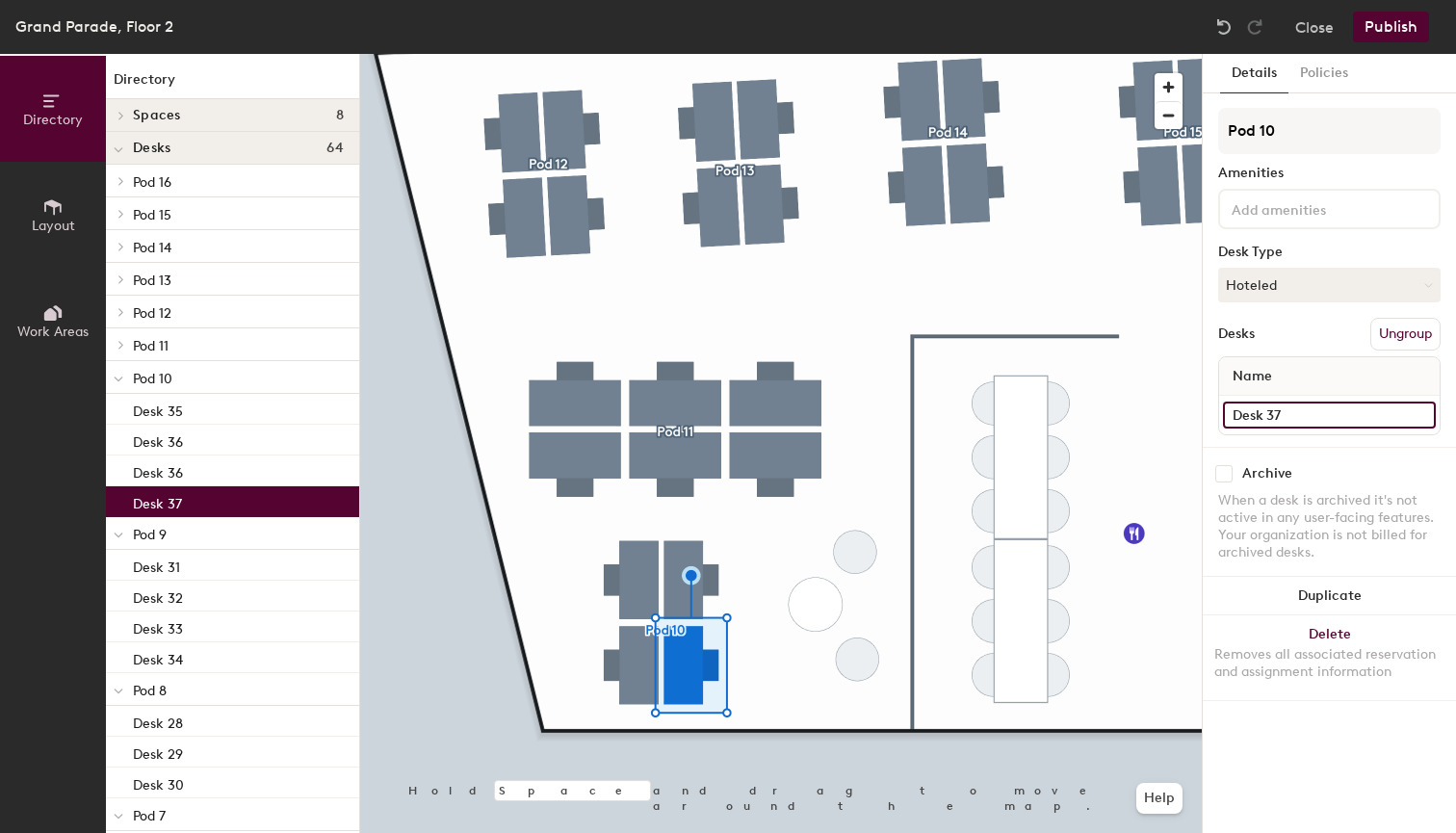
type input "Desk 37"
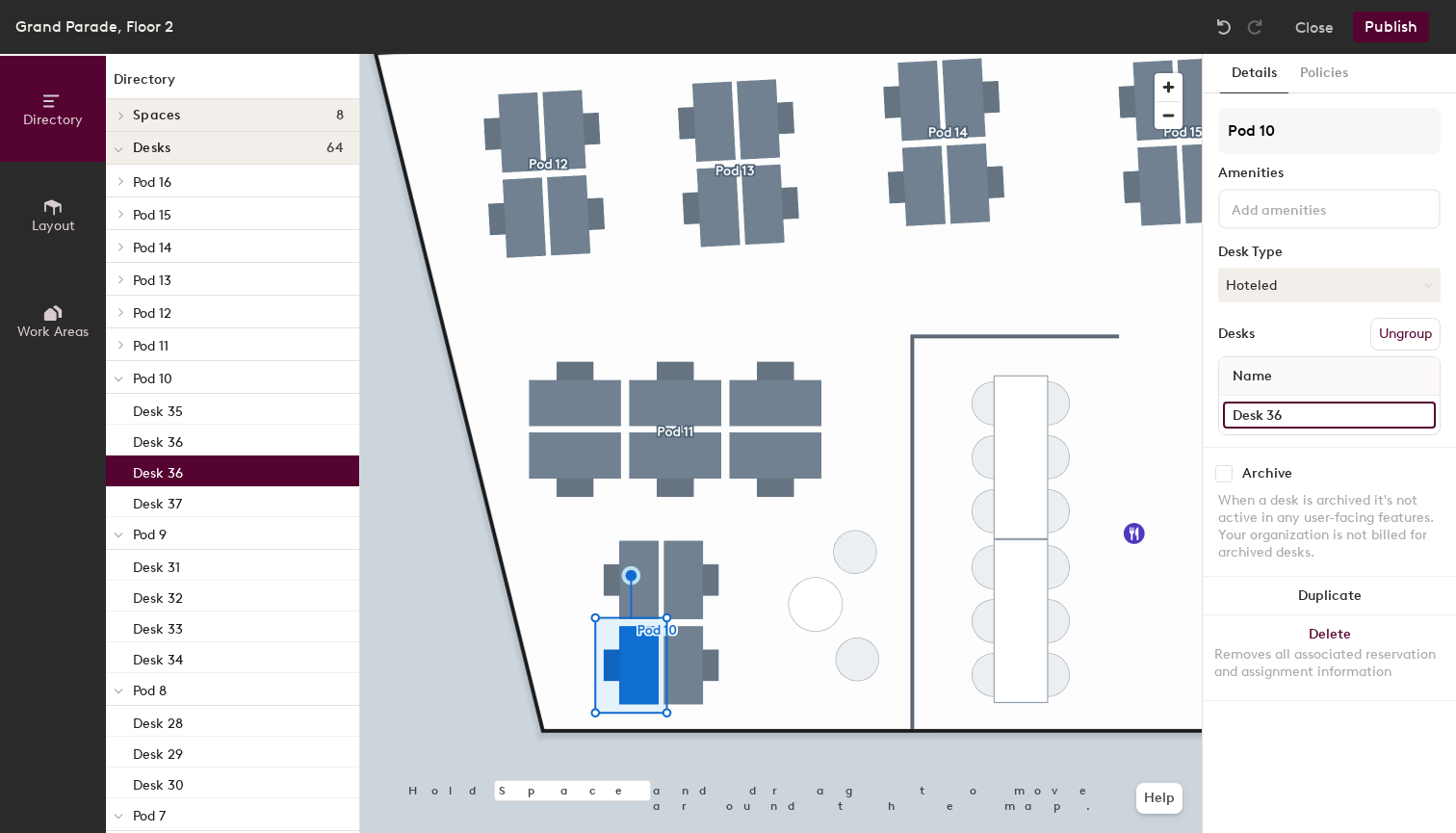
click at [1290, 411] on input "Desk 36" at bounding box center [1330, 414] width 213 height 27
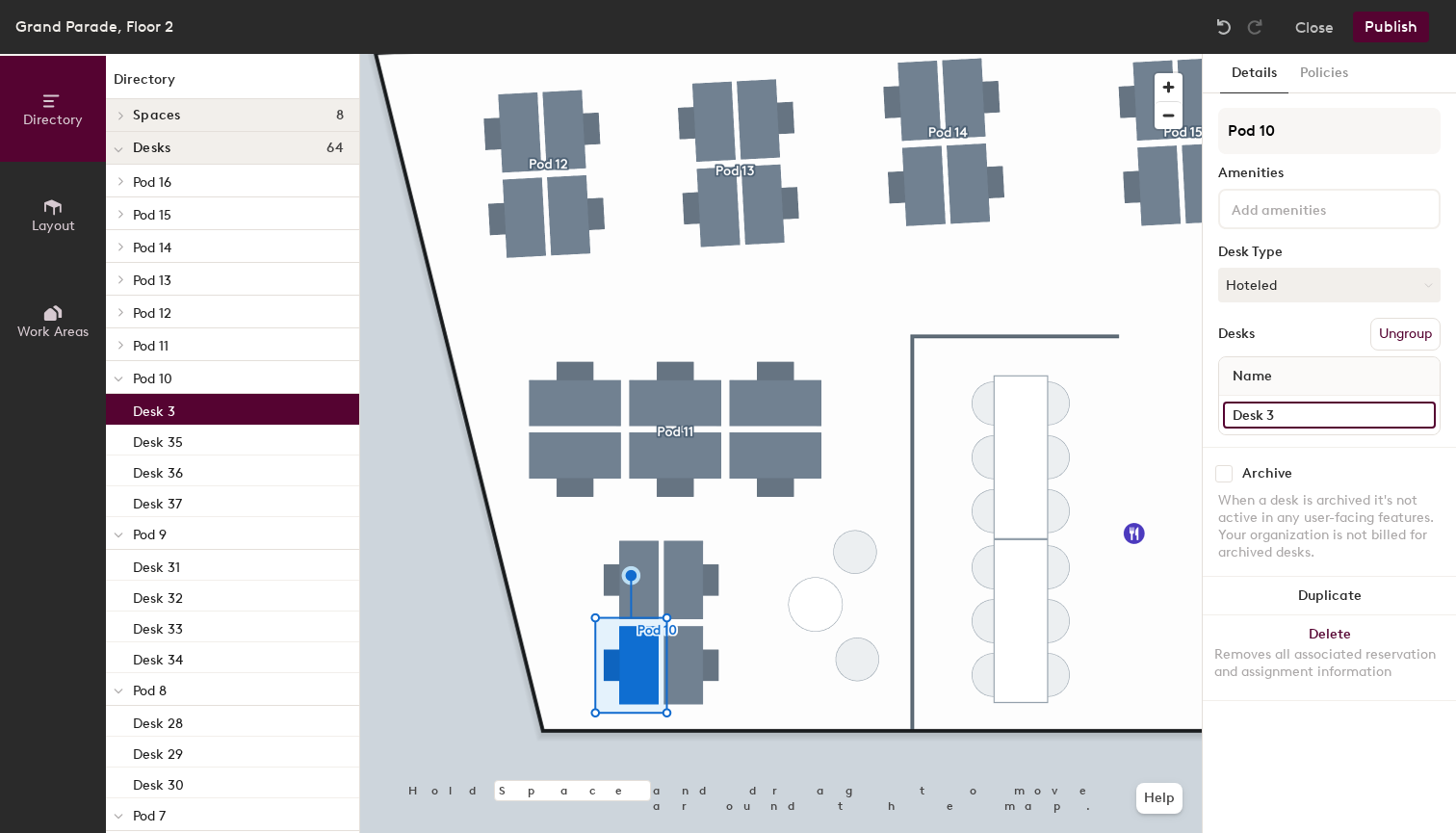
type input "Desk 38"
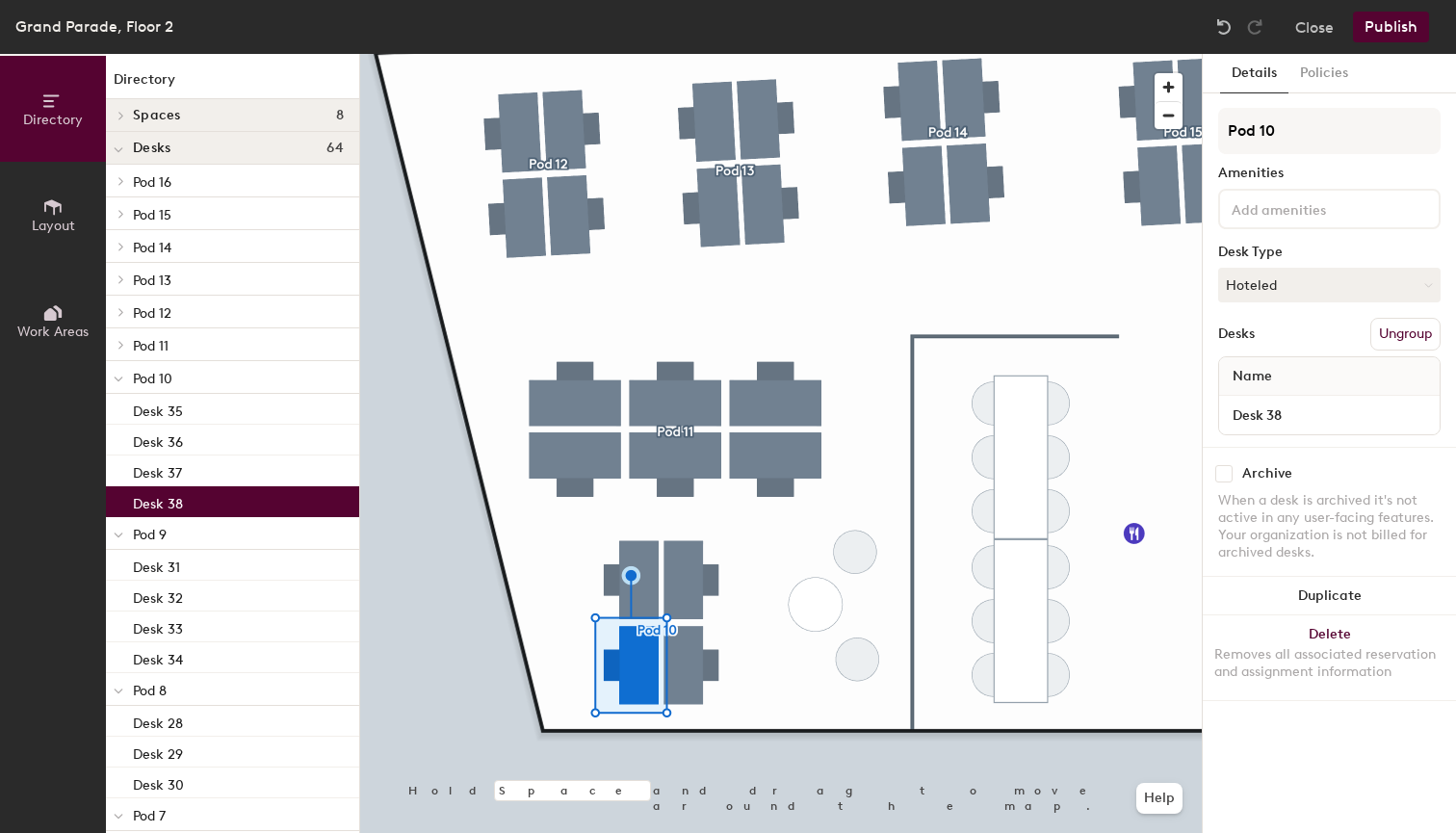
type input "Desk 38"
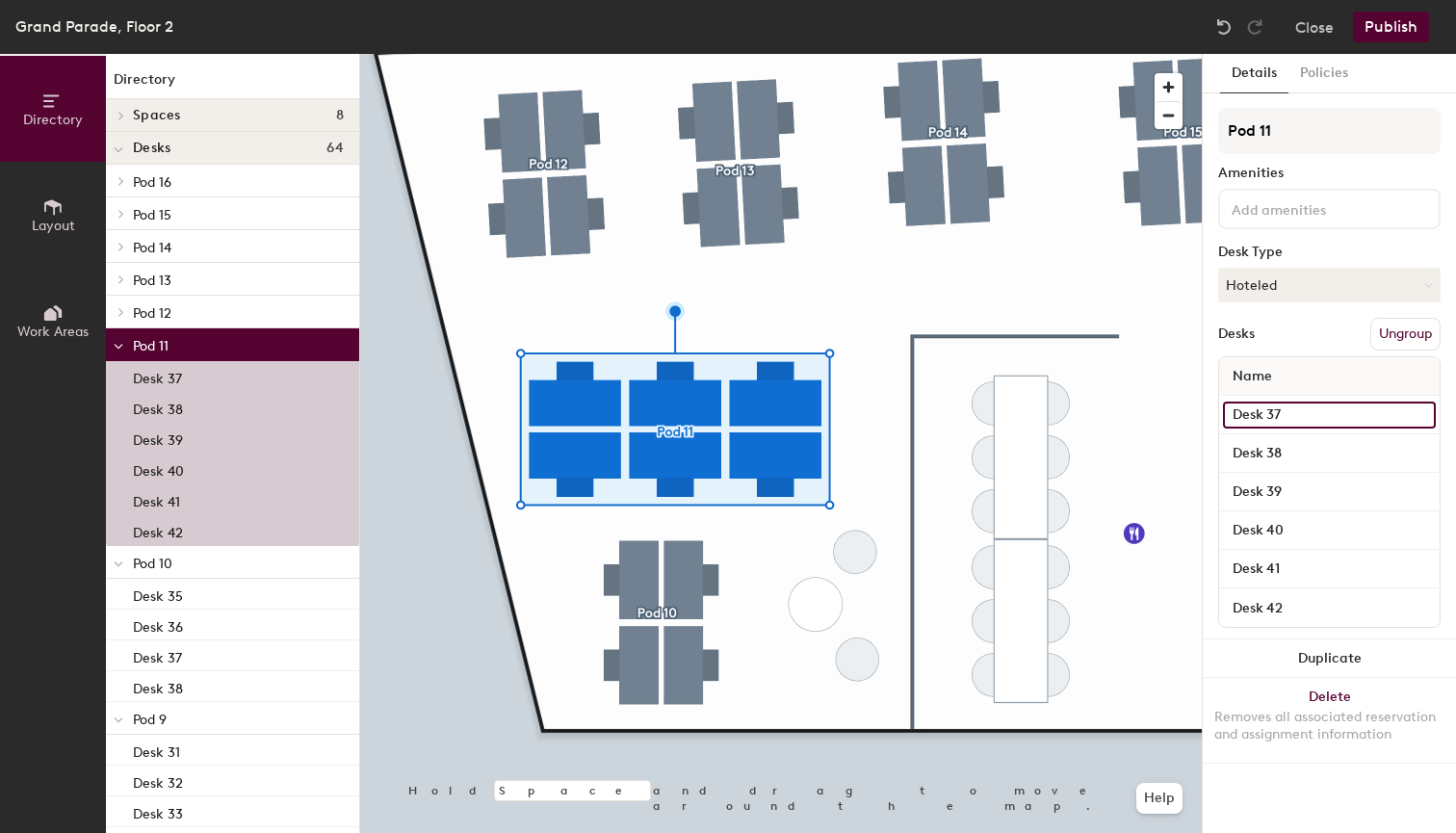
click at [1298, 411] on input "Desk 37" at bounding box center [1330, 414] width 213 height 27
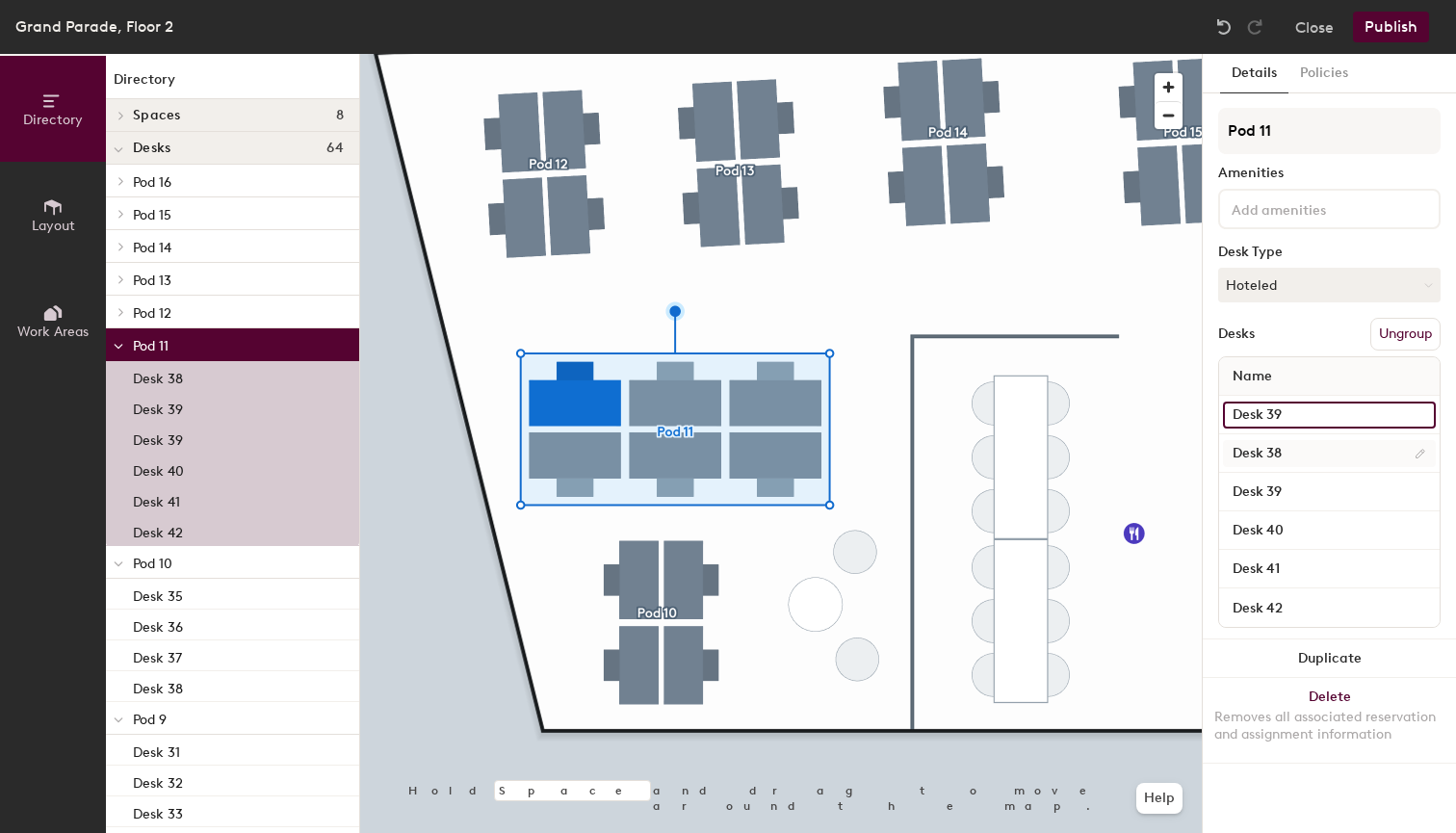
type input "Desk 39"
click at [1295, 451] on input "Desk 38" at bounding box center [1330, 452] width 213 height 27
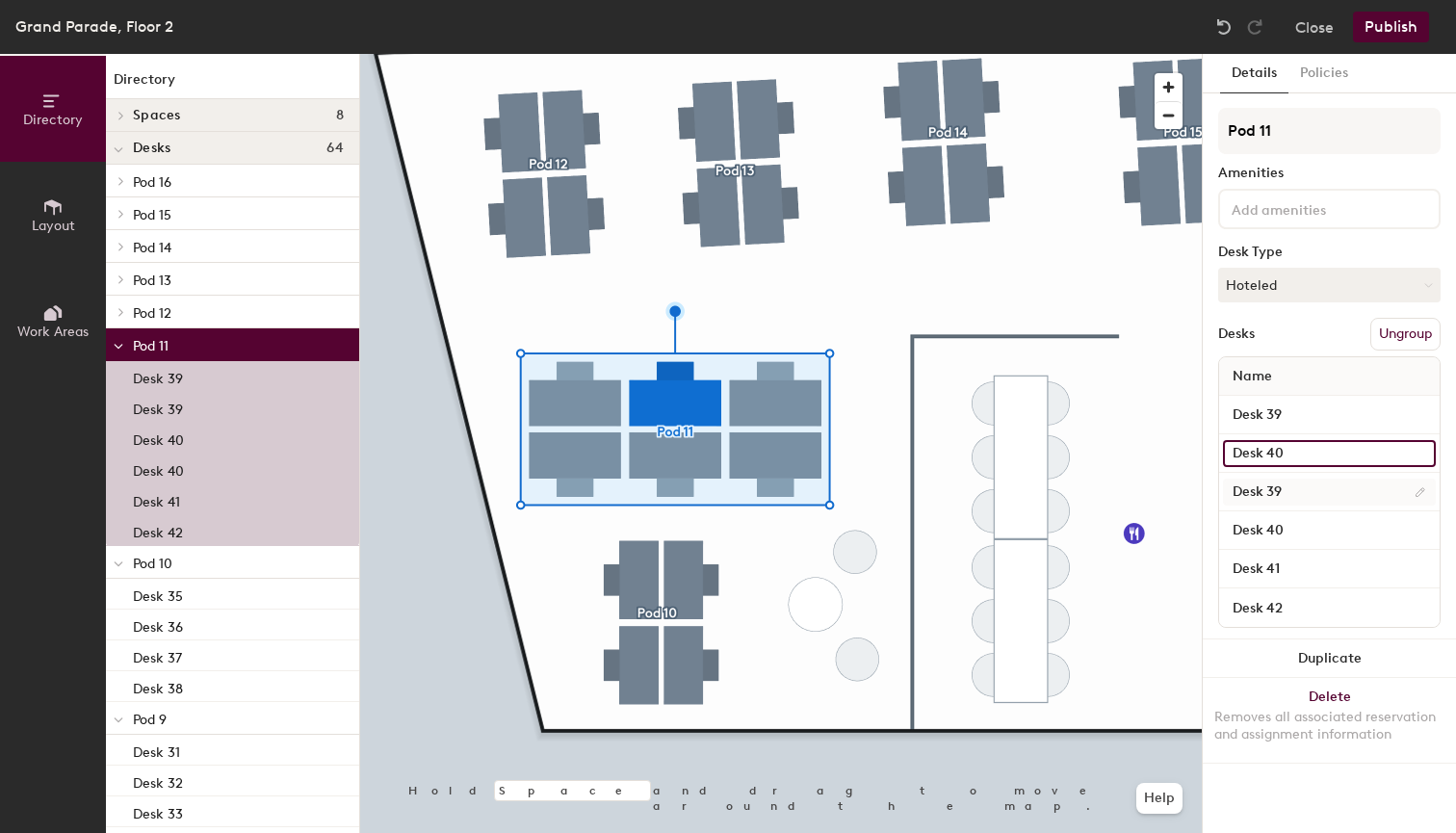
type input "Desk 40"
click at [1291, 498] on input "Desk 39" at bounding box center [1330, 492] width 213 height 27
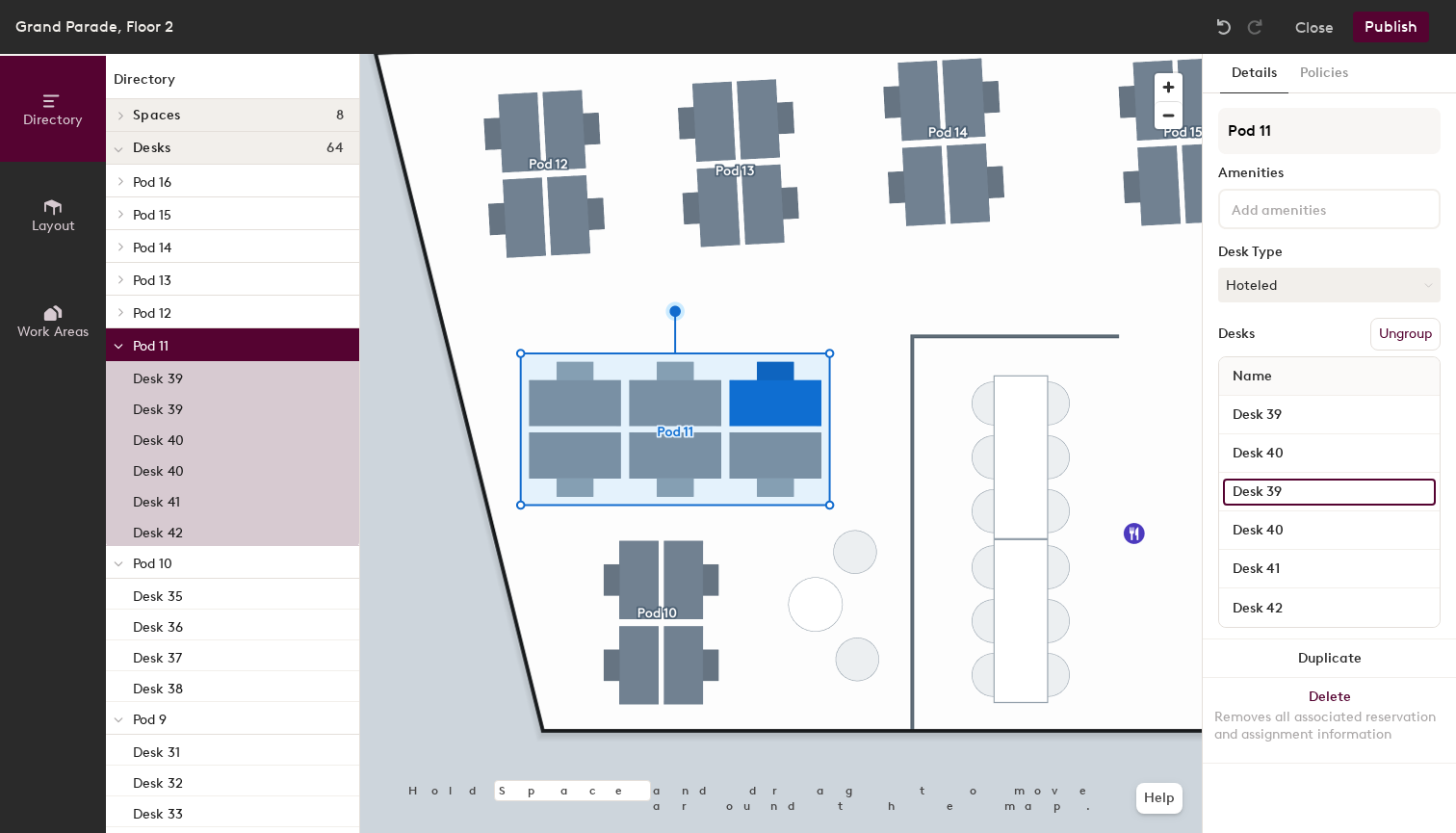
click at [1294, 487] on input "Desk 39" at bounding box center [1330, 492] width 213 height 27
type input "Desk 41"
click at [1307, 529] on input "Desk 40" at bounding box center [1330, 530] width 213 height 27
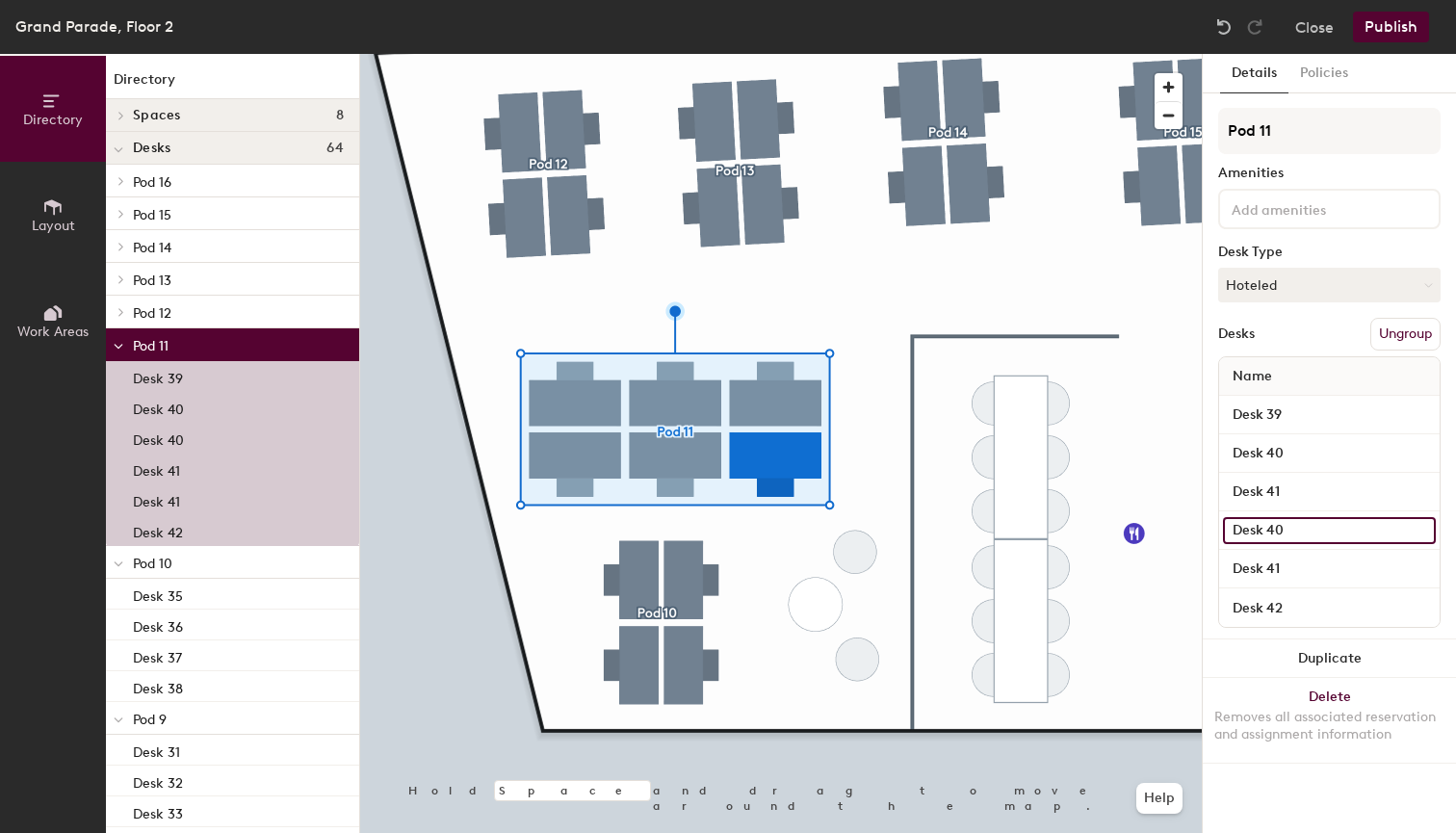
click at [1307, 529] on input "Desk 40" at bounding box center [1330, 530] width 213 height 27
type input "Desk 42"
click at [1291, 561] on input "Desk 41" at bounding box center [1330, 569] width 213 height 27
click at [1294, 563] on input "Desk 41" at bounding box center [1330, 569] width 213 height 27
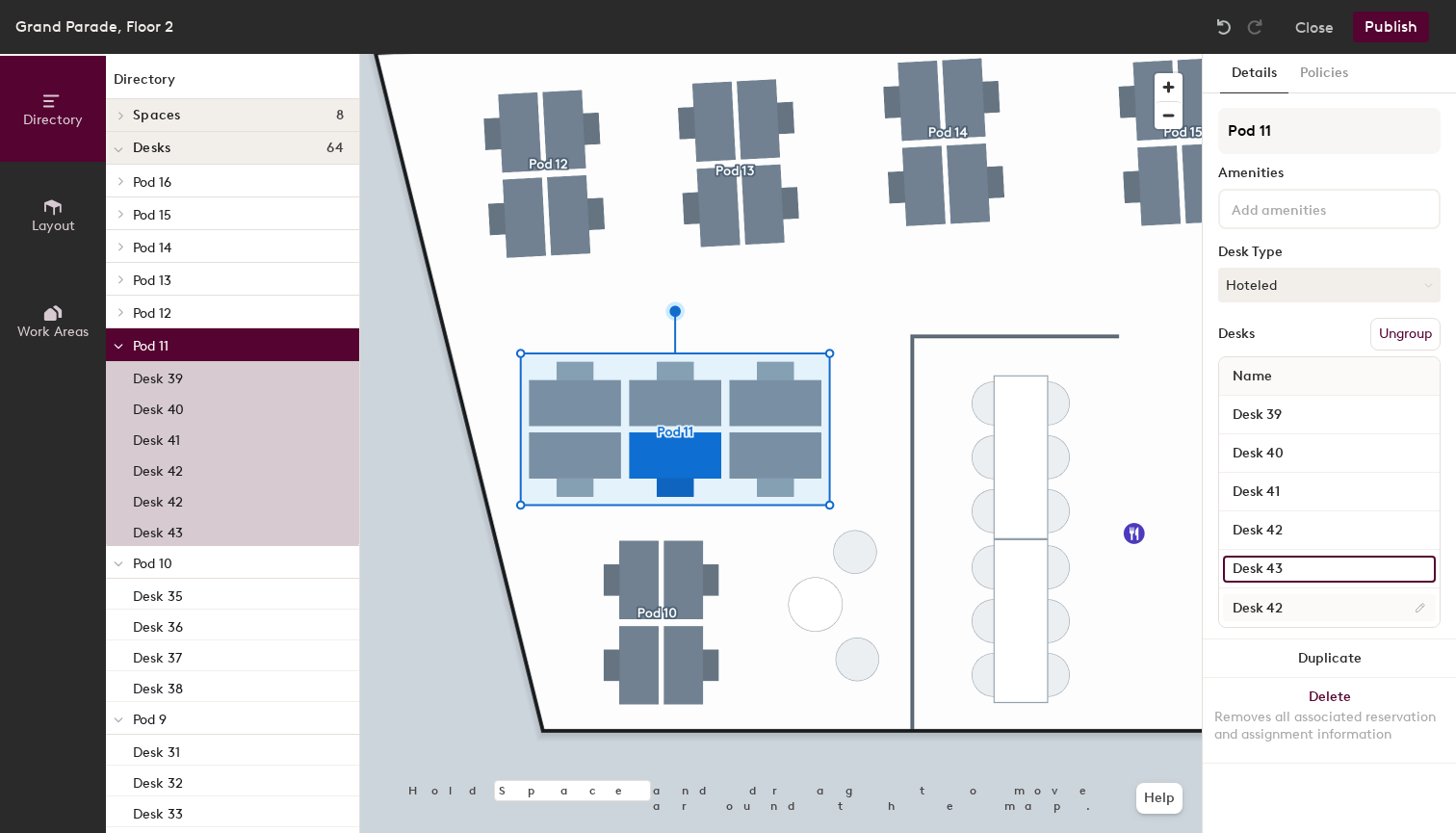
type input "Desk 43"
click at [1297, 604] on input "Desk 42" at bounding box center [1330, 607] width 213 height 27
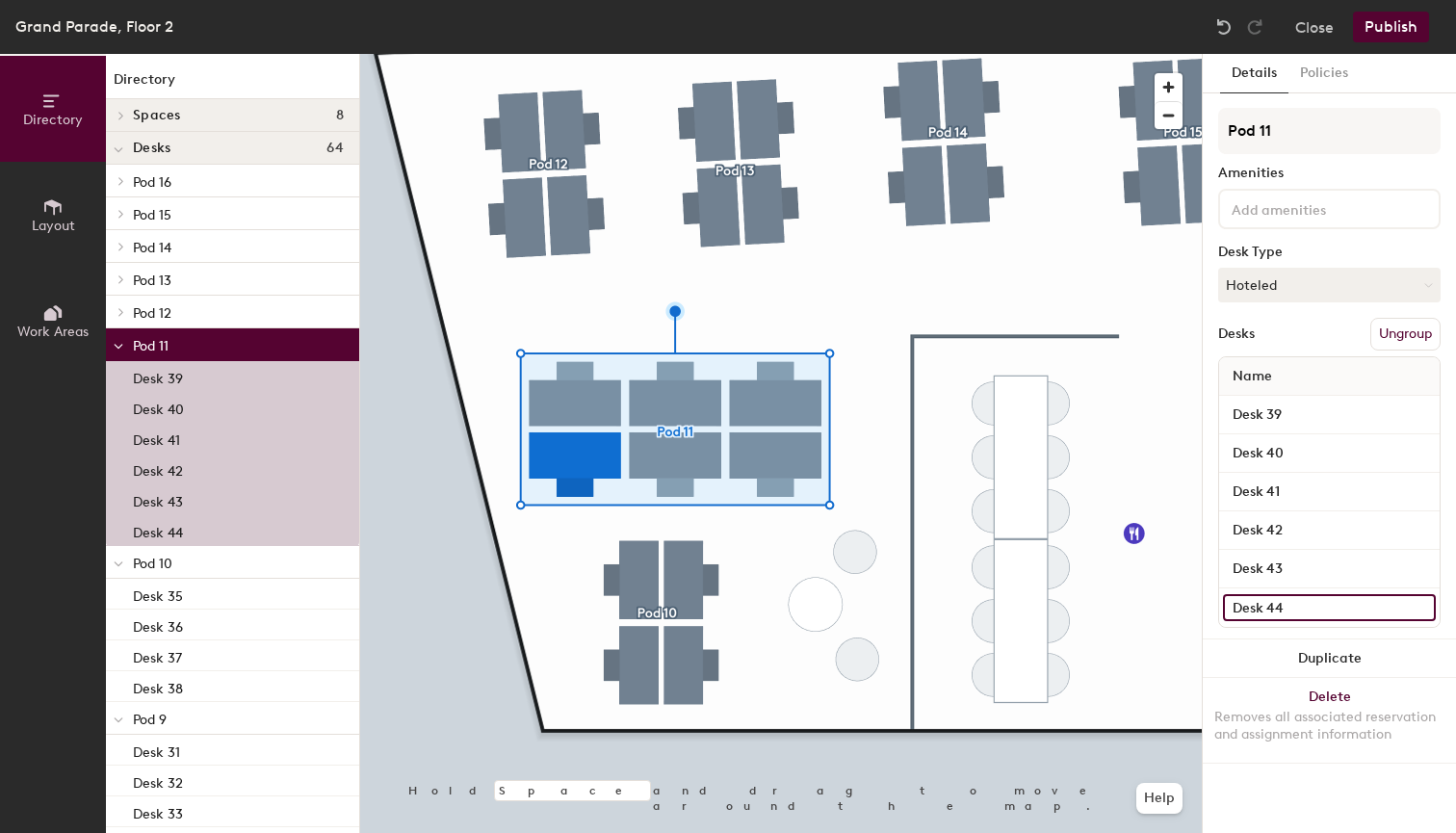
type input "Desk 44"
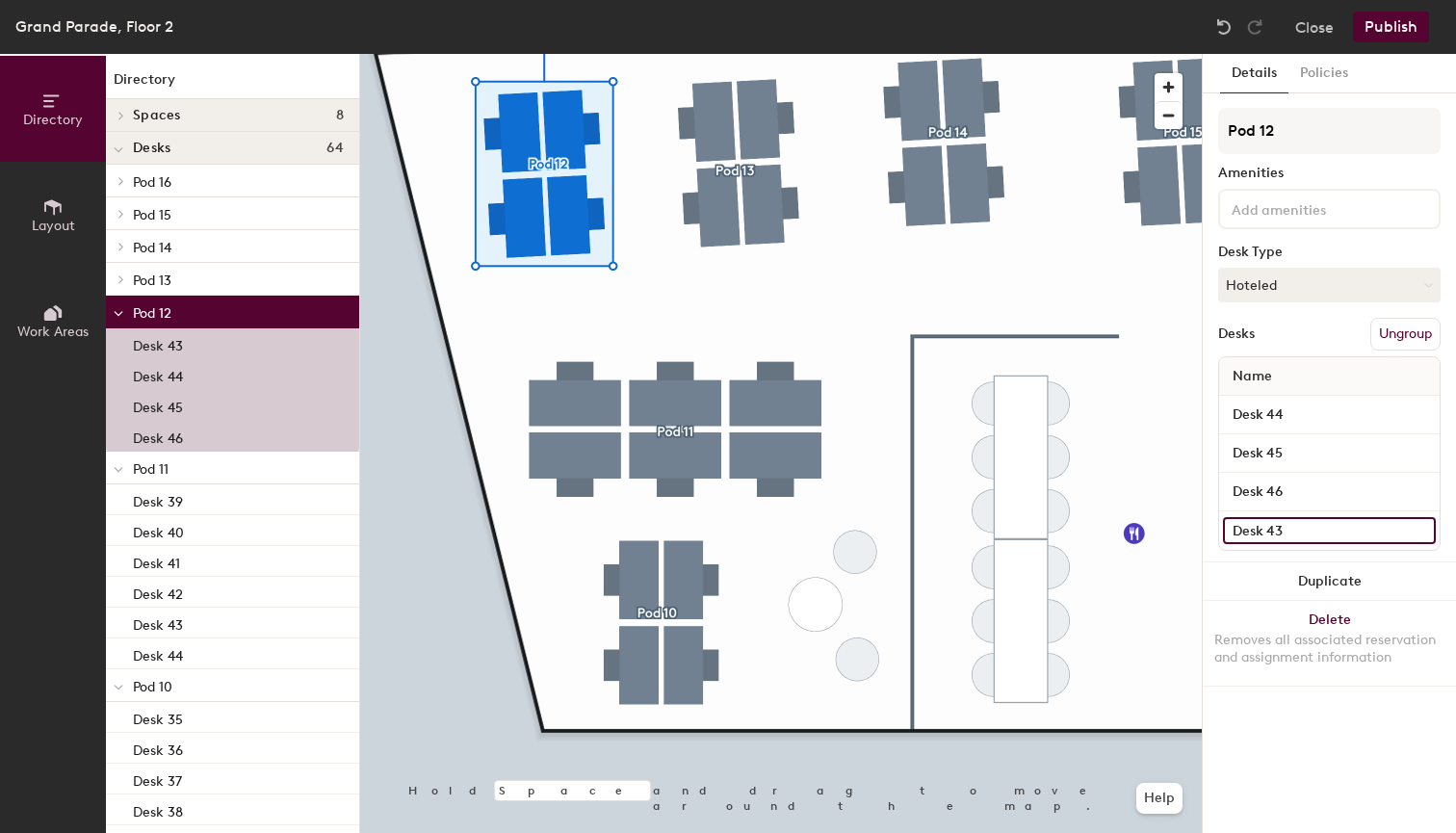
click at [1299, 532] on input "Desk 43" at bounding box center [1330, 530] width 213 height 27
type input "Desk 45"
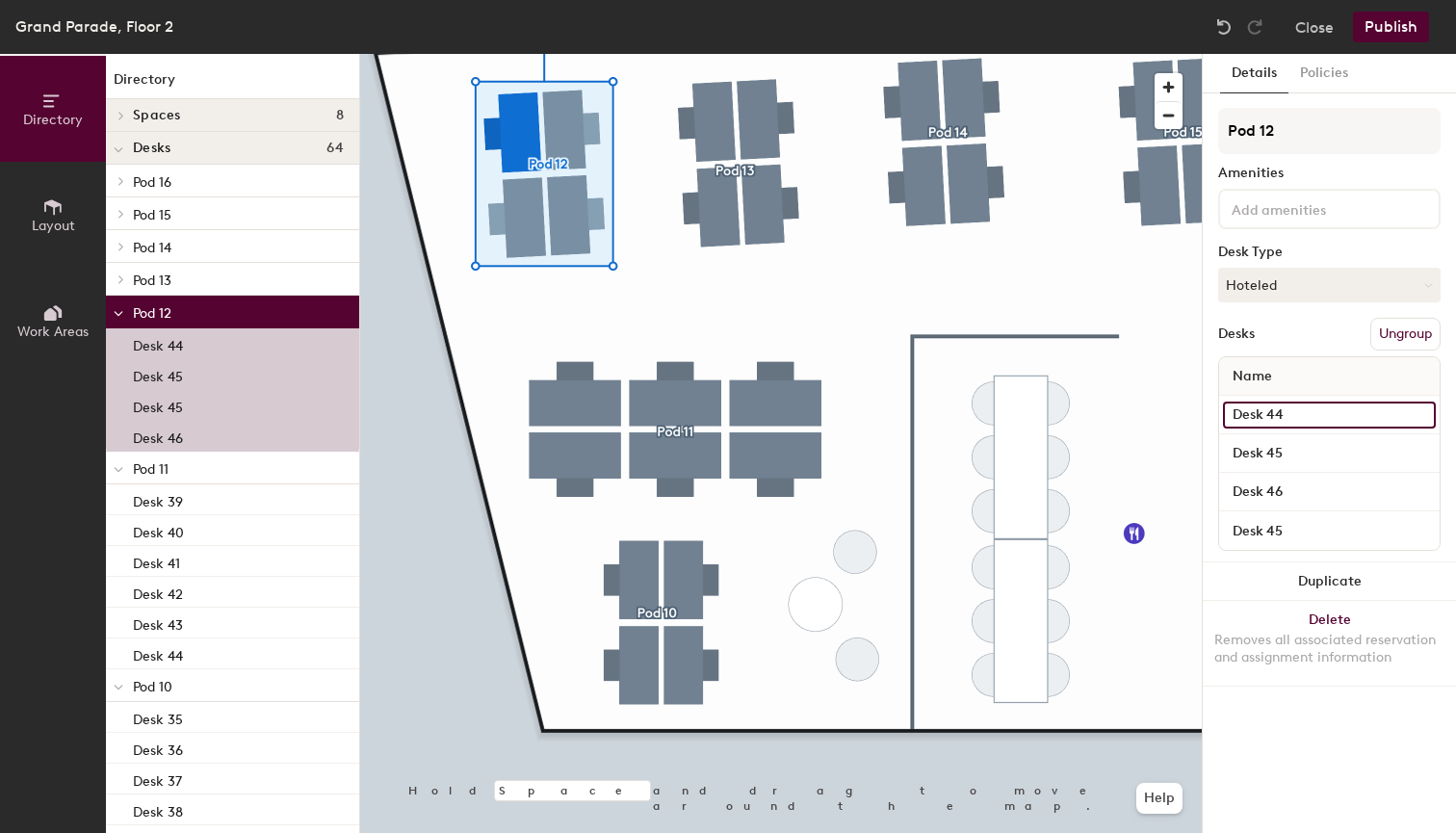
click at [1296, 410] on input "Desk 44" at bounding box center [1330, 414] width 213 height 27
type input "Desk 46"
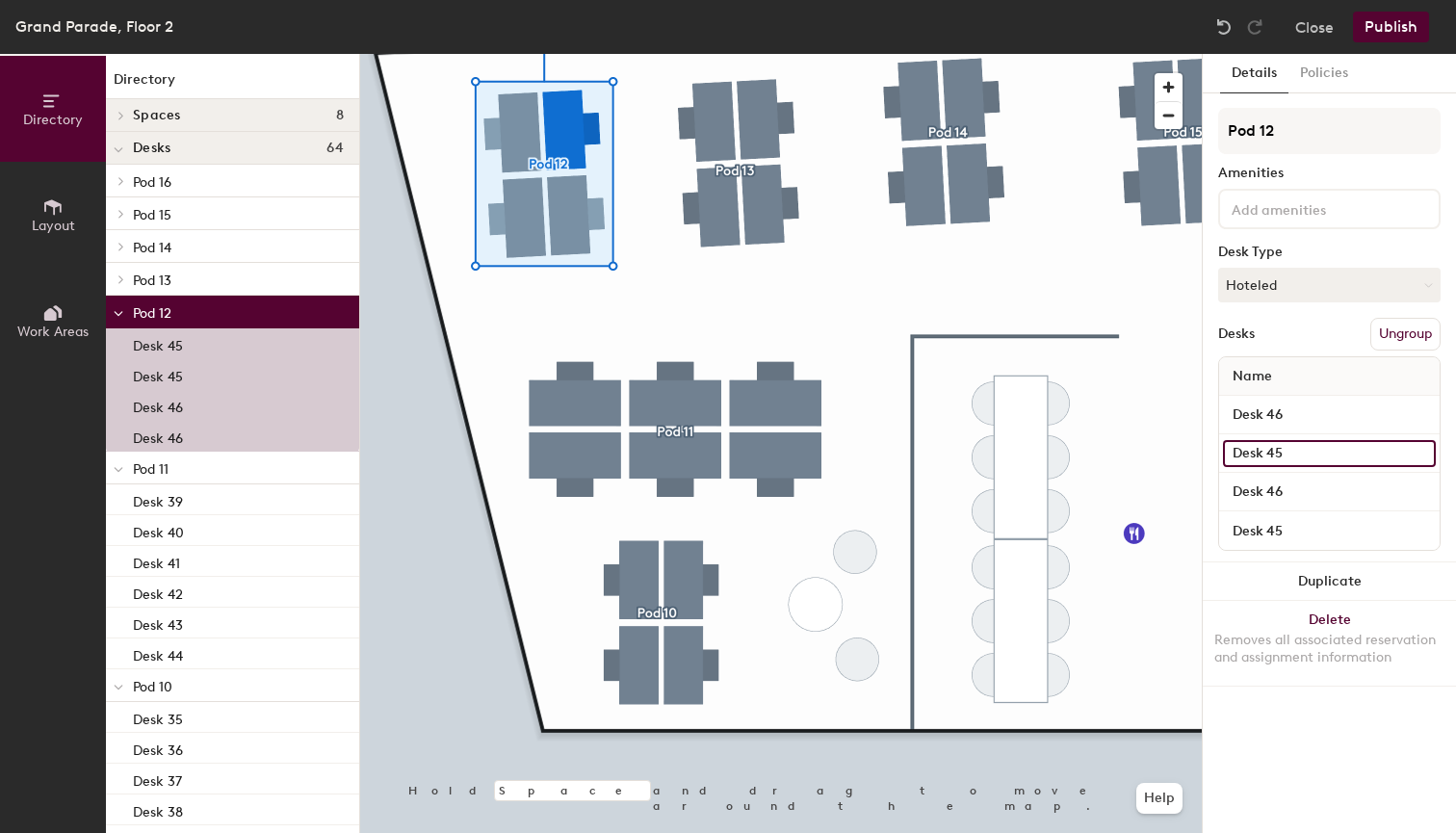
click at [1317, 451] on input "Desk 45" at bounding box center [1330, 452] width 213 height 27
type input "Desk 47"
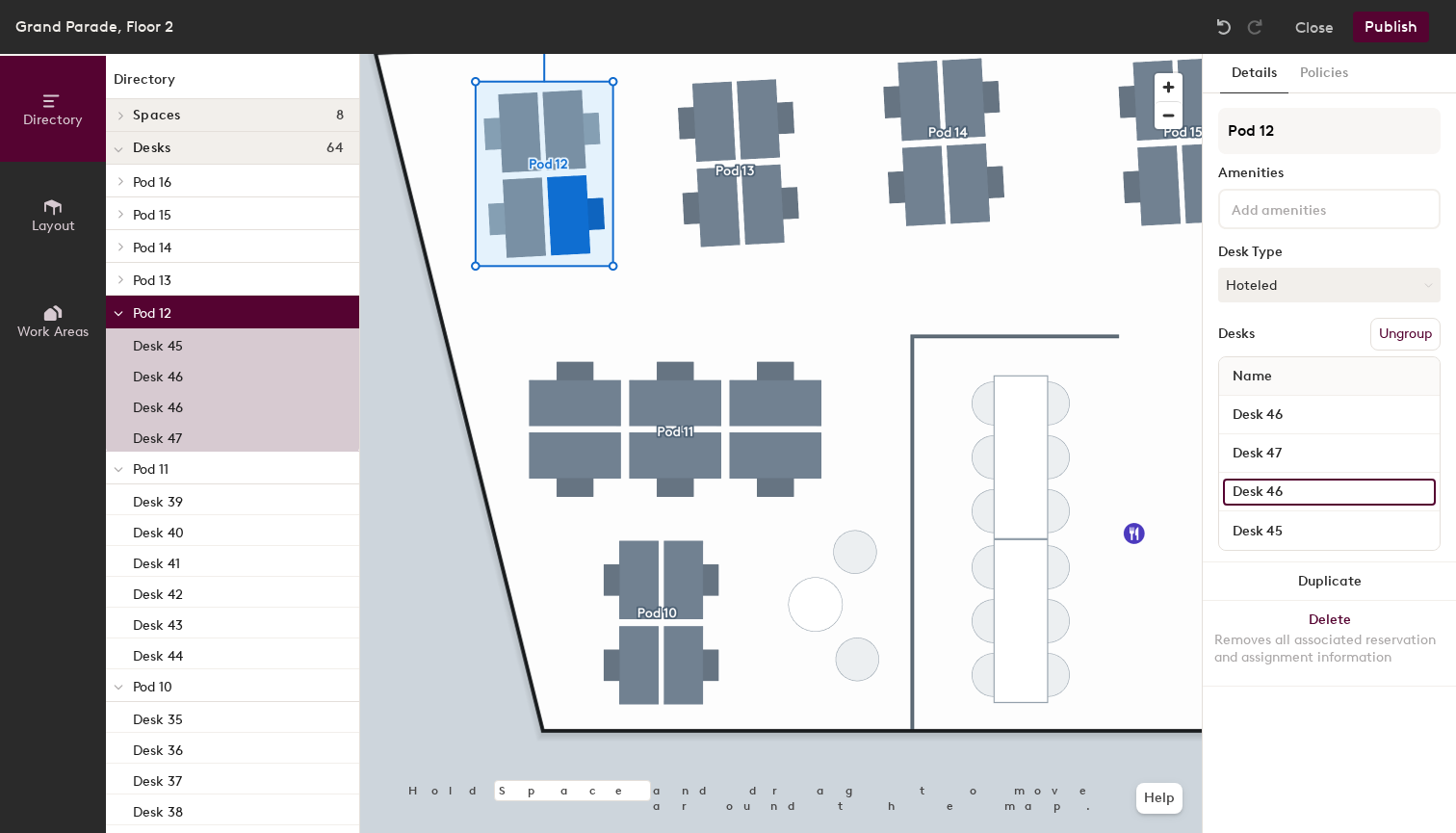
click at [1321, 496] on input "Desk 46" at bounding box center [1330, 492] width 213 height 27
type input "Desk 48"
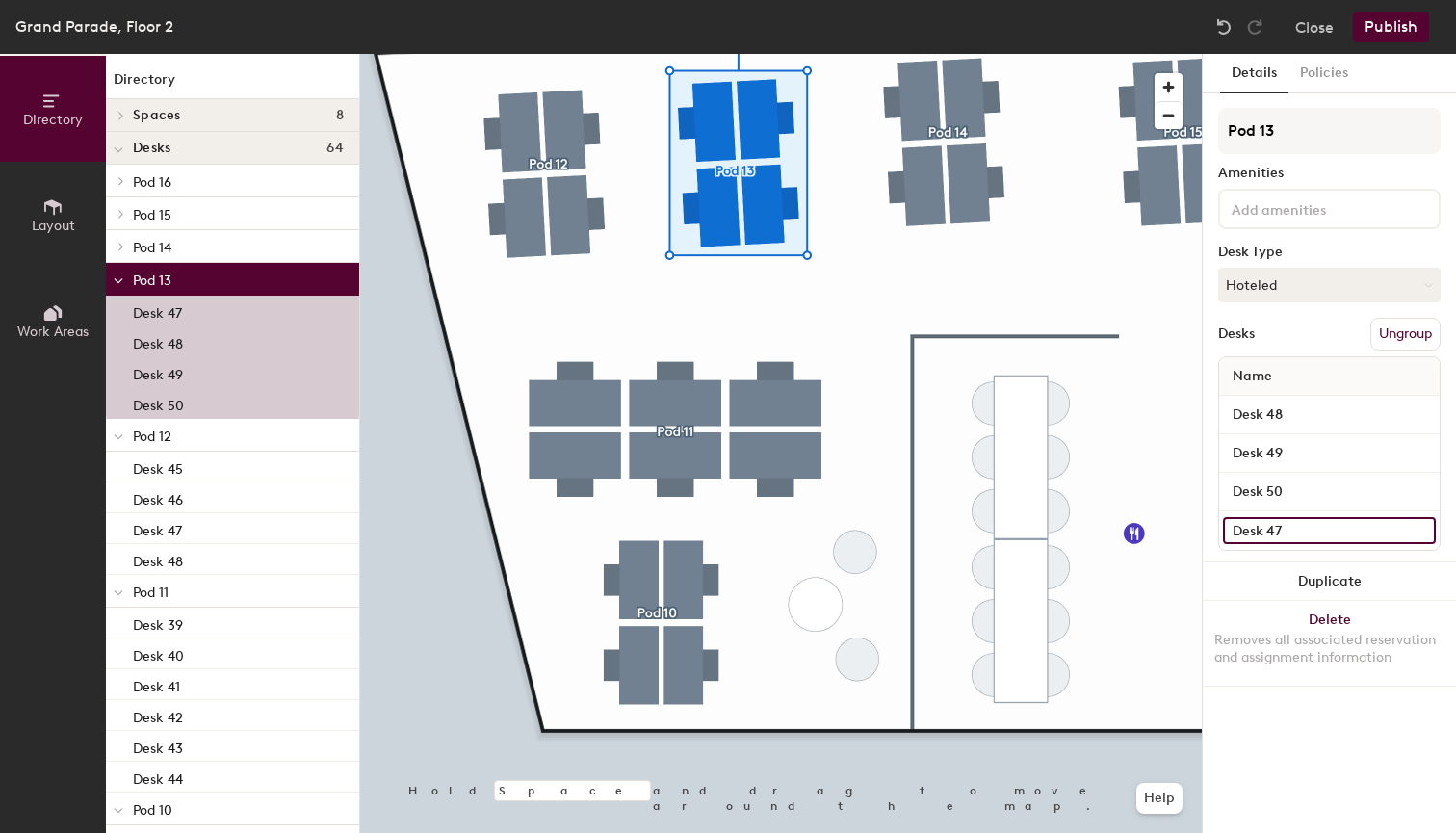
click at [1311, 527] on input "Desk 47" at bounding box center [1330, 530] width 213 height 27
type input "Desk 49"
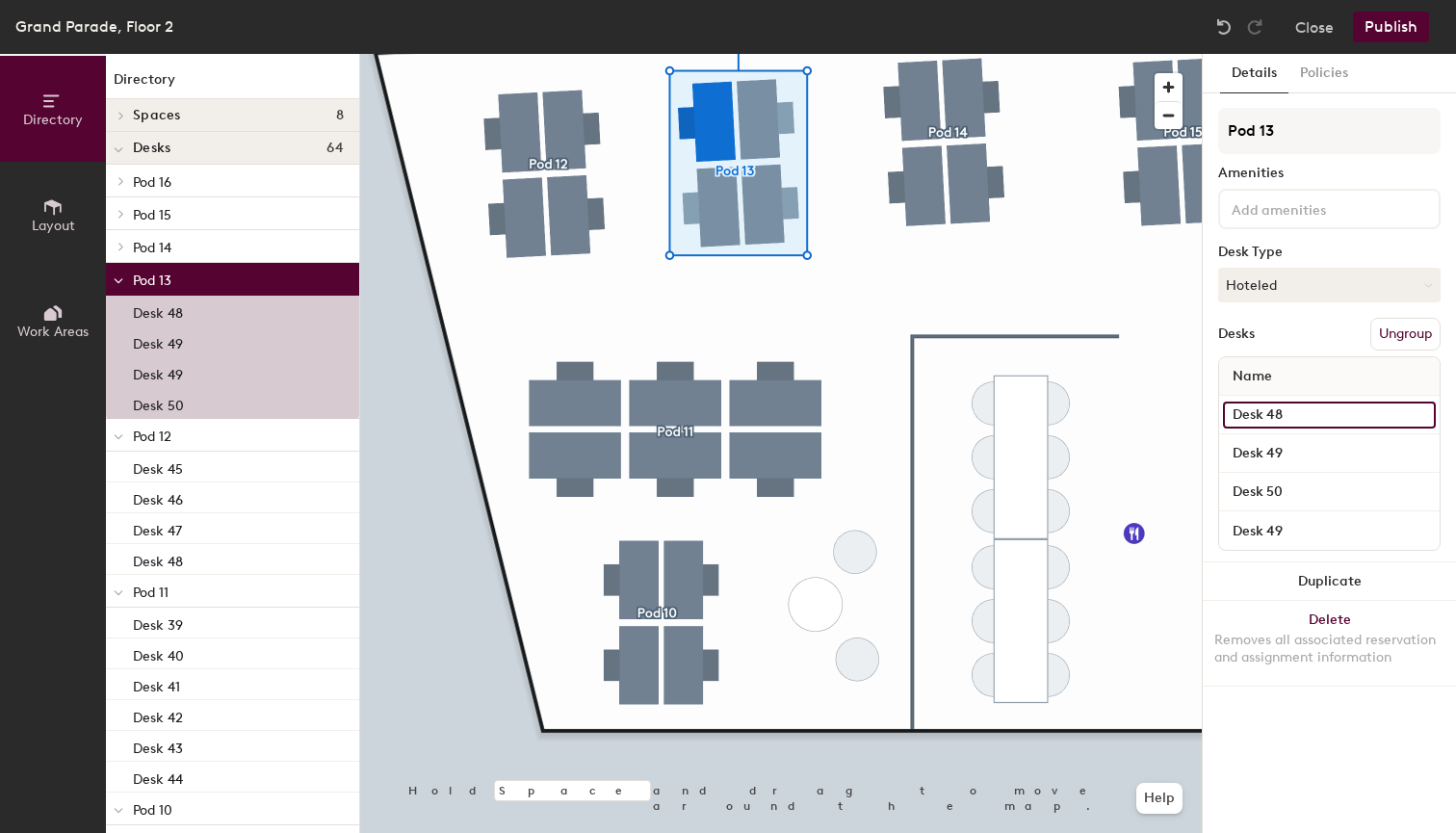
click at [1293, 414] on input "Desk 48" at bounding box center [1330, 414] width 213 height 27
type input "Desk 50"
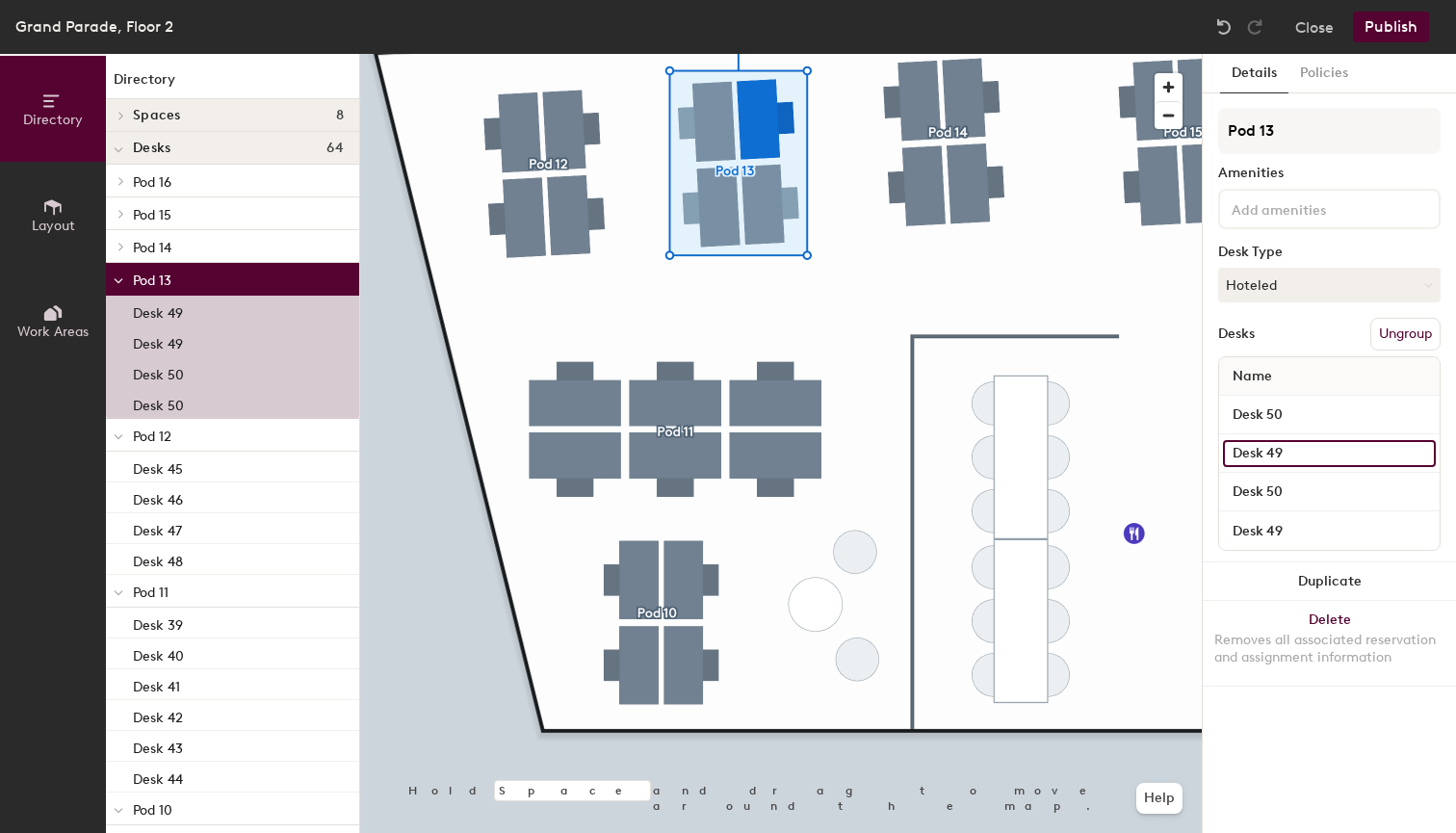
click at [1321, 454] on input "Desk 49" at bounding box center [1330, 452] width 213 height 27
type input "Desk 51"
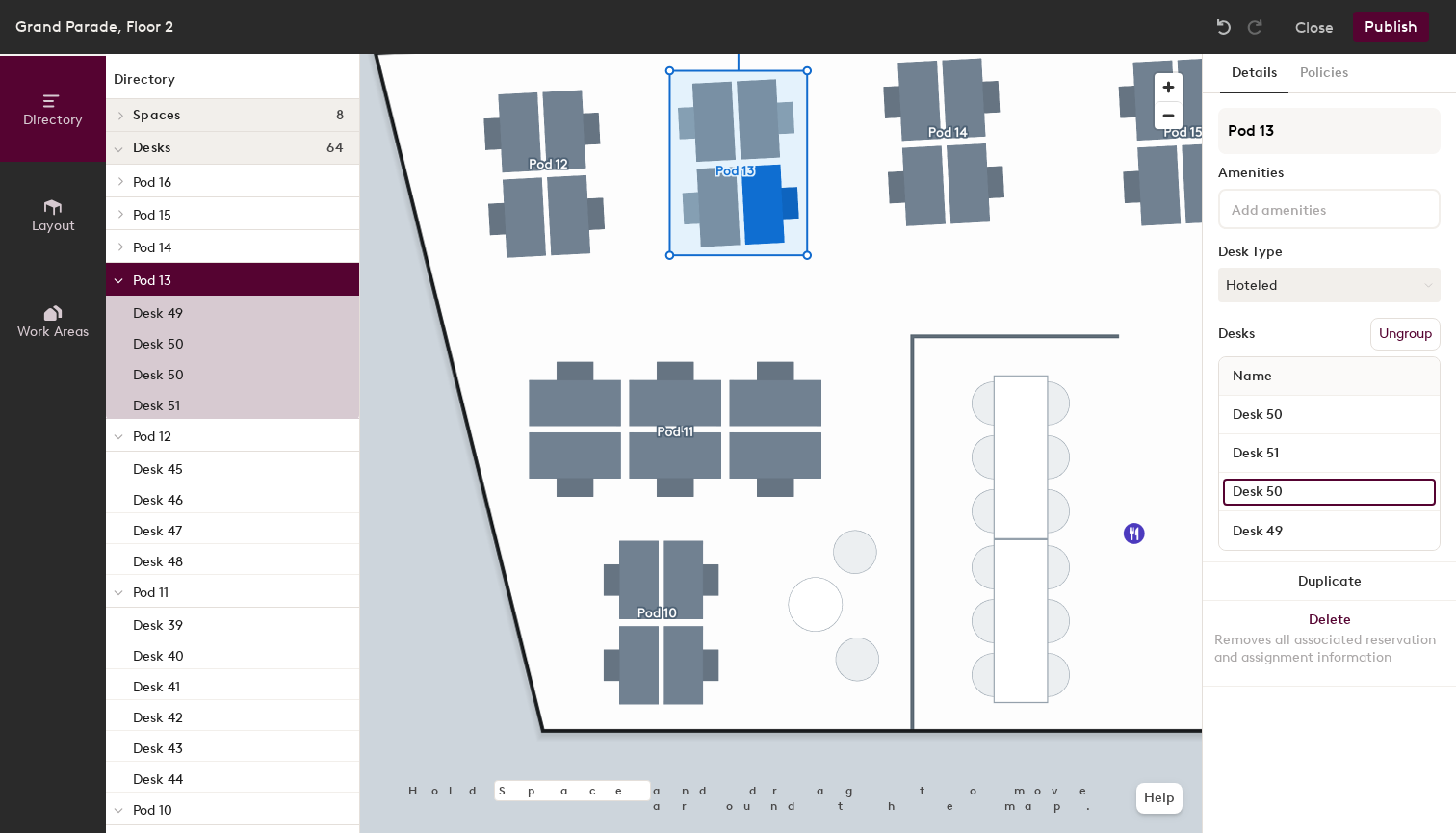
click at [1320, 496] on input "Desk 50" at bounding box center [1330, 492] width 213 height 27
type input "Desk 52"
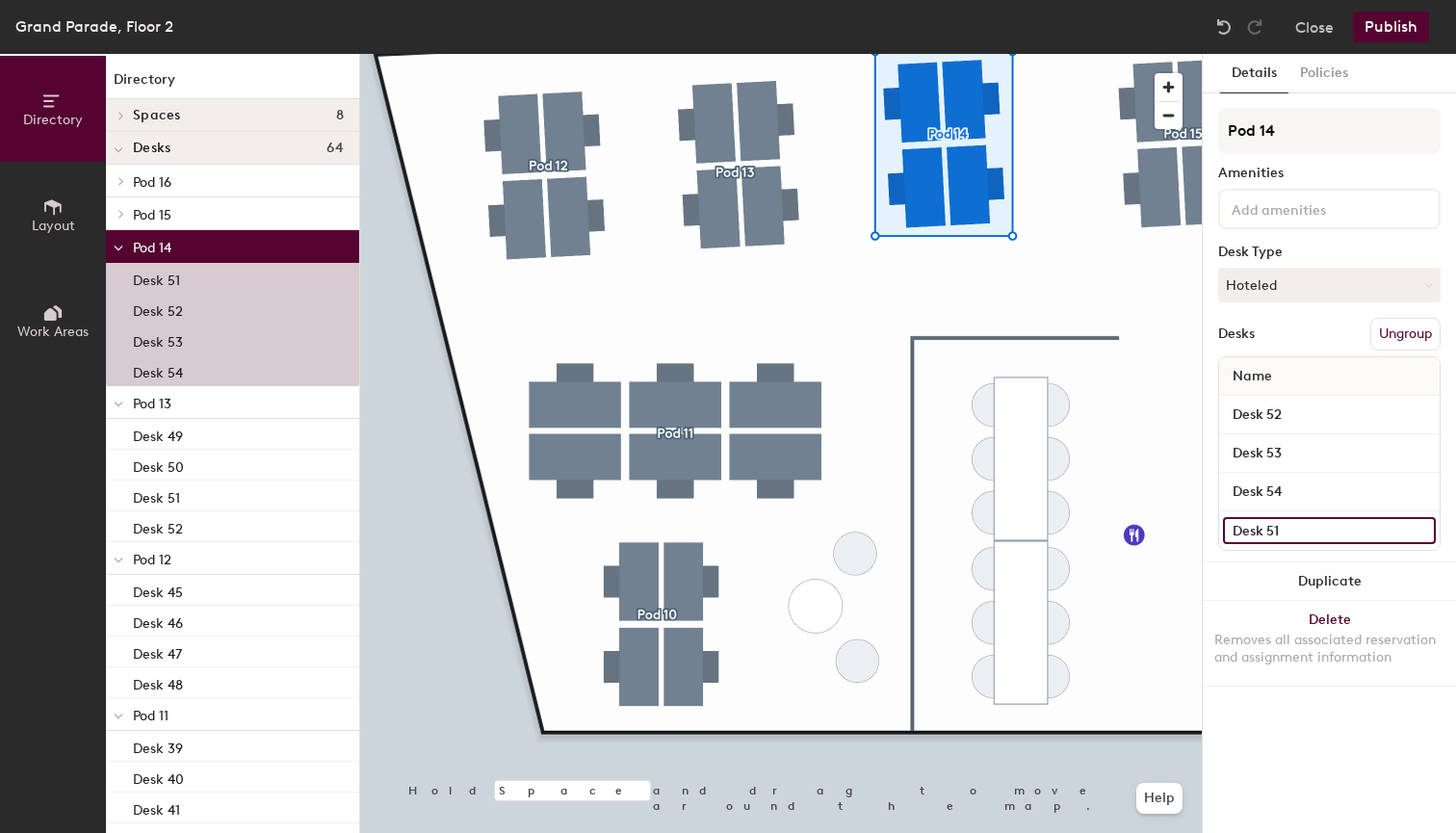
click at [1302, 531] on input "Desk 51" at bounding box center [1330, 530] width 213 height 27
type input "Desk 53"
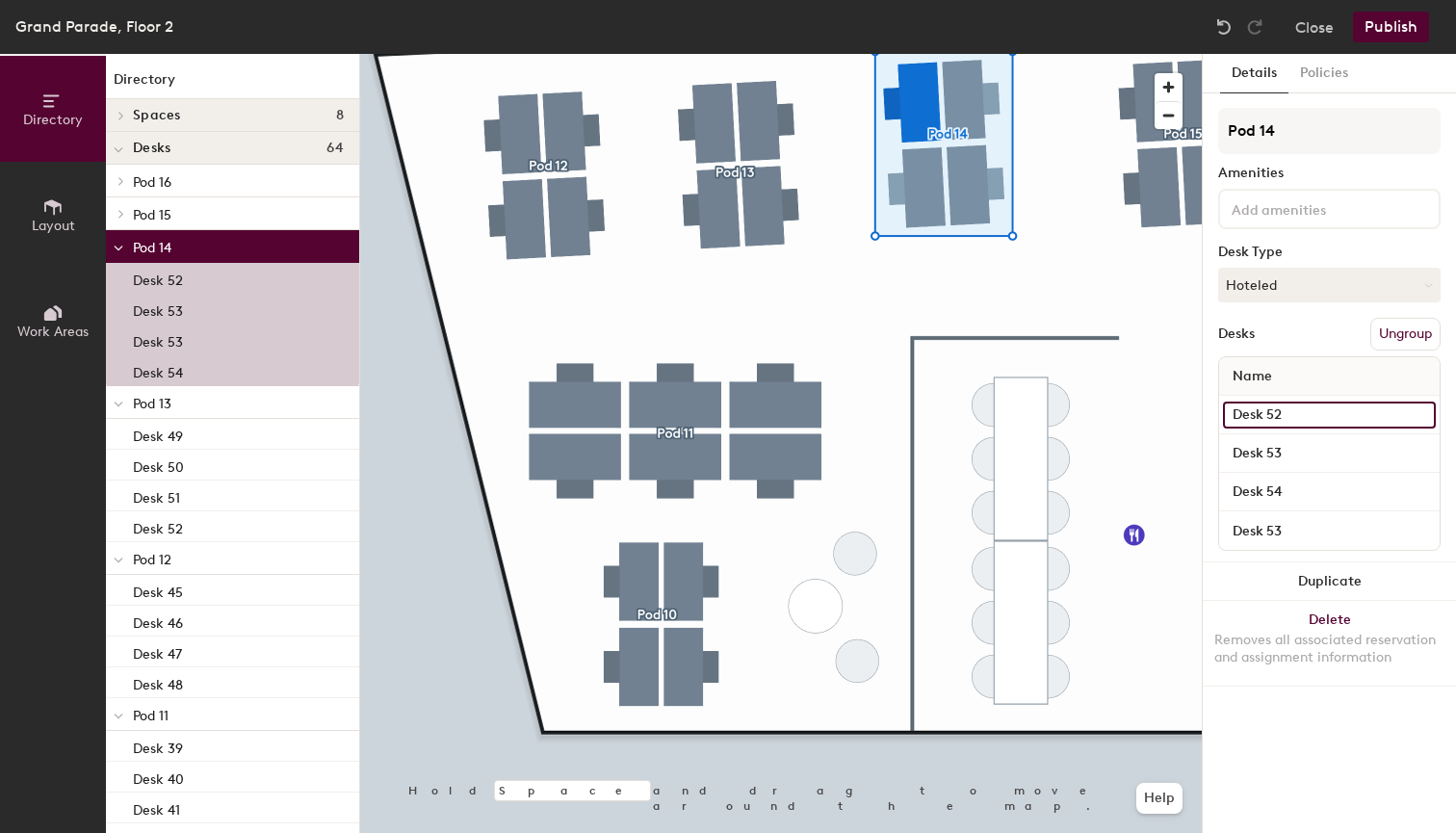
click at [1313, 401] on input "Desk 52" at bounding box center [1330, 414] width 213 height 27
type input "Desk 54"
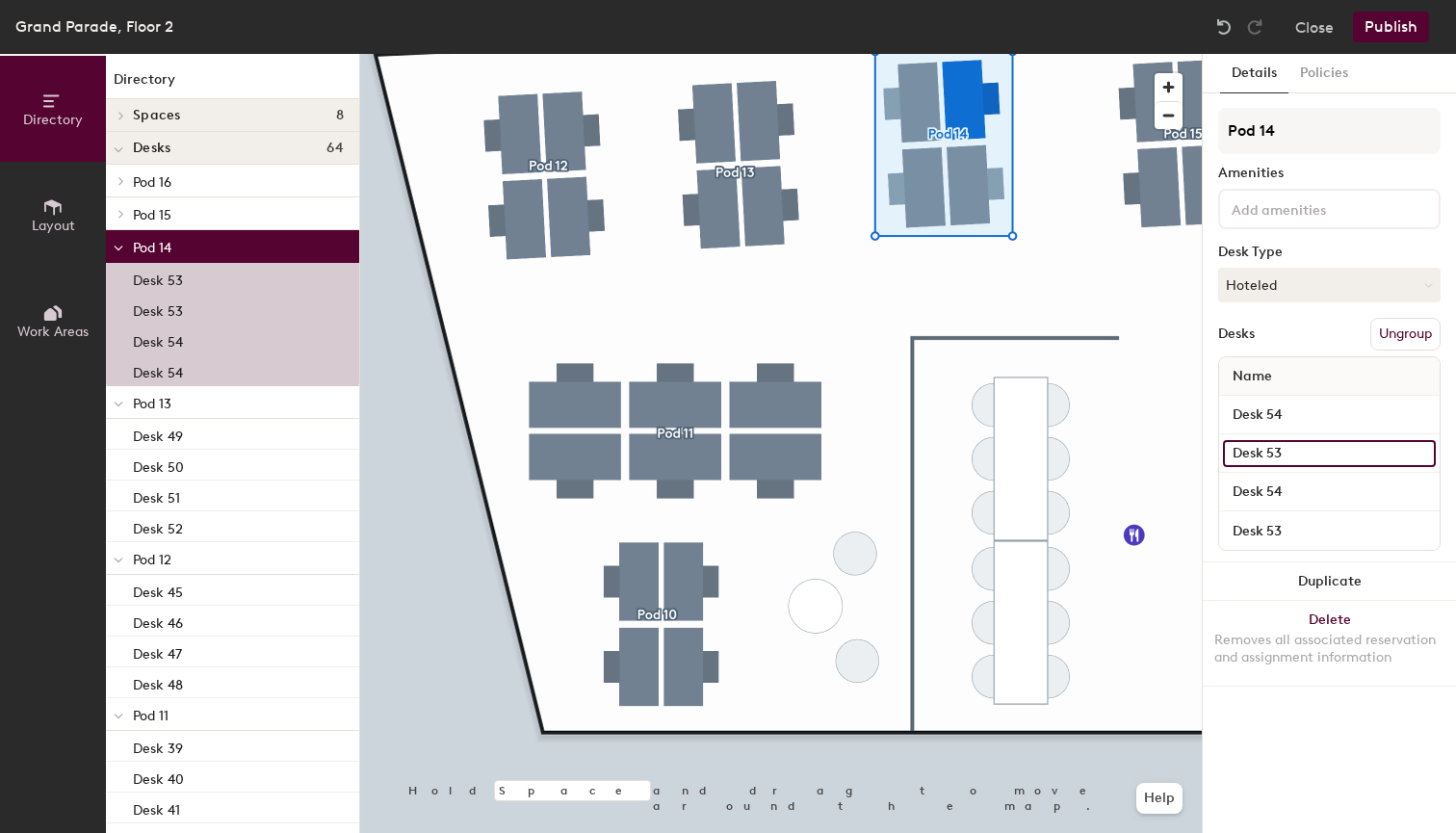
click at [1303, 448] on input "Desk 53" at bounding box center [1330, 452] width 213 height 27
type input "Desk 55"
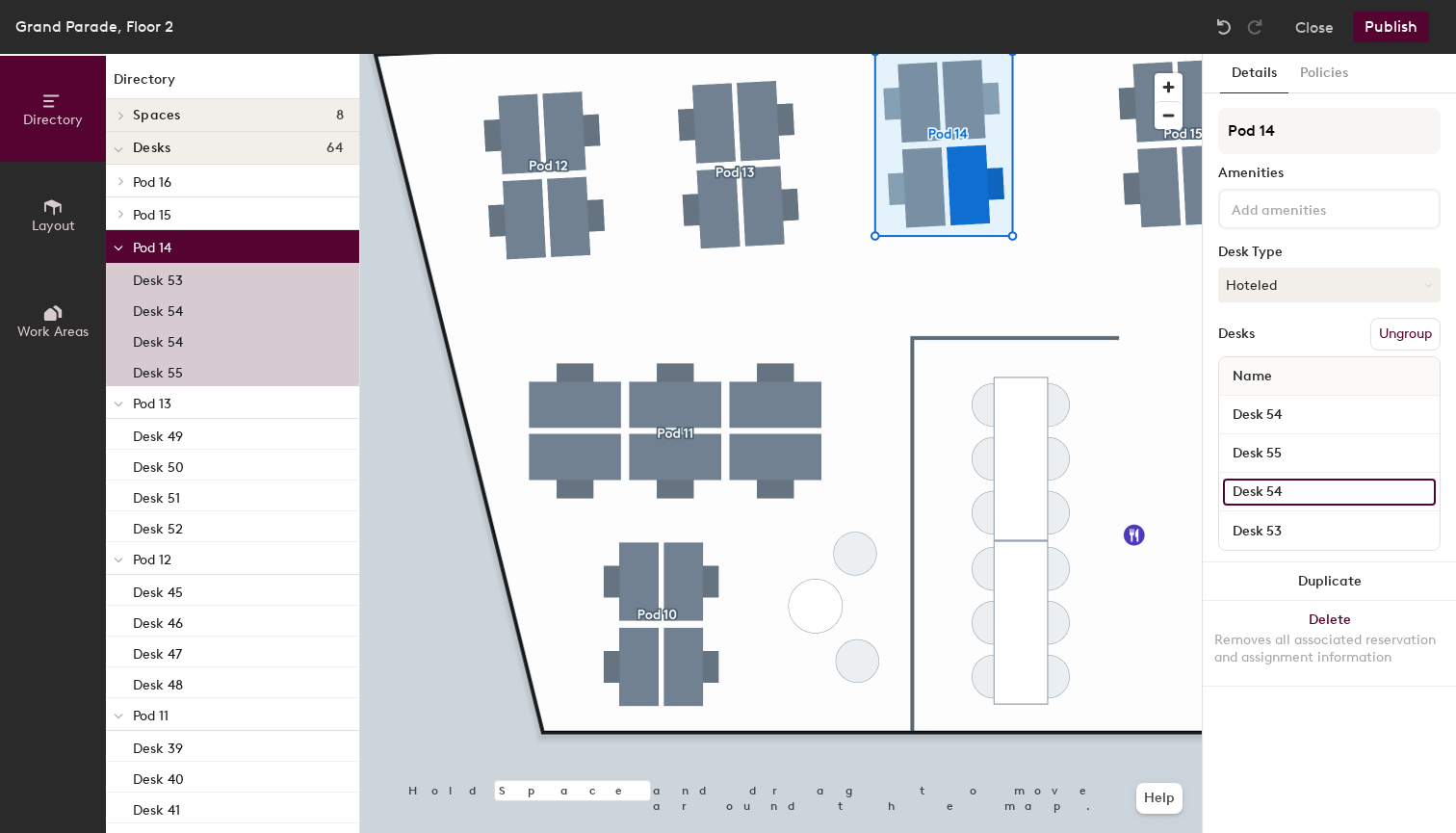
click at [1306, 493] on input "Desk 54" at bounding box center [1330, 492] width 213 height 27
type input "Desk 56"
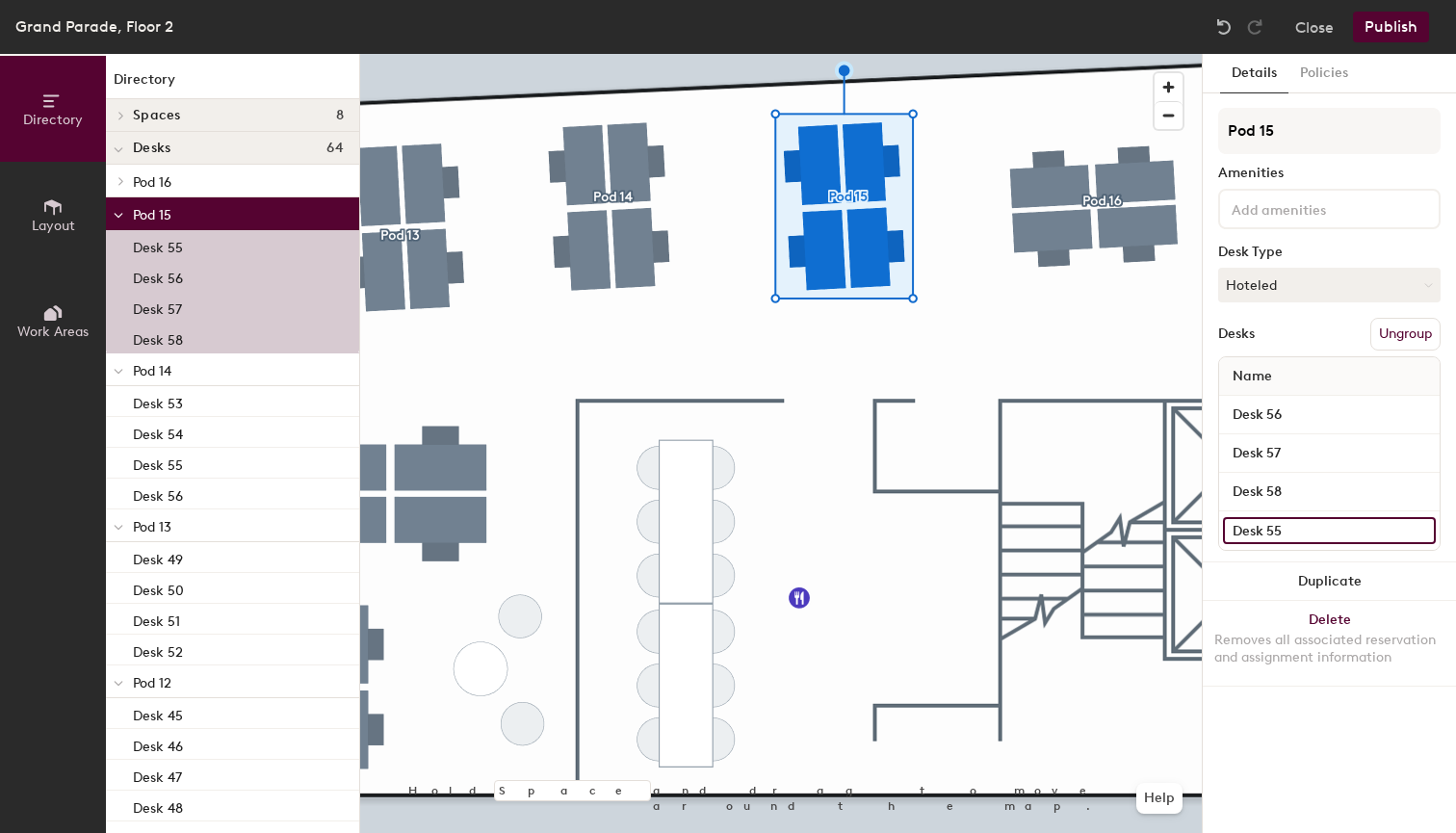
click at [1309, 527] on input "Desk 55" at bounding box center [1330, 530] width 213 height 27
type input "Desk 57"
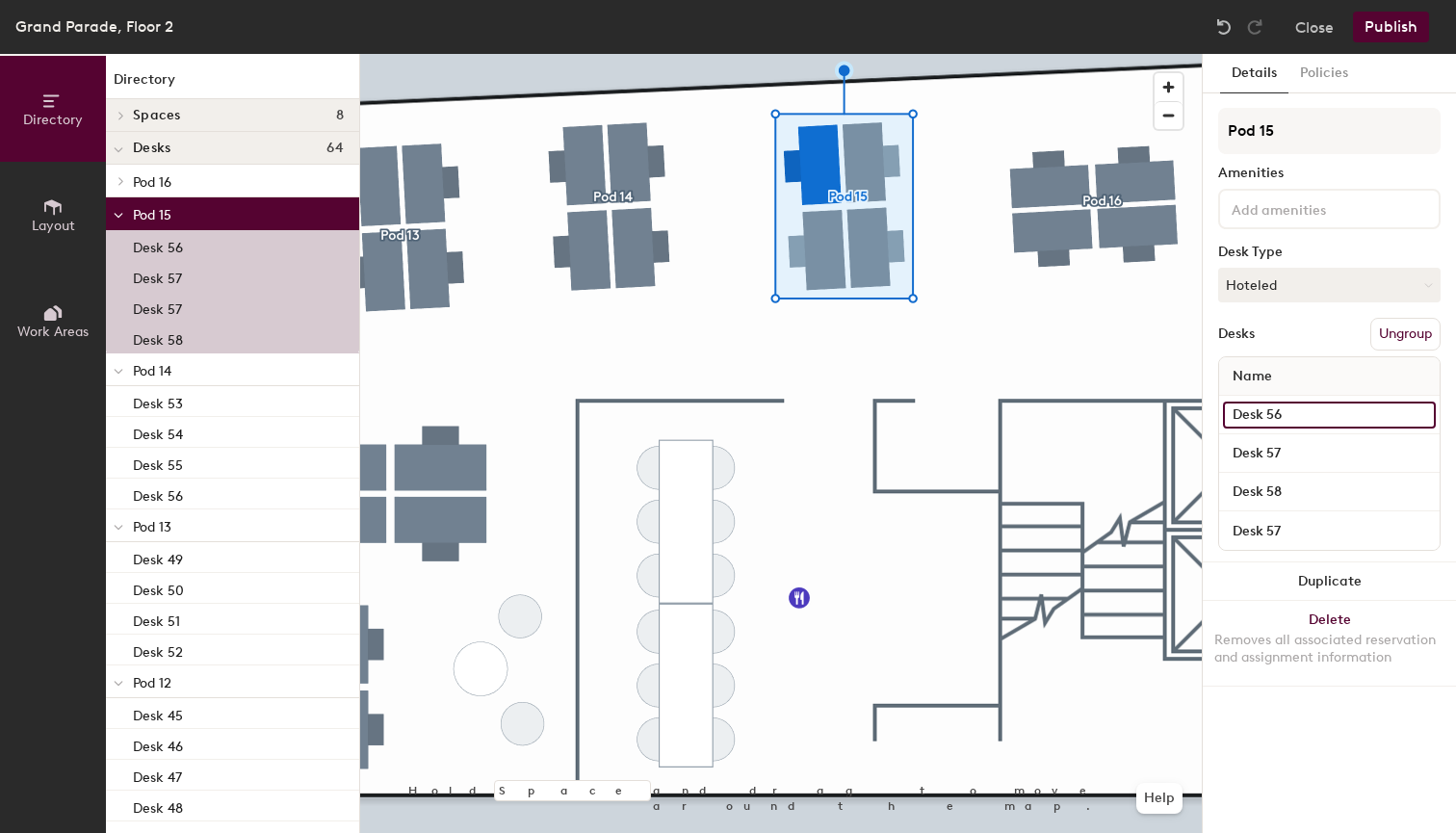
click at [1305, 405] on input "Desk 56" at bounding box center [1330, 414] width 213 height 27
type input "Desk 58"
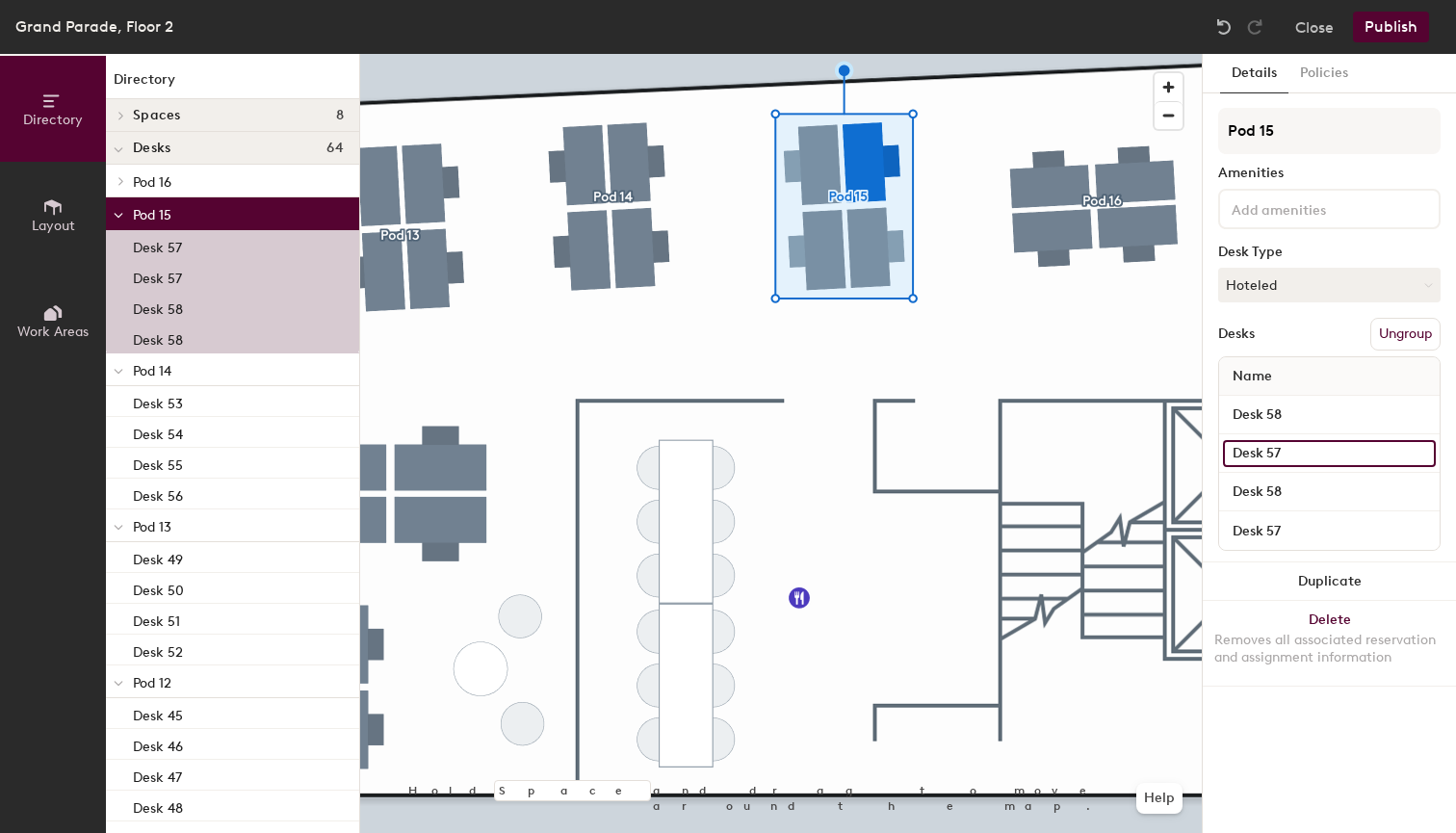
click at [1319, 449] on input "Desk 57" at bounding box center [1330, 452] width 213 height 27
type input "Desk 59"
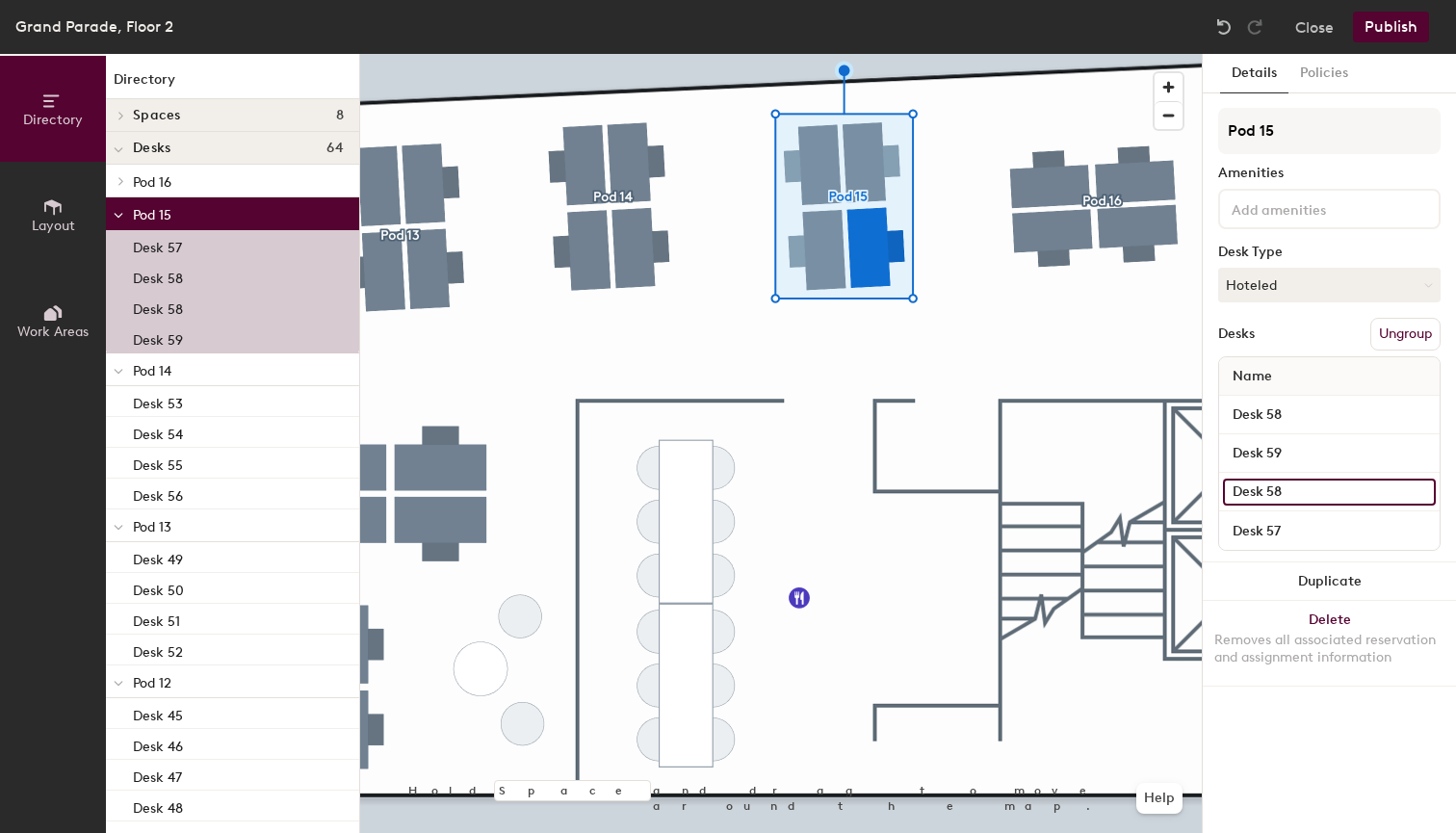
click at [1305, 492] on input "Desk 58" at bounding box center [1330, 492] width 213 height 27
type input "Desk 60"
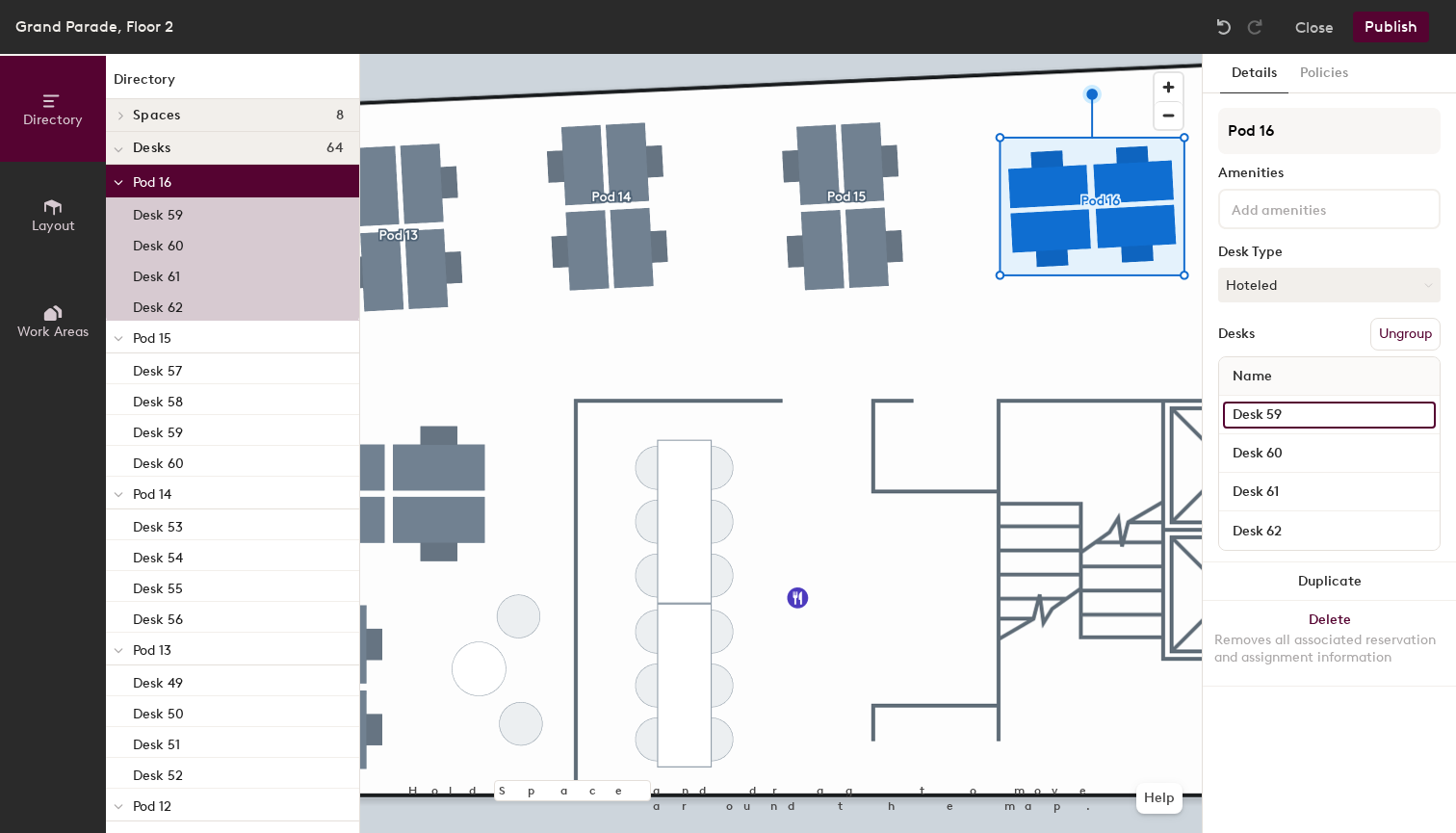
click at [1308, 418] on input "Desk 59" at bounding box center [1330, 414] width 213 height 27
type input "Desk 61"
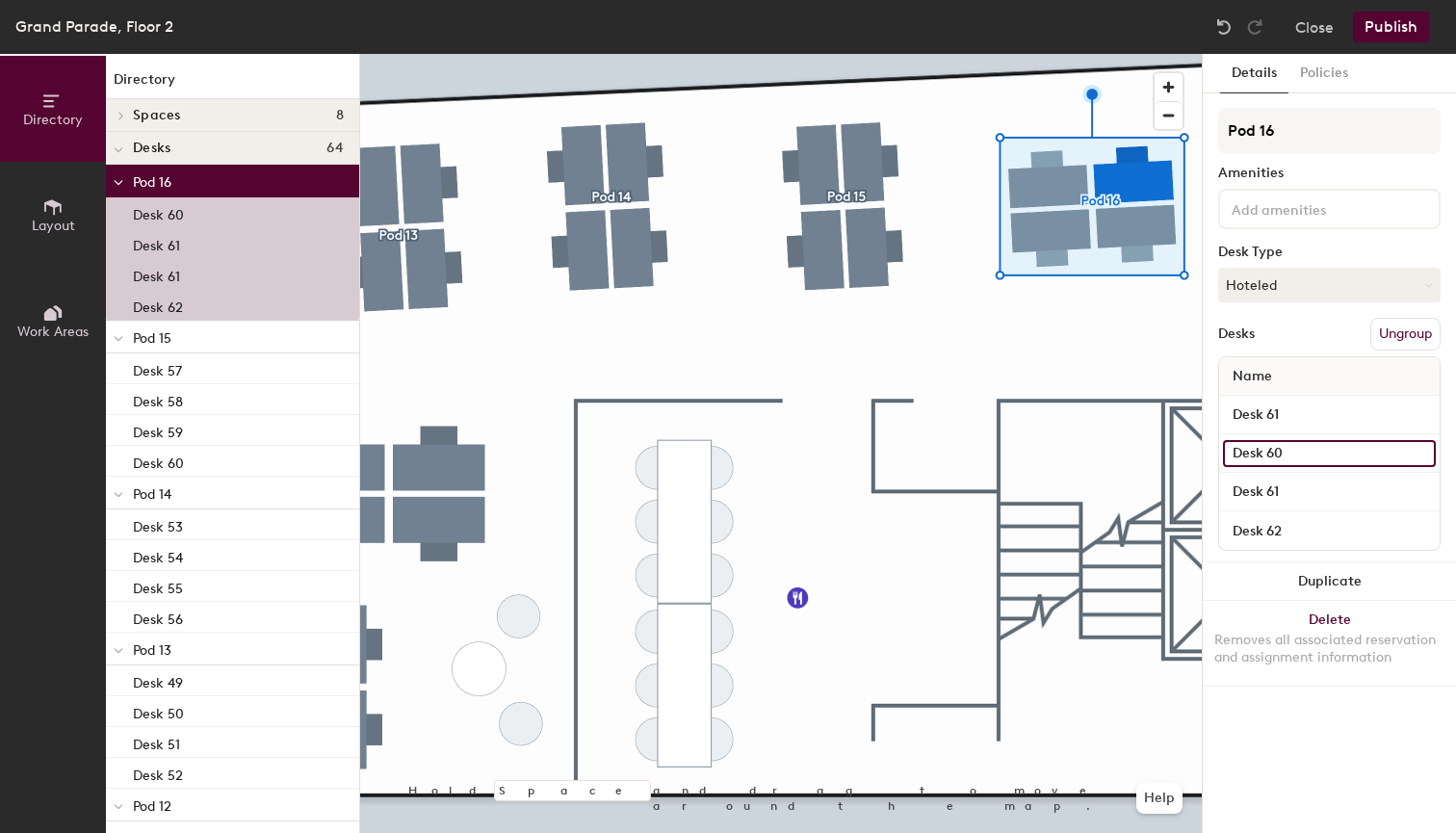
click at [1323, 452] on input "Desk 60" at bounding box center [1330, 452] width 213 height 27
type input "Desk 62"
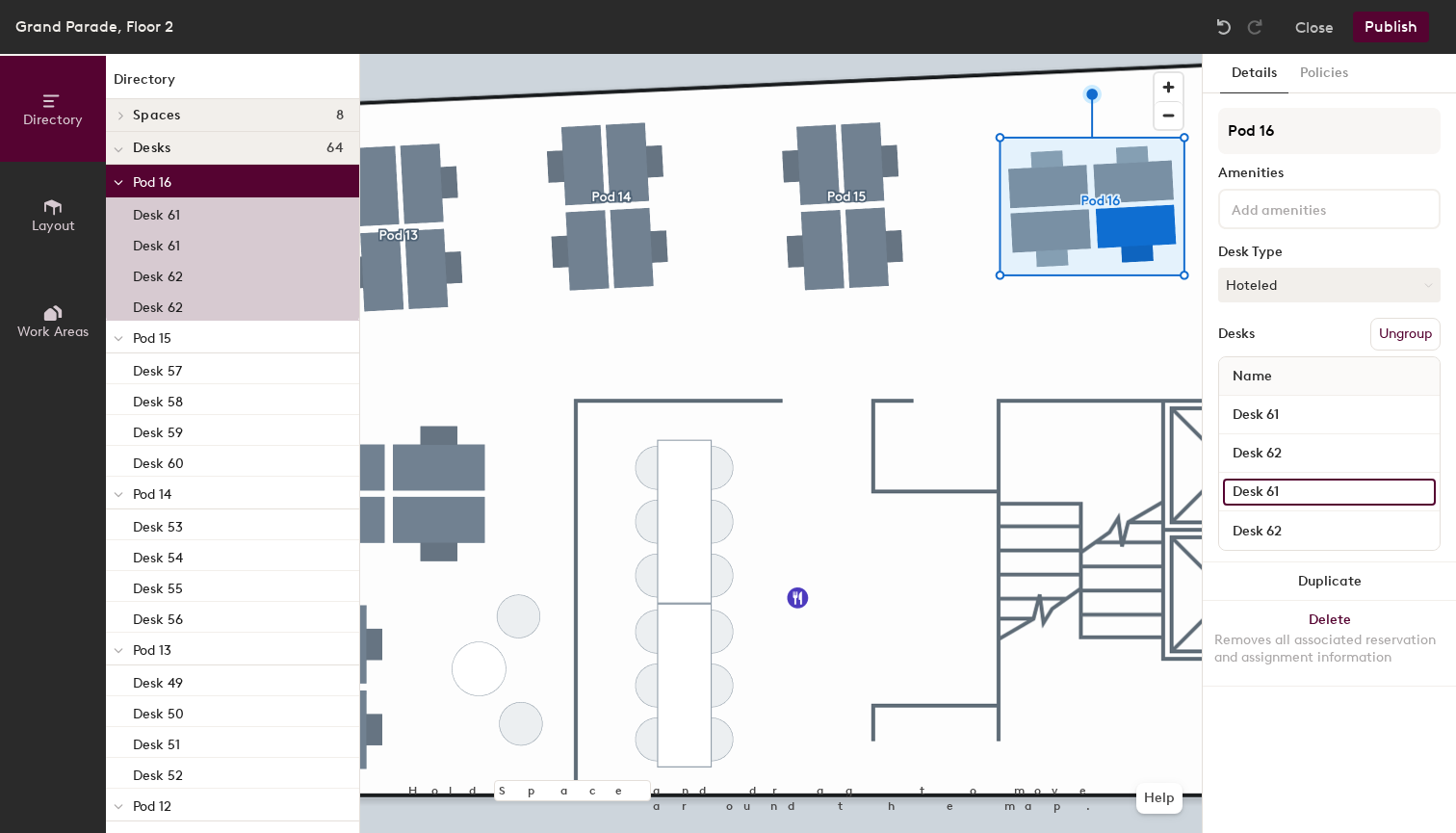
click at [1314, 494] on input "Desk 61" at bounding box center [1330, 492] width 213 height 27
type input "Desk 63"
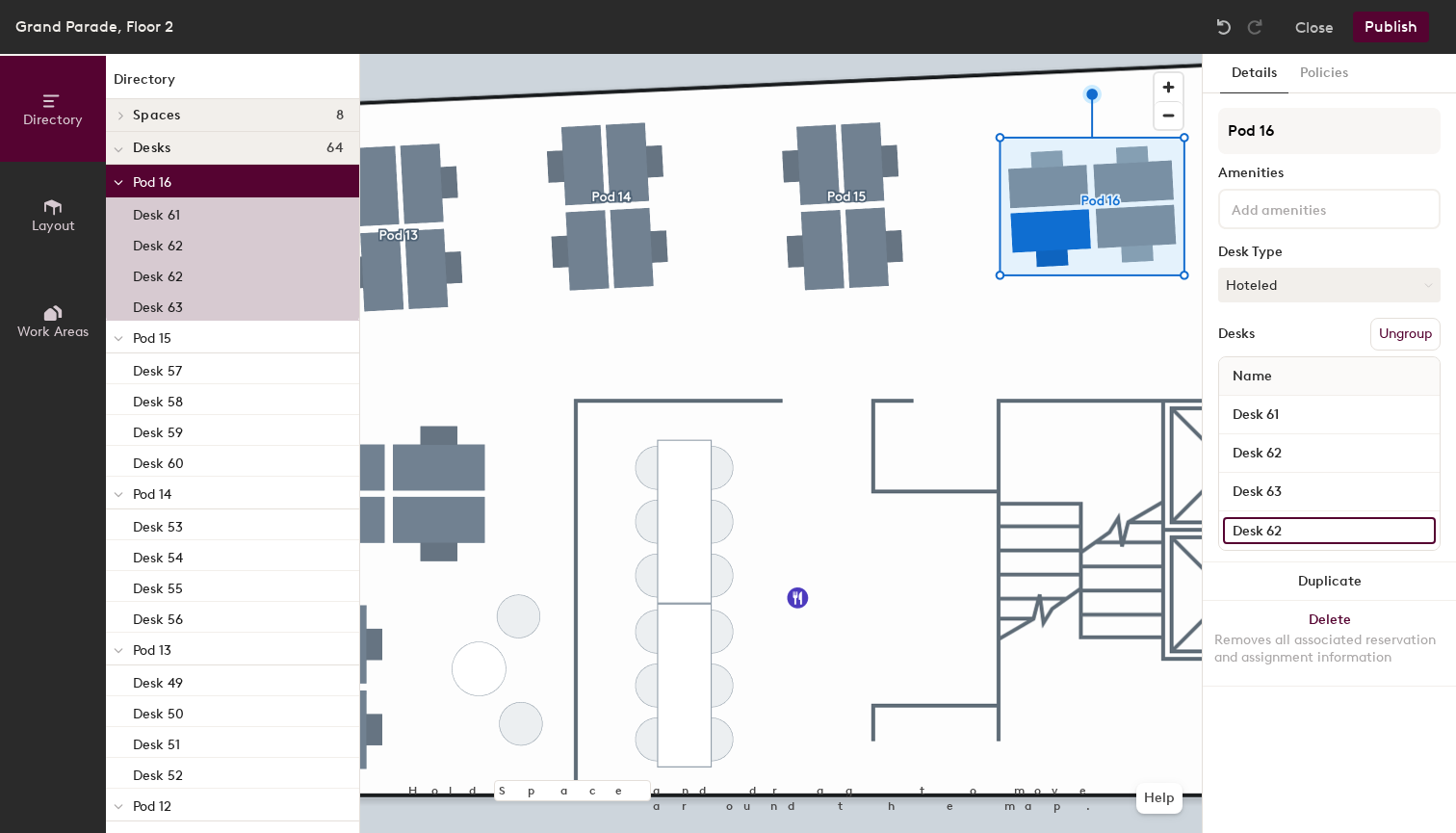
click at [1312, 532] on input "Desk 62" at bounding box center [1330, 530] width 213 height 27
type input "Desk 64"
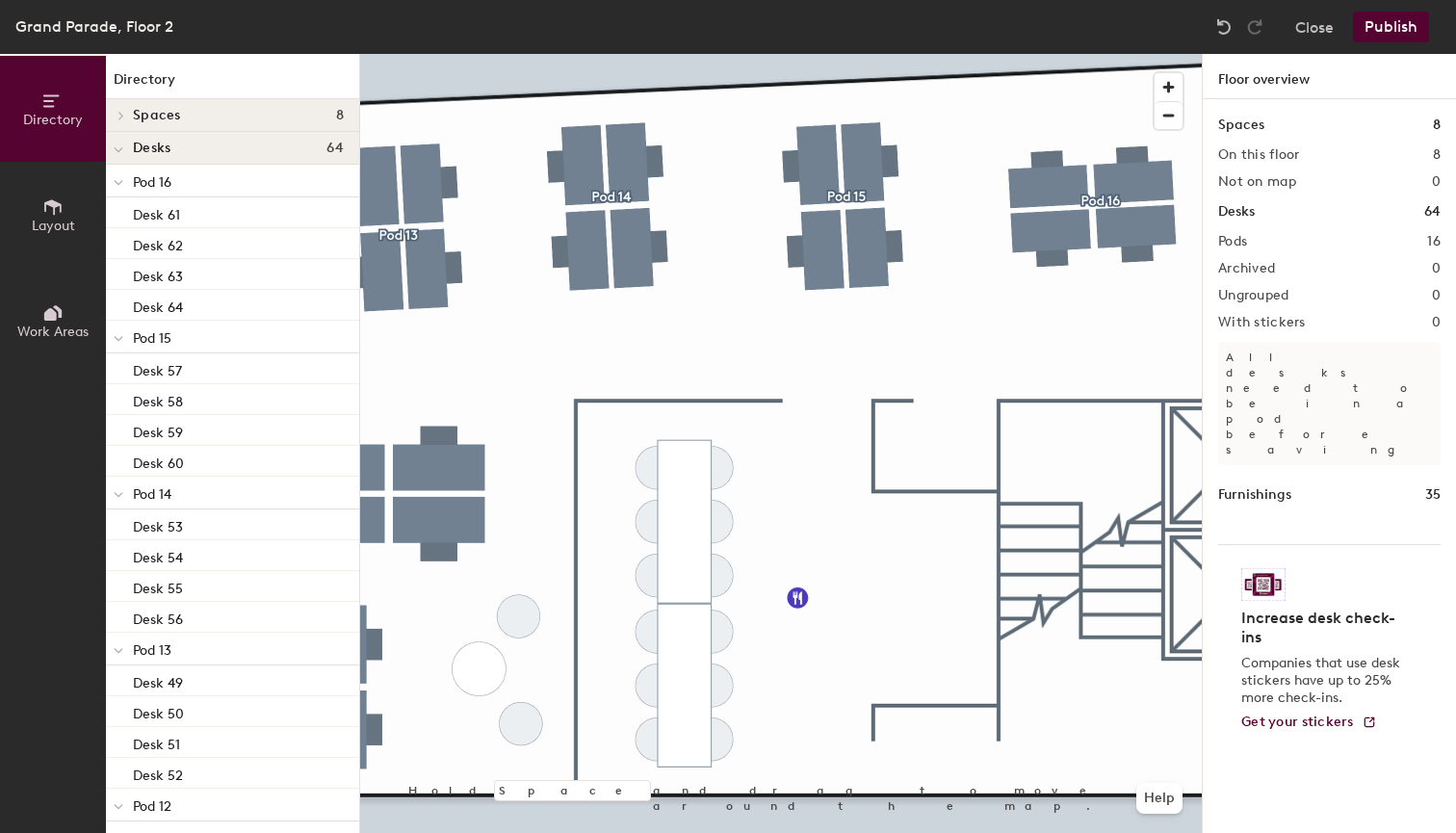
click at [1402, 28] on button "Publish" at bounding box center [1391, 27] width 76 height 31
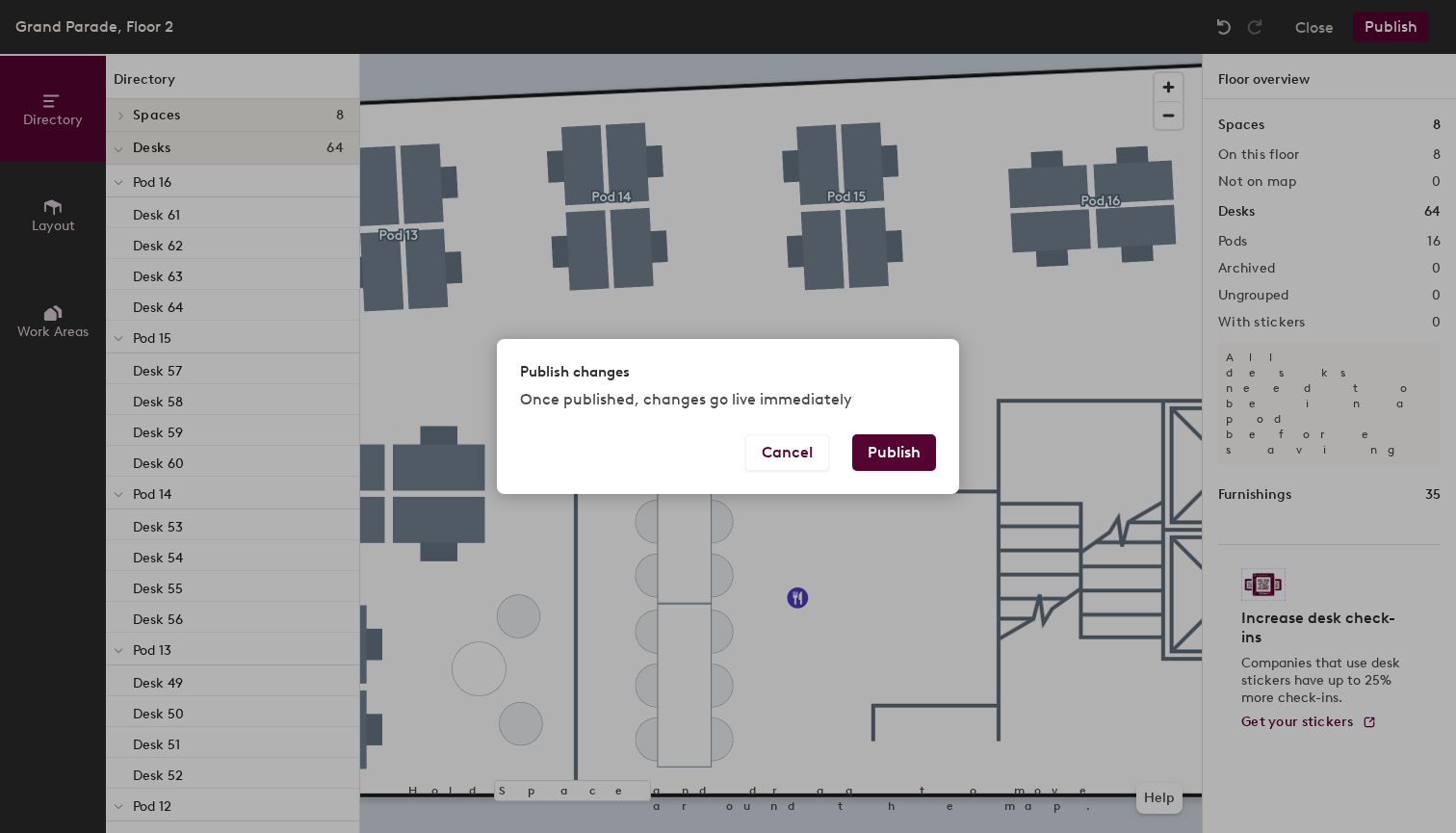
click at [900, 451] on button "Publish" at bounding box center [894, 452] width 84 height 36
